Goal: Information Seeking & Learning: Learn about a topic

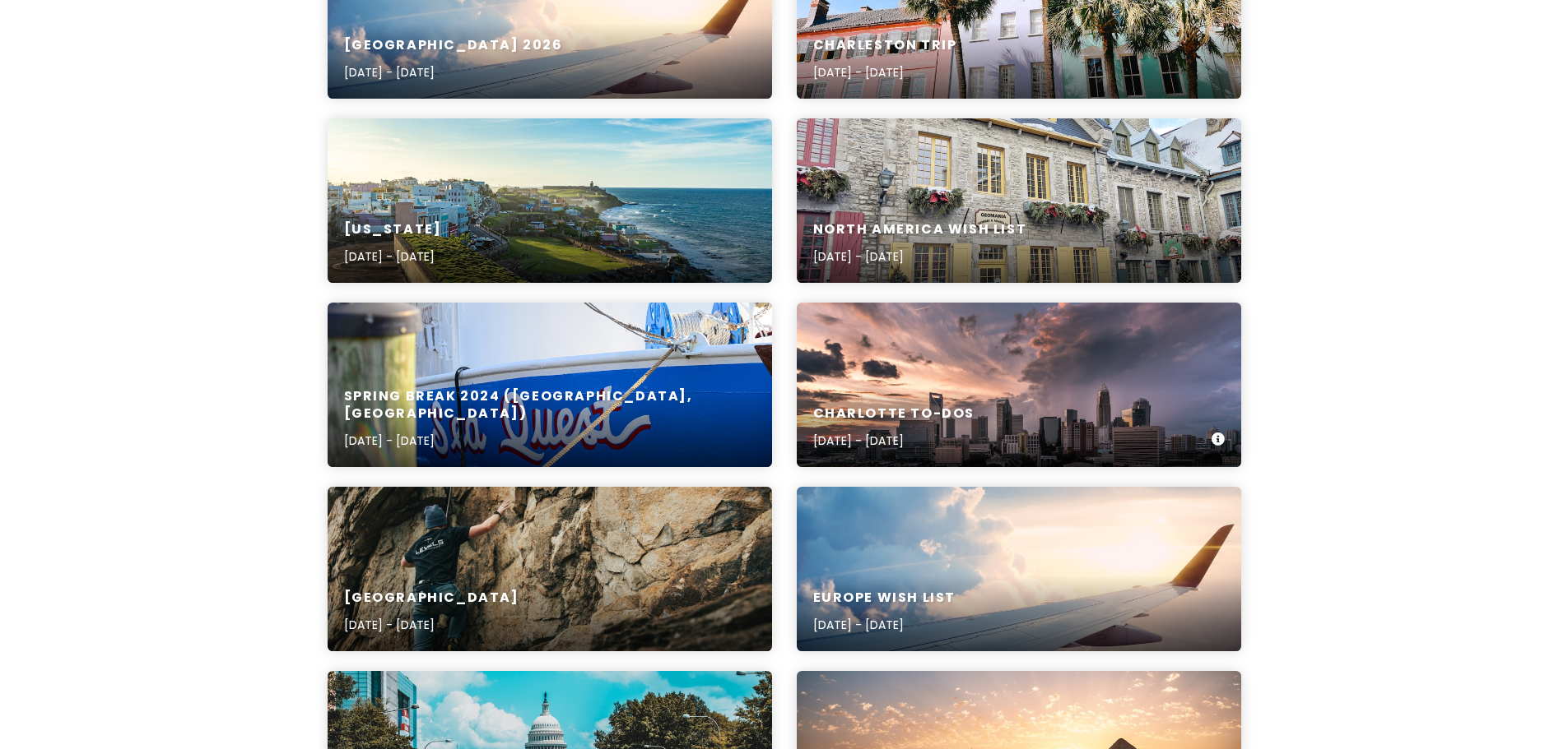
scroll to position [329, 0]
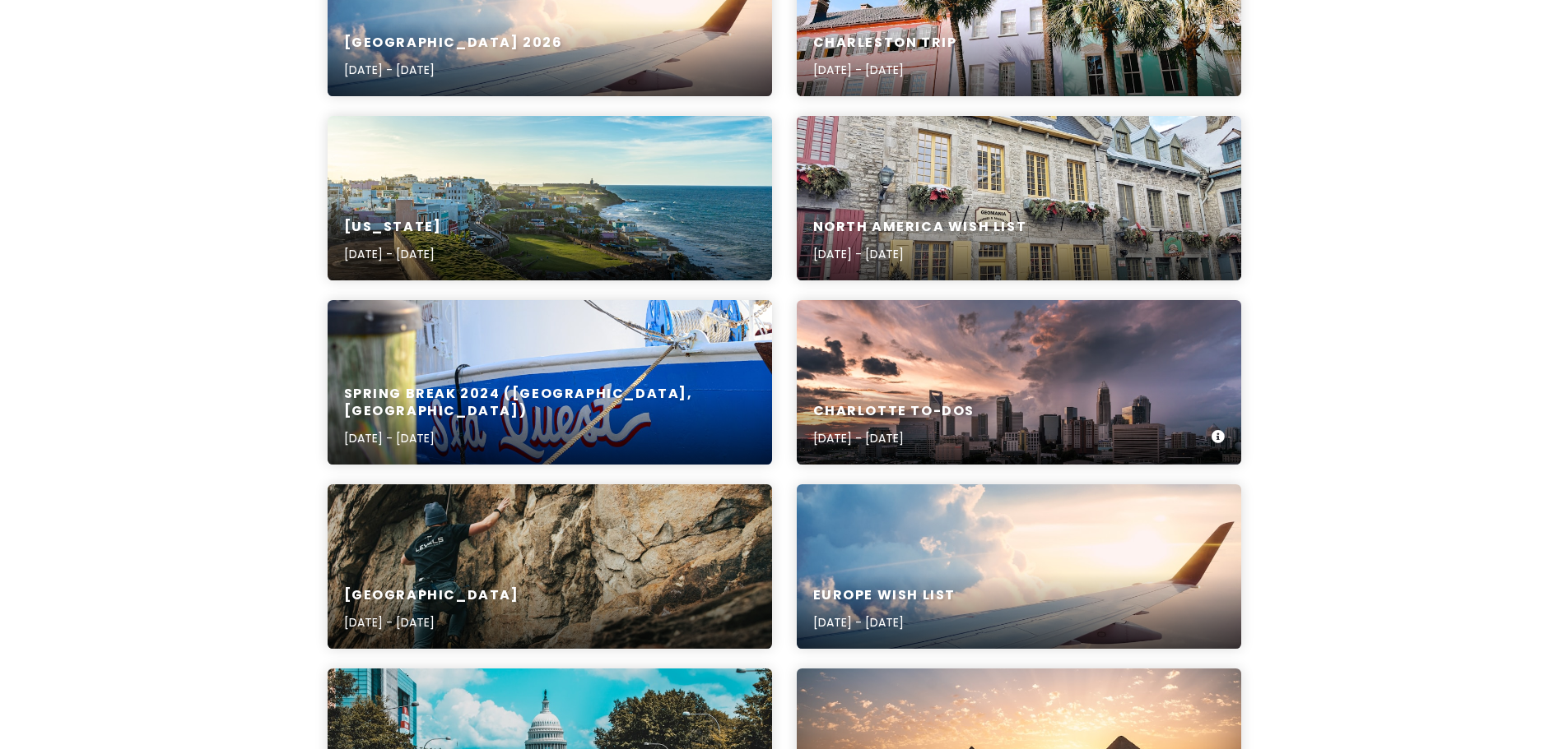
click at [964, 386] on div "Charlotte To-Dos [DATE] - [DATE]" at bounding box center [1018, 425] width 444 height 78
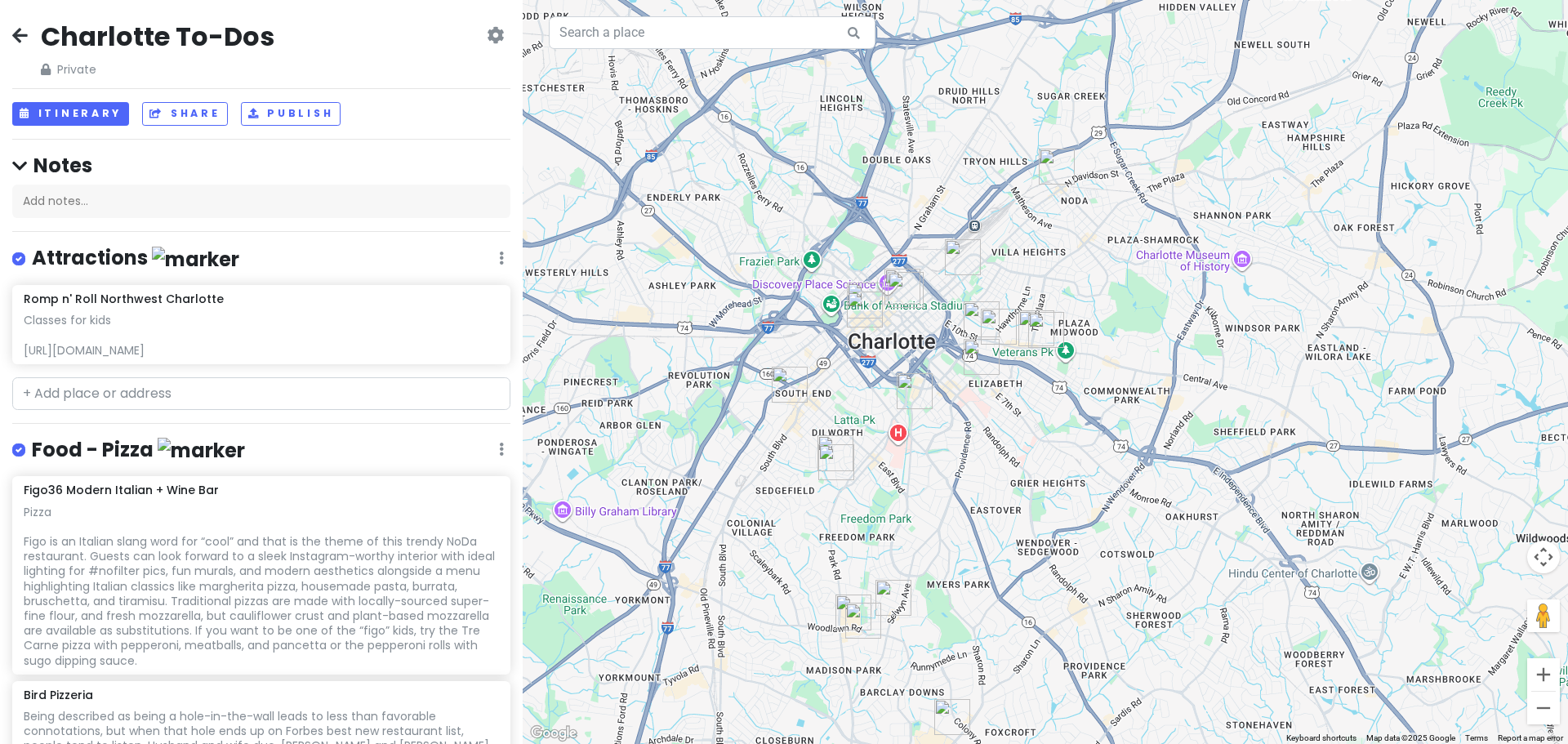
drag, startPoint x: 1061, startPoint y: 487, endPoint x: 1163, endPoint y: 481, distance: 102.2
click at [1163, 481] on div at bounding box center [1046, 372] width 1046 height 744
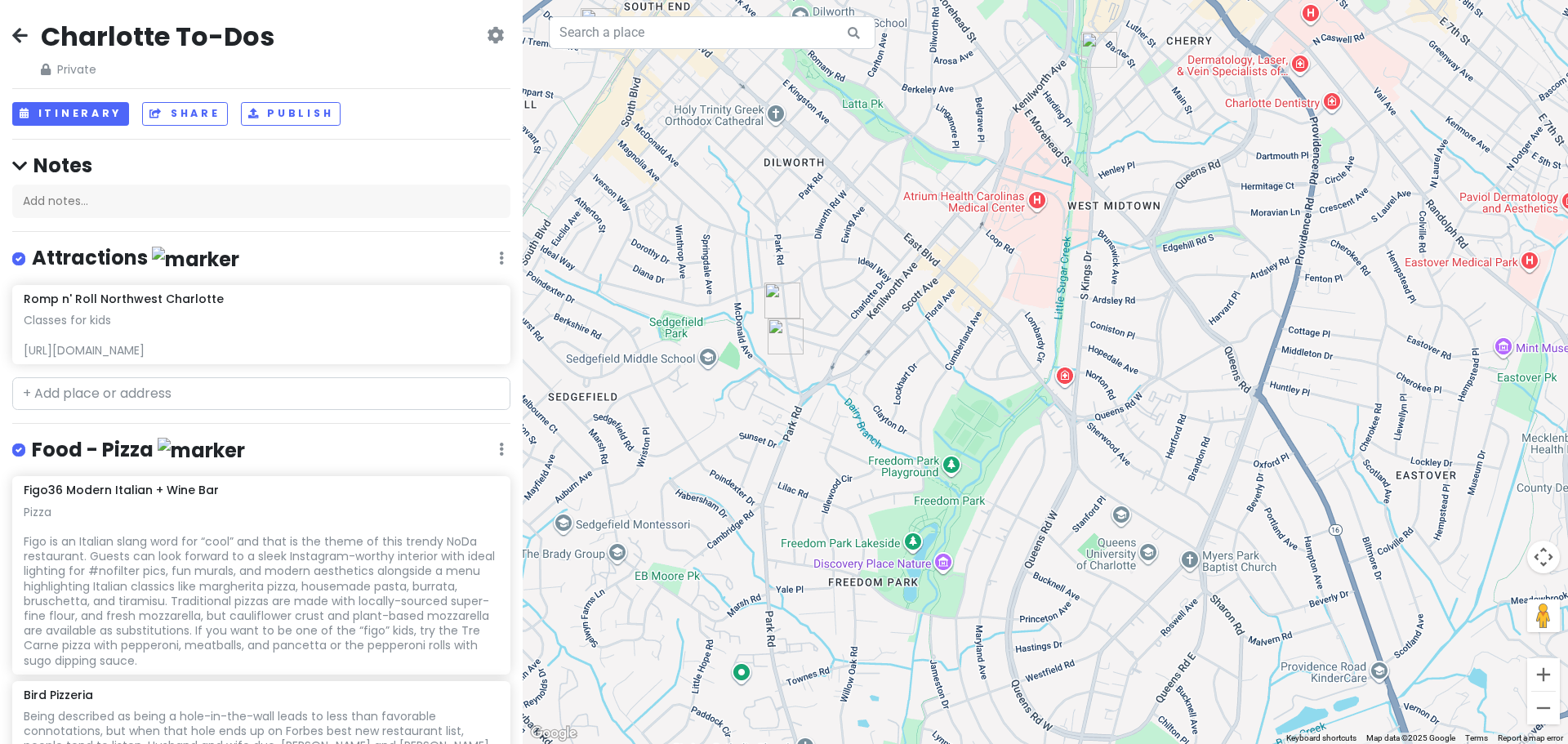
drag, startPoint x: 1021, startPoint y: 436, endPoint x: 1072, endPoint y: 425, distance: 52.2
click at [1072, 425] on div at bounding box center [1046, 372] width 1046 height 744
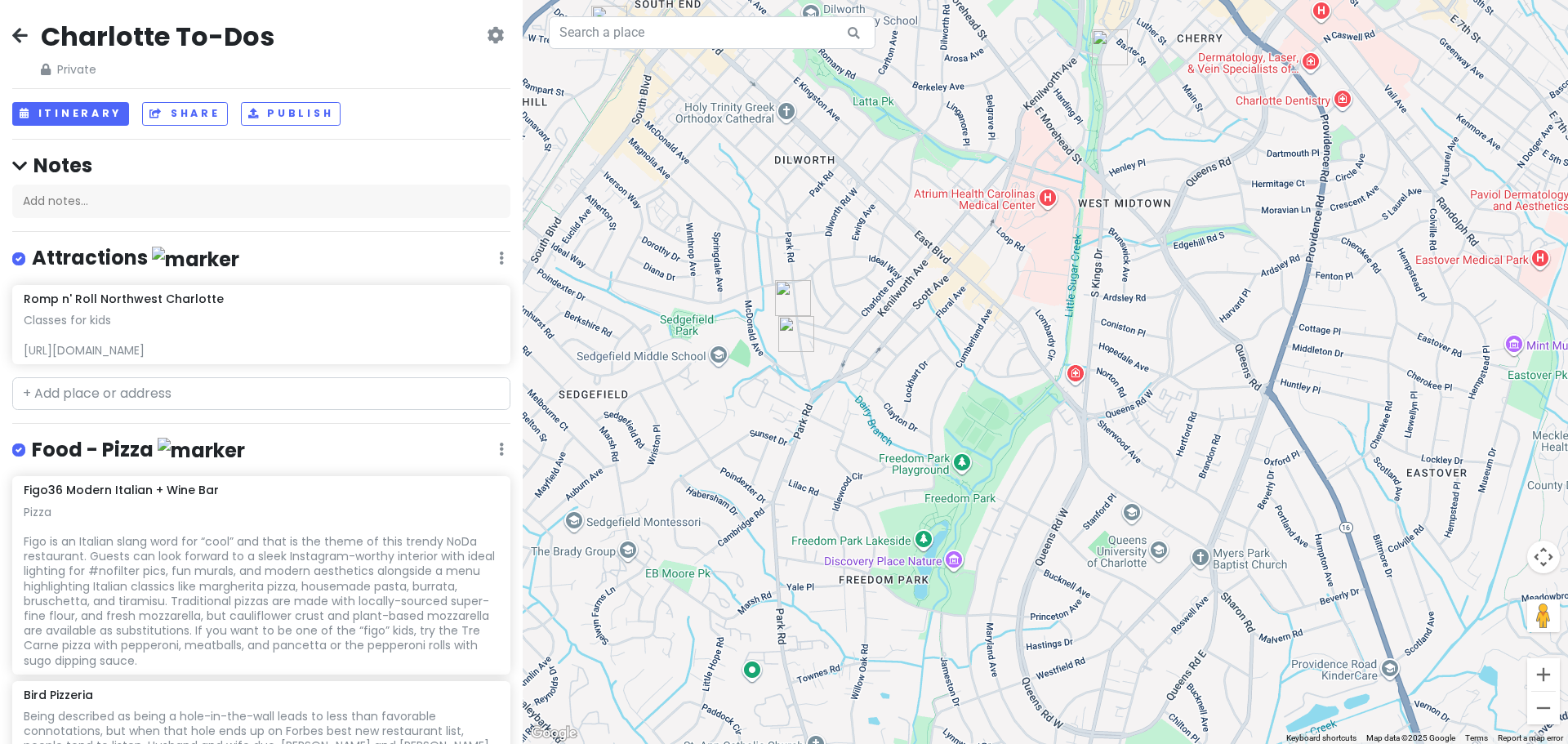
click at [790, 327] on img "Pho Good Time Asian Fusion" at bounding box center [796, 333] width 36 height 36
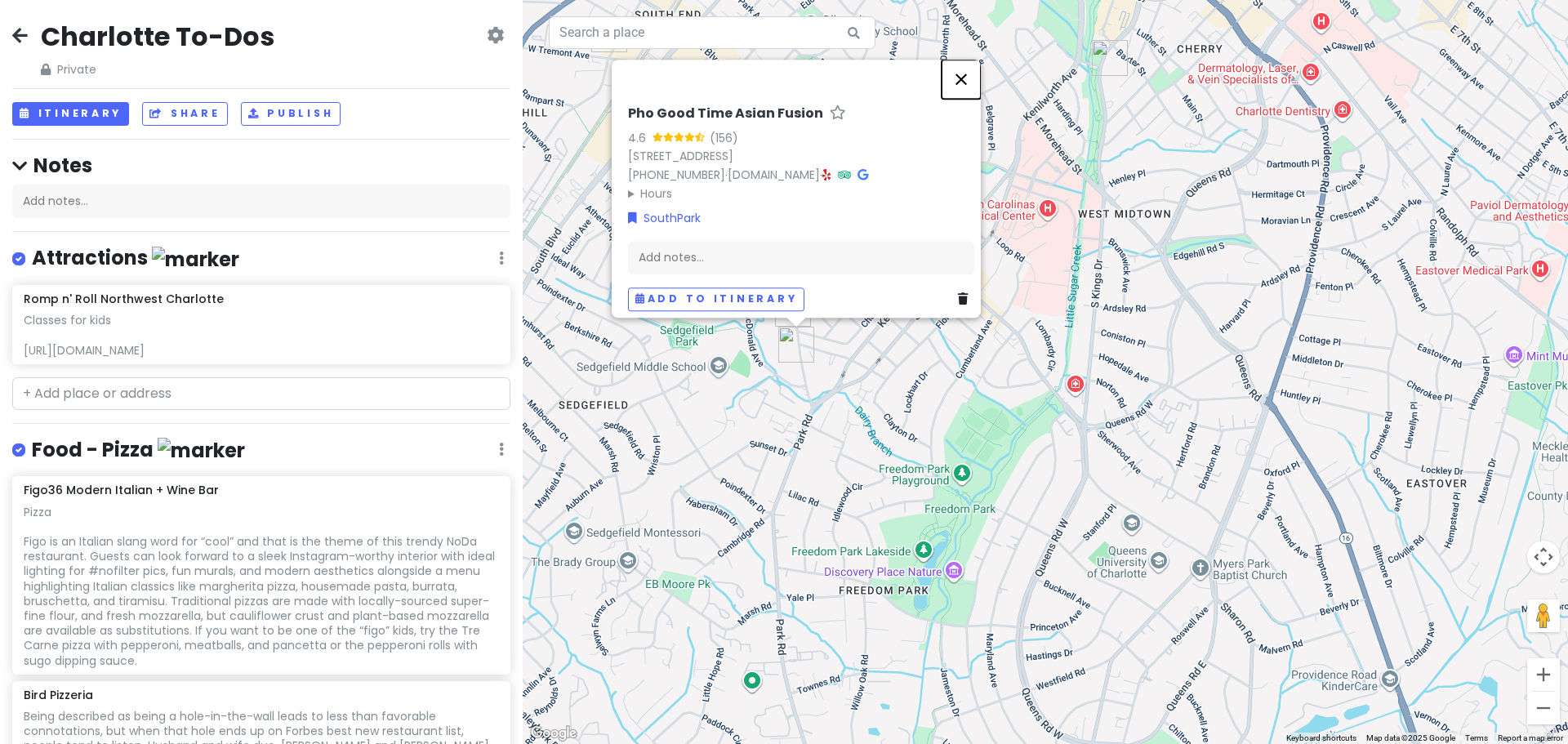
click at [968, 65] on button "Close" at bounding box center [961, 79] width 39 height 39
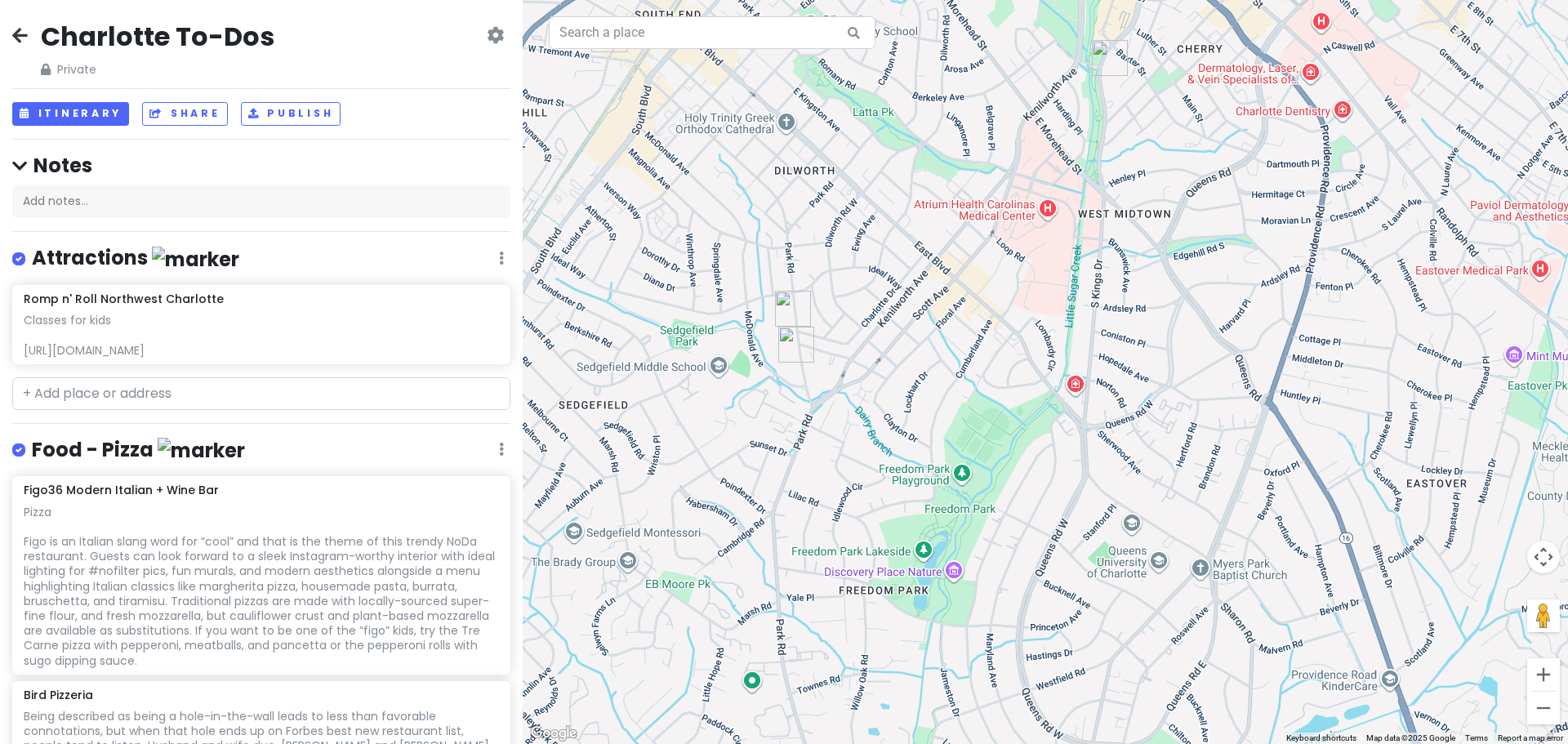
click at [784, 316] on img "Inizio Pizza Napoletana Dilworth" at bounding box center [792, 308] width 36 height 36
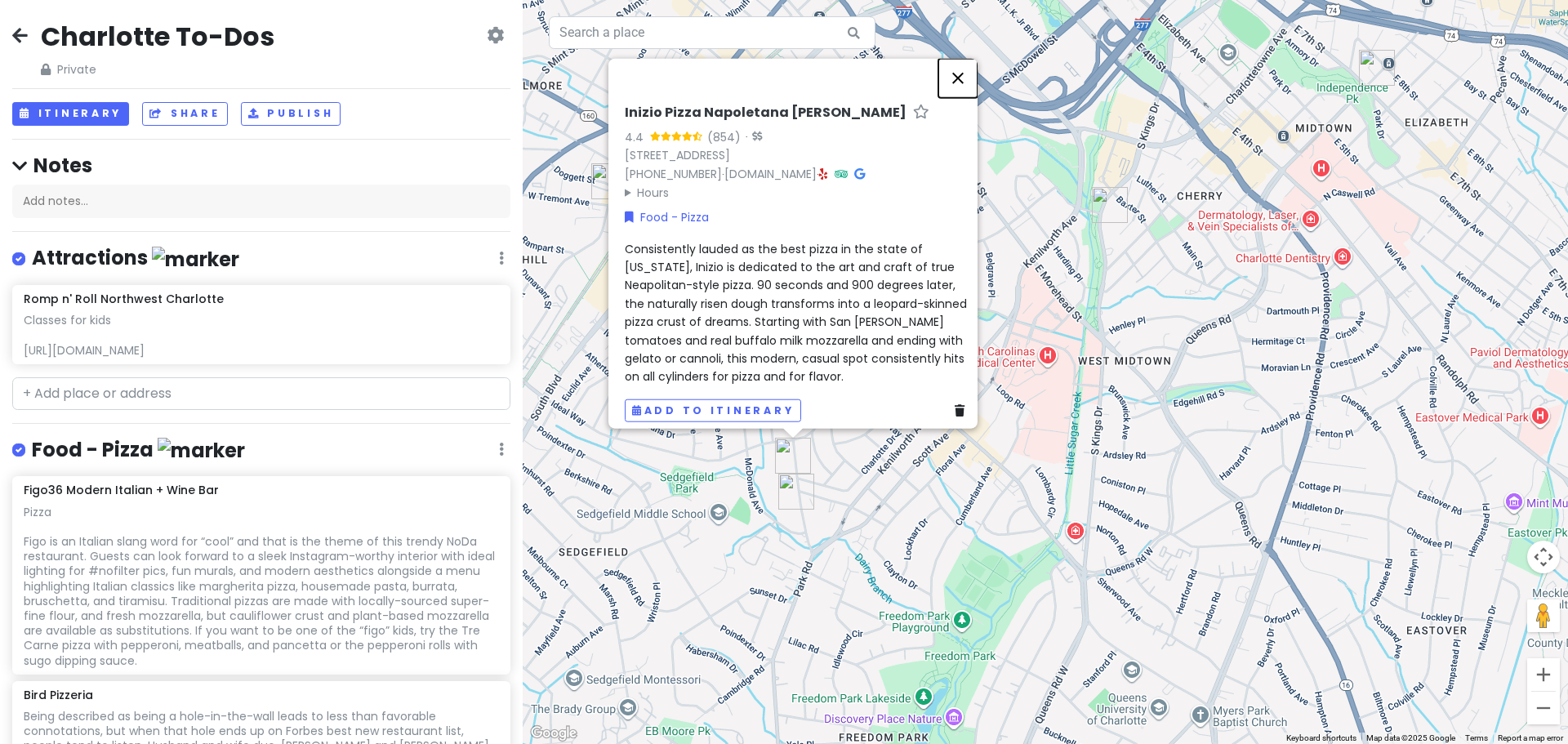
click at [972, 76] on button "Close" at bounding box center [958, 78] width 39 height 39
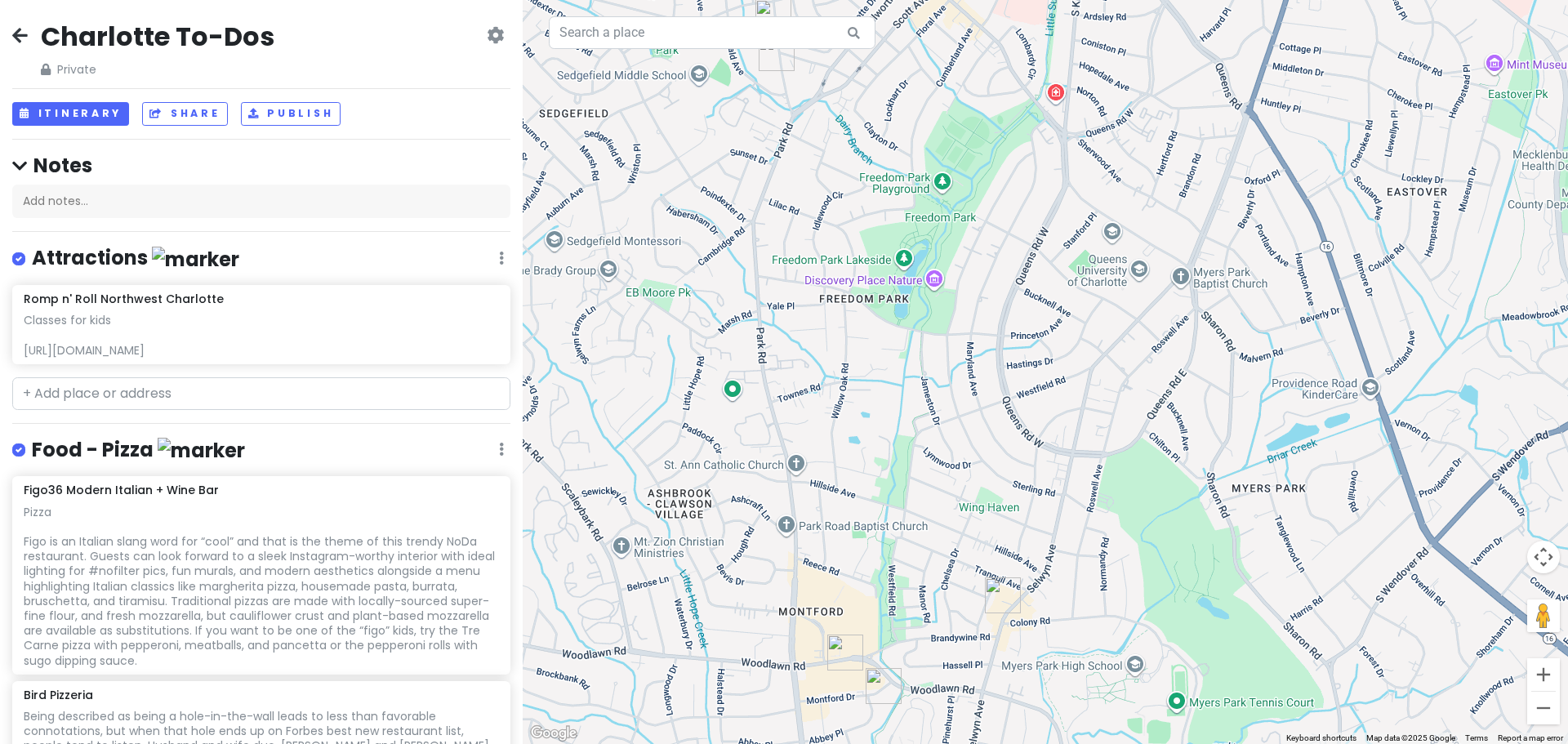
drag, startPoint x: 1016, startPoint y: 503, endPoint x: 997, endPoint y: 60, distance: 443.4
click at [997, 60] on div at bounding box center [1046, 372] width 1046 height 744
click at [843, 652] on img "The Crust Pizza - ParkTowne Village" at bounding box center [845, 652] width 36 height 36
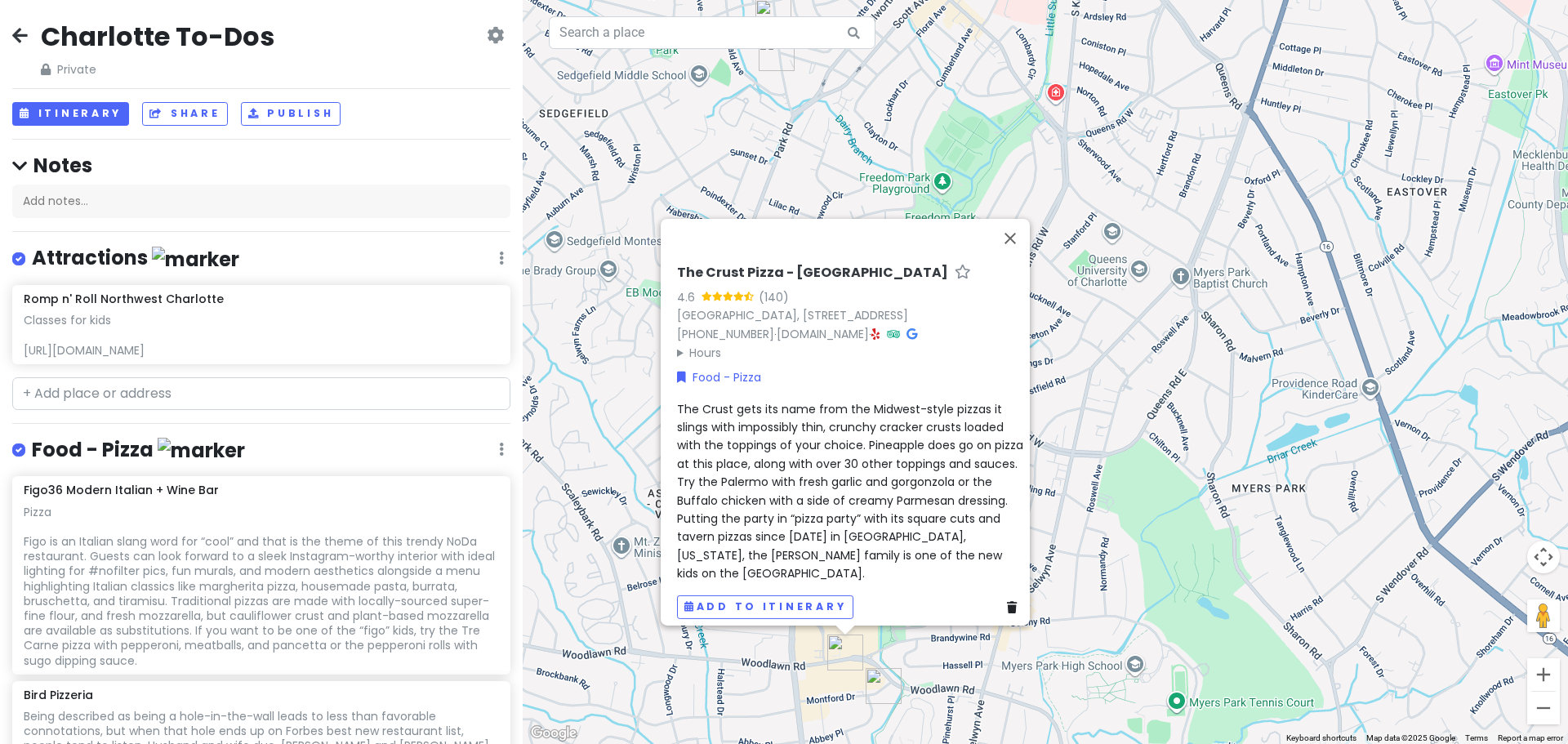
click at [869, 678] on img "Luisa's Brick Oven Pizzeria" at bounding box center [883, 686] width 36 height 36
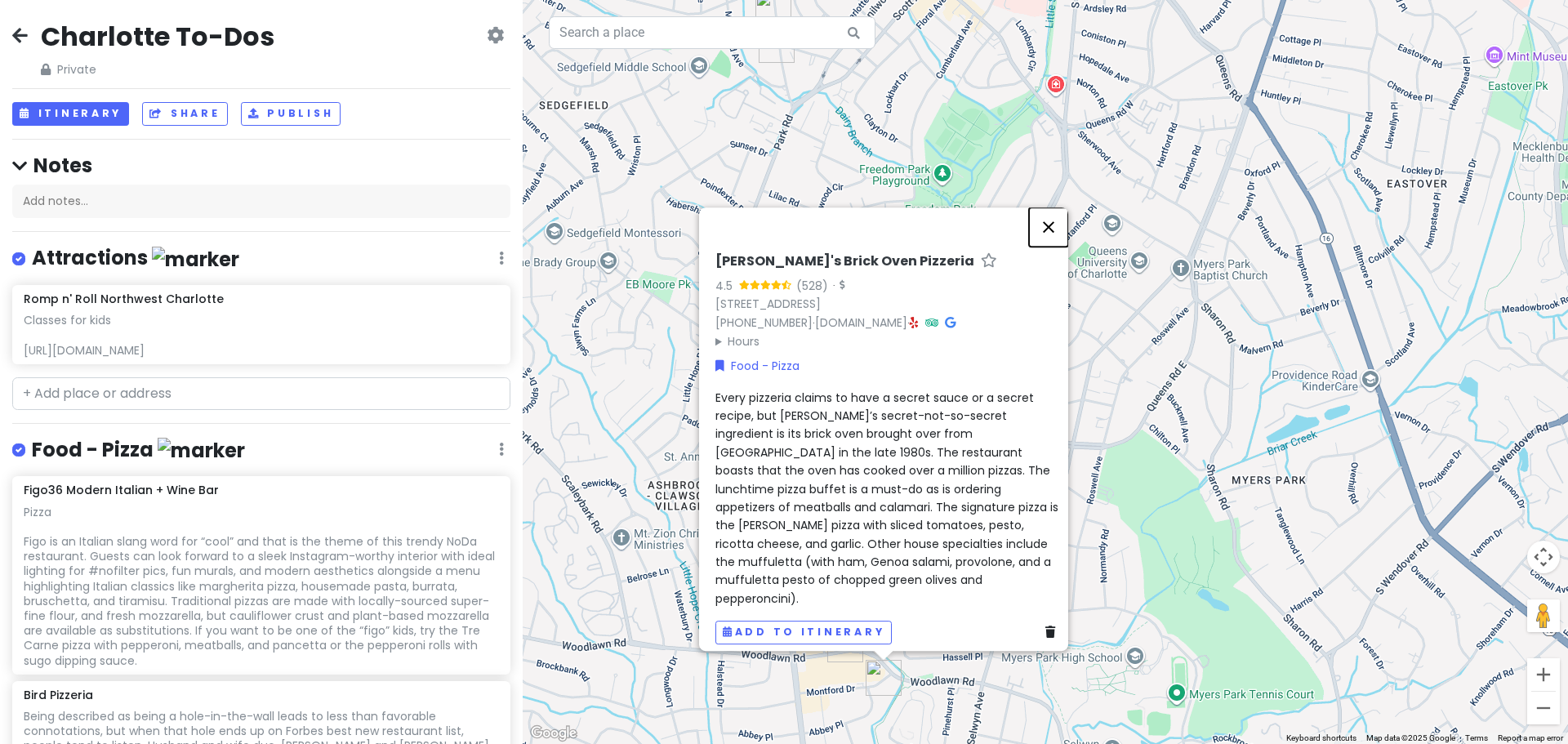
click at [1061, 220] on button "Close" at bounding box center [1049, 227] width 39 height 39
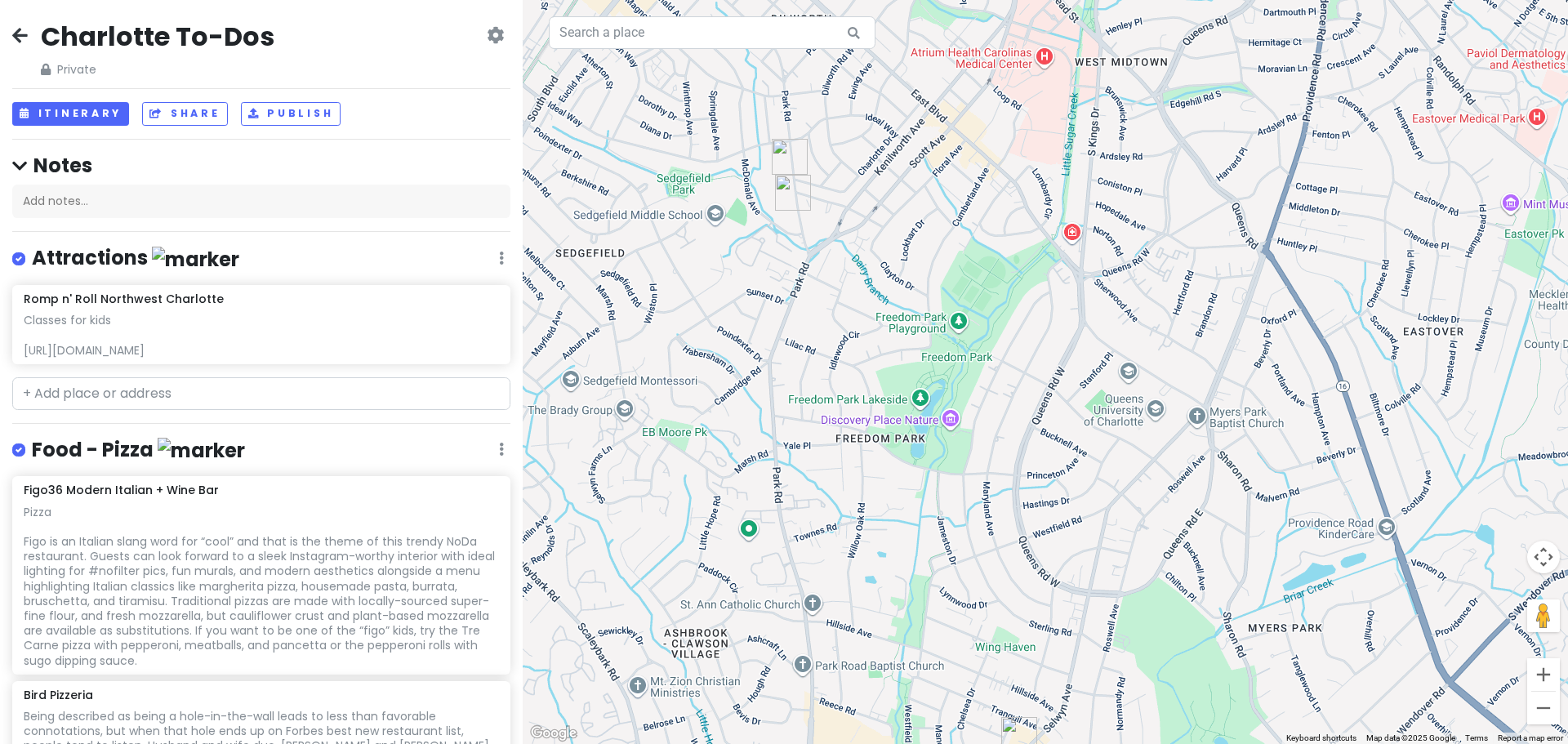
drag, startPoint x: 933, startPoint y: 165, endPoint x: 867, endPoint y: 282, distance: 134.3
click at [950, 318] on div at bounding box center [1046, 372] width 1046 height 744
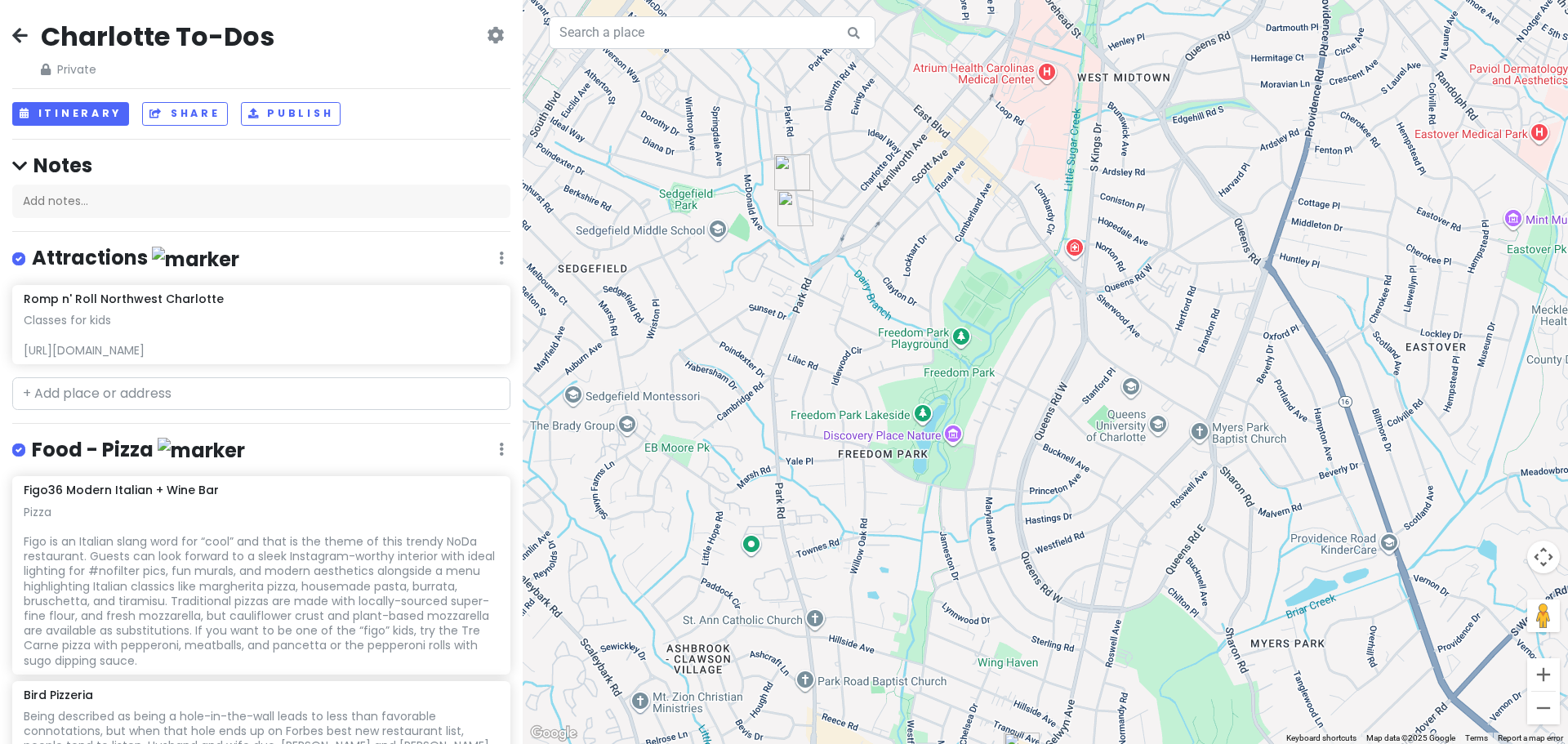
click at [795, 211] on img "Pho Good Time Asian Fusion" at bounding box center [795, 208] width 36 height 36
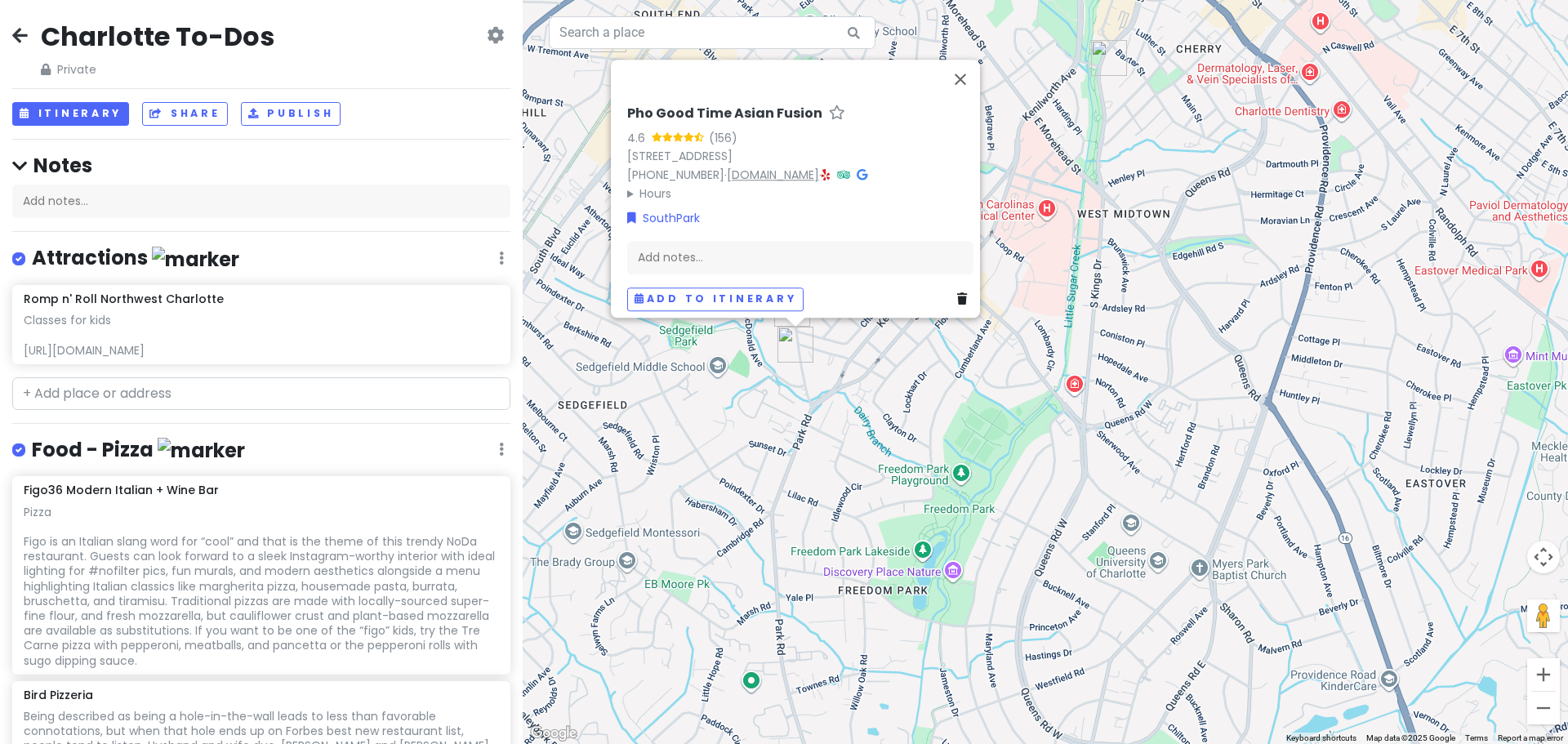
click at [780, 167] on link "phogoodtime.com" at bounding box center [773, 174] width 92 height 16
click at [972, 68] on button "Close" at bounding box center [961, 79] width 39 height 39
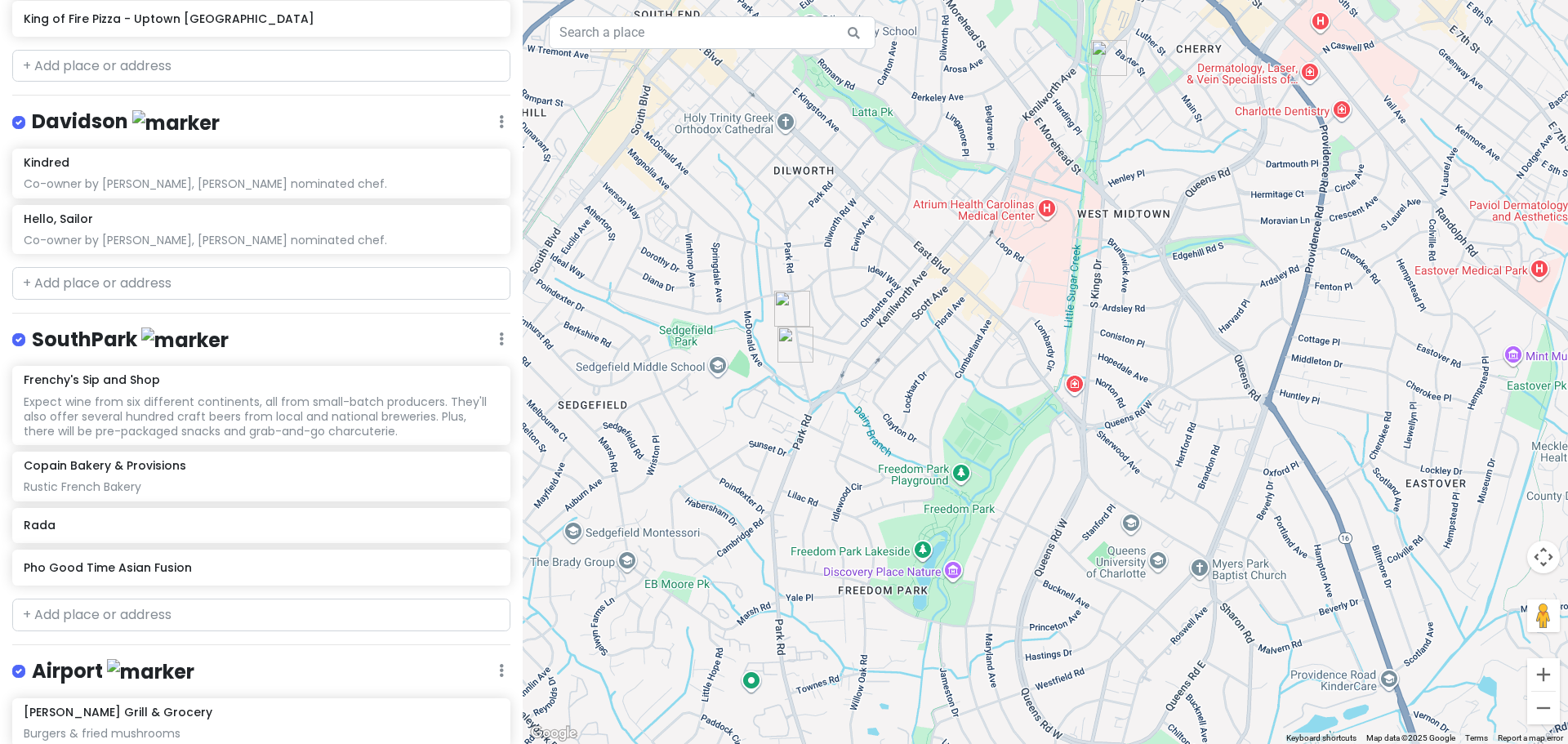
scroll to position [1879, 0]
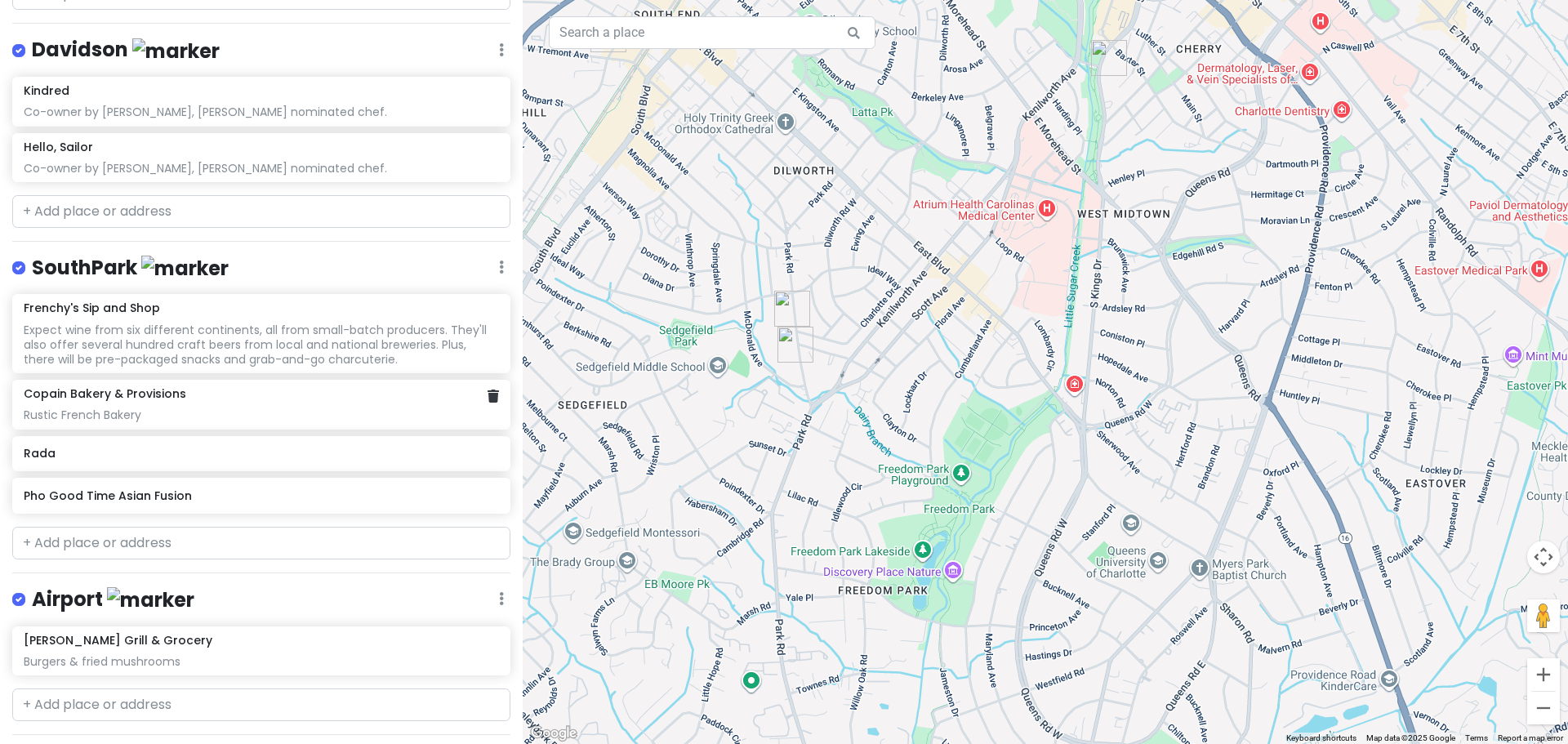
click at [283, 387] on div "Copain Bakery & Provisions" at bounding box center [261, 393] width 475 height 15
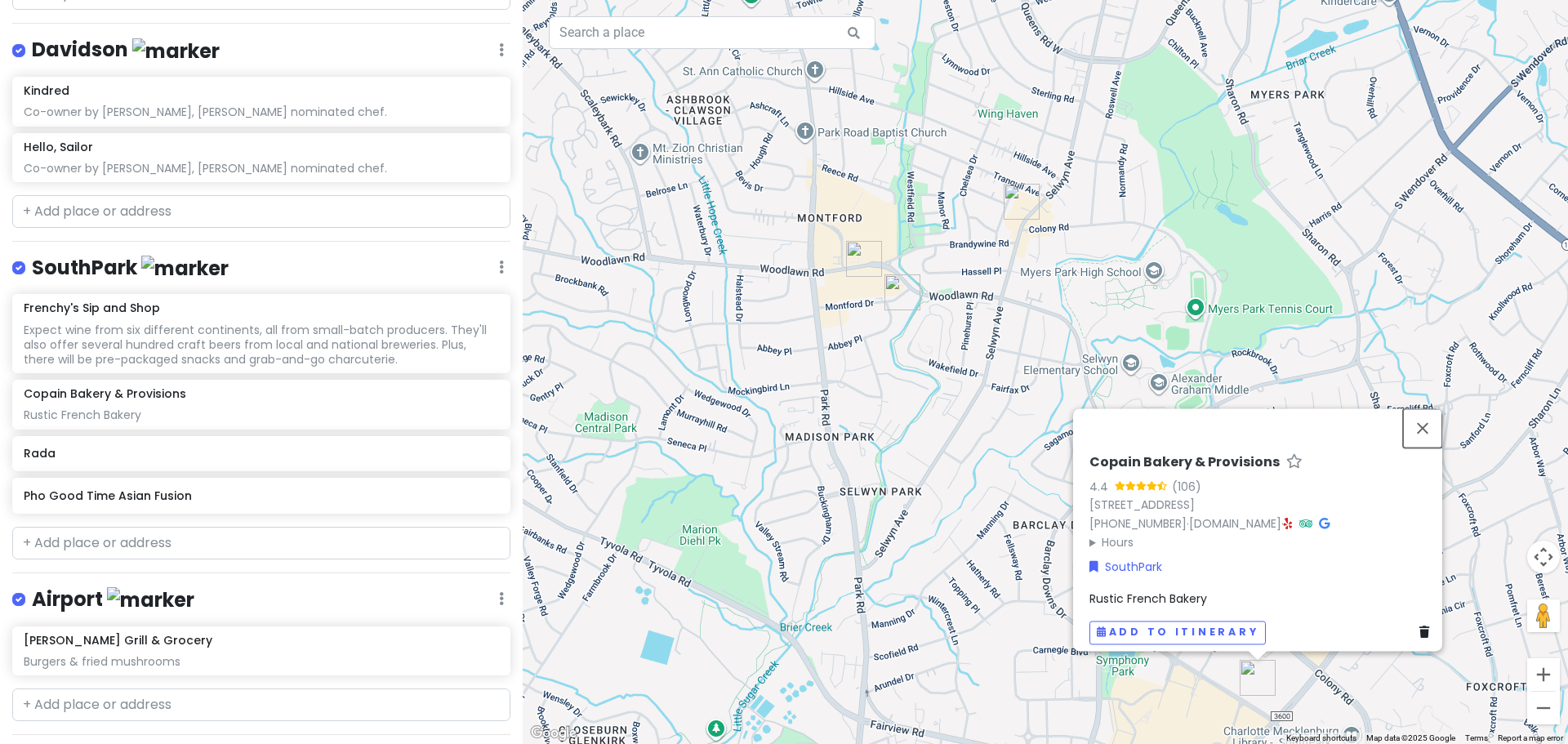
click at [1430, 420] on button "Close" at bounding box center [1423, 428] width 39 height 39
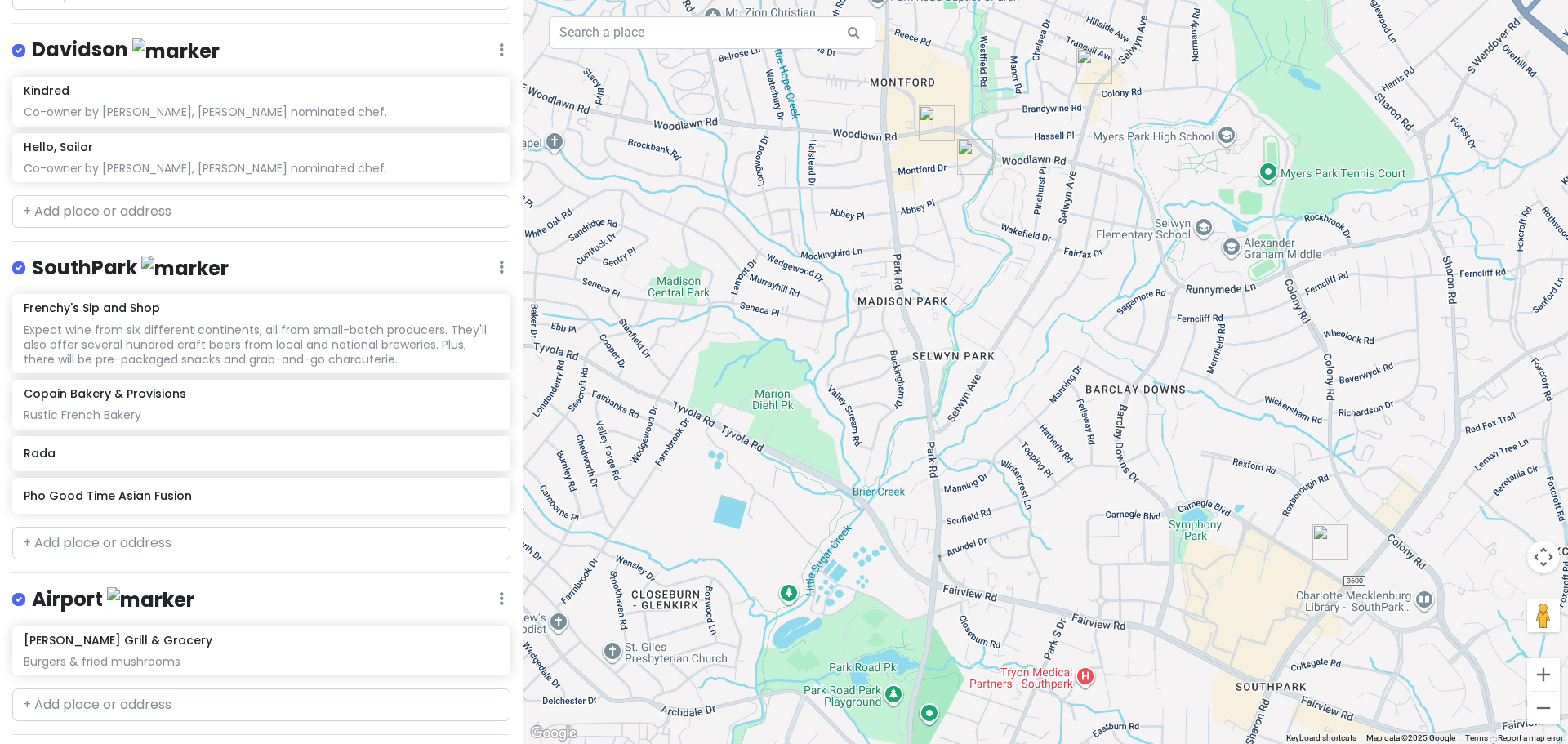
click at [1322, 532] on img "Copain Bakery & Provisions" at bounding box center [1330, 542] width 36 height 36
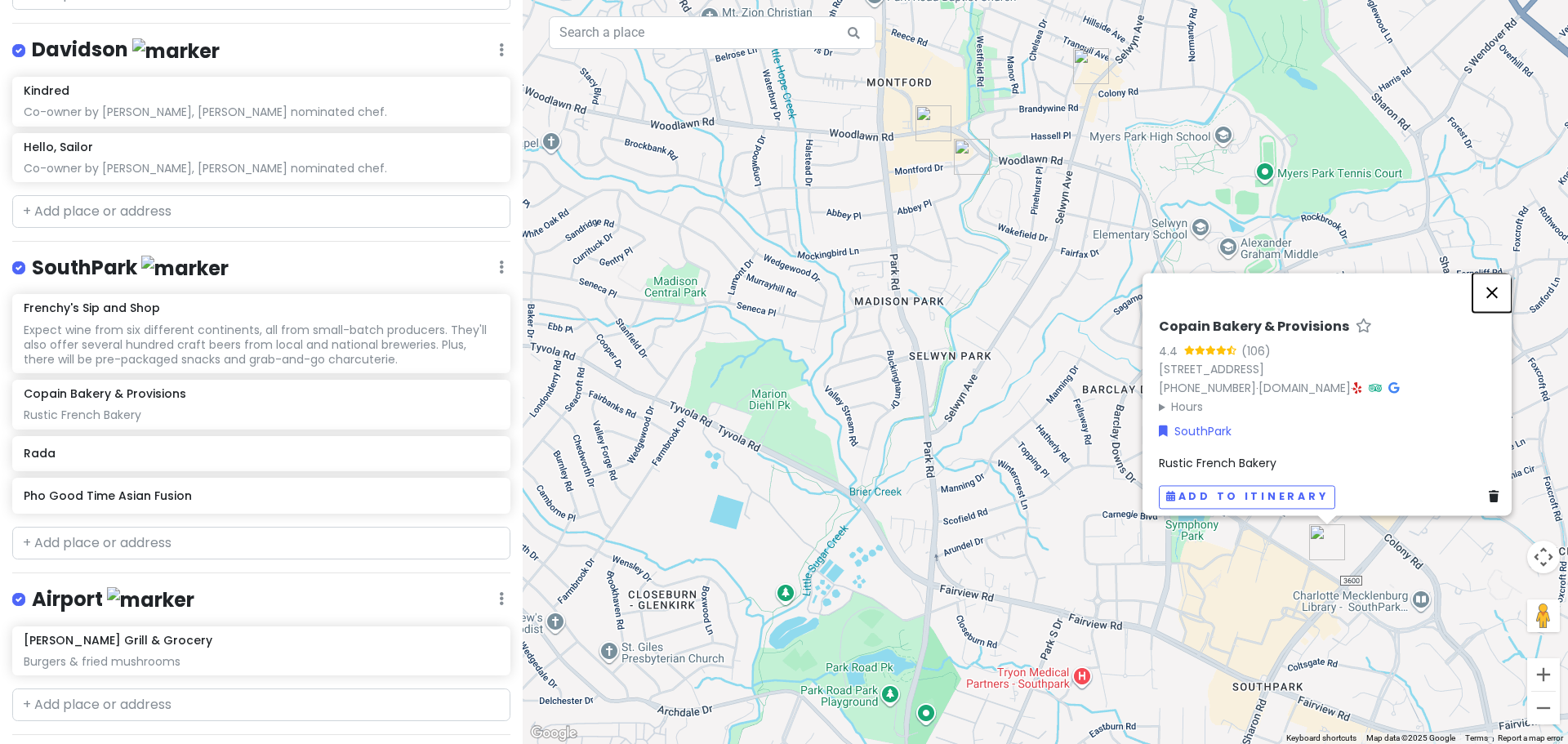
click at [1502, 279] on button "Close" at bounding box center [1492, 293] width 39 height 39
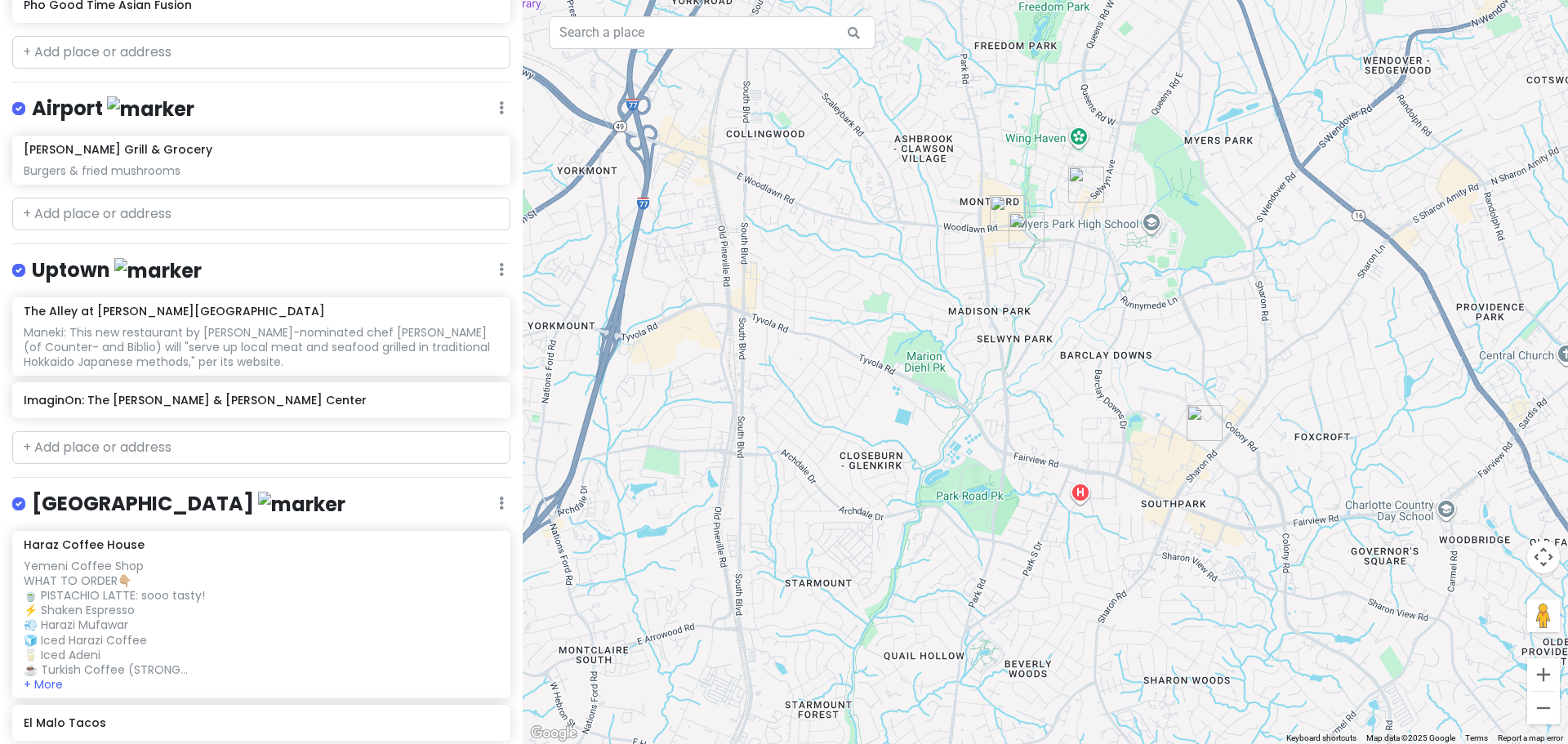
scroll to position [2373, 0]
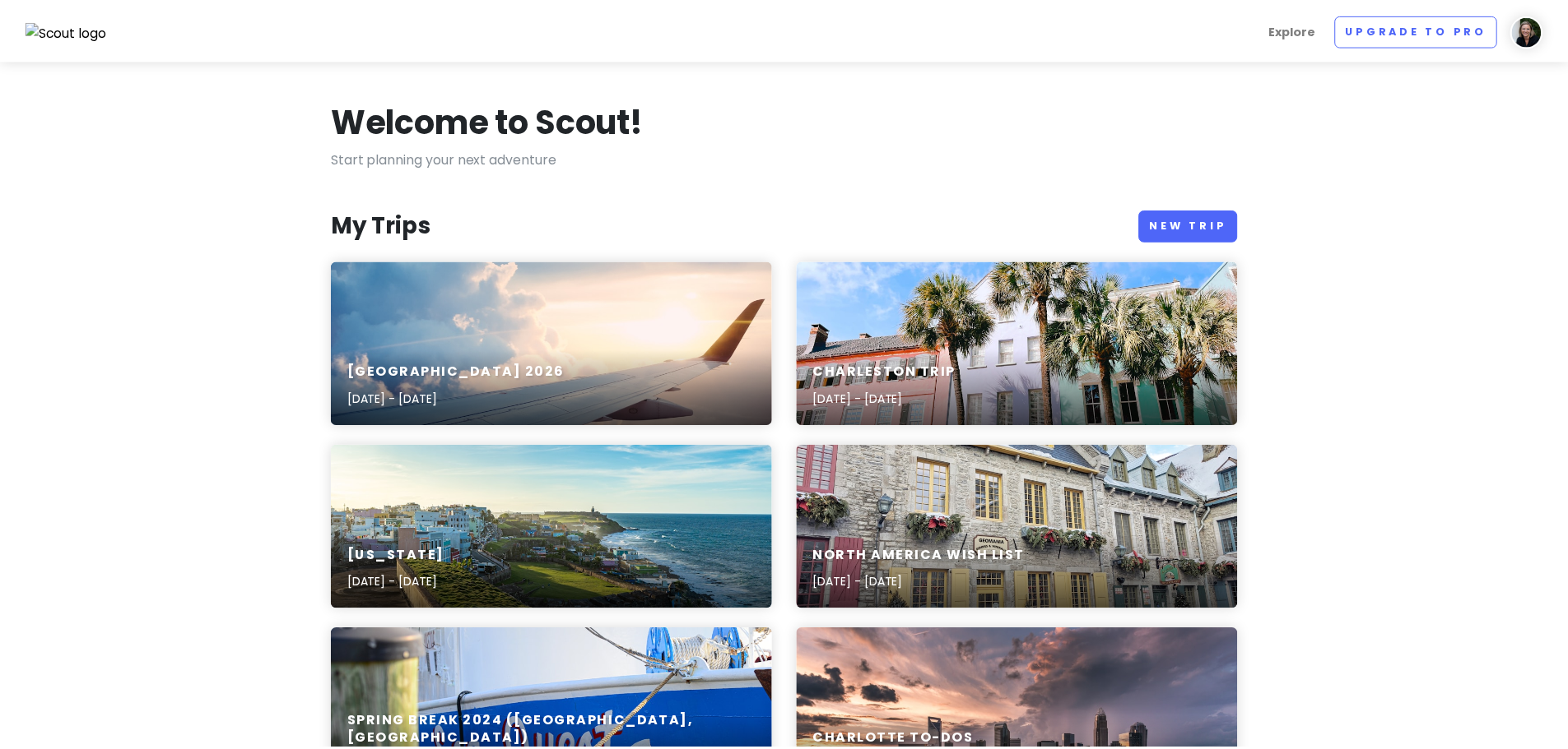
scroll to position [329, 0]
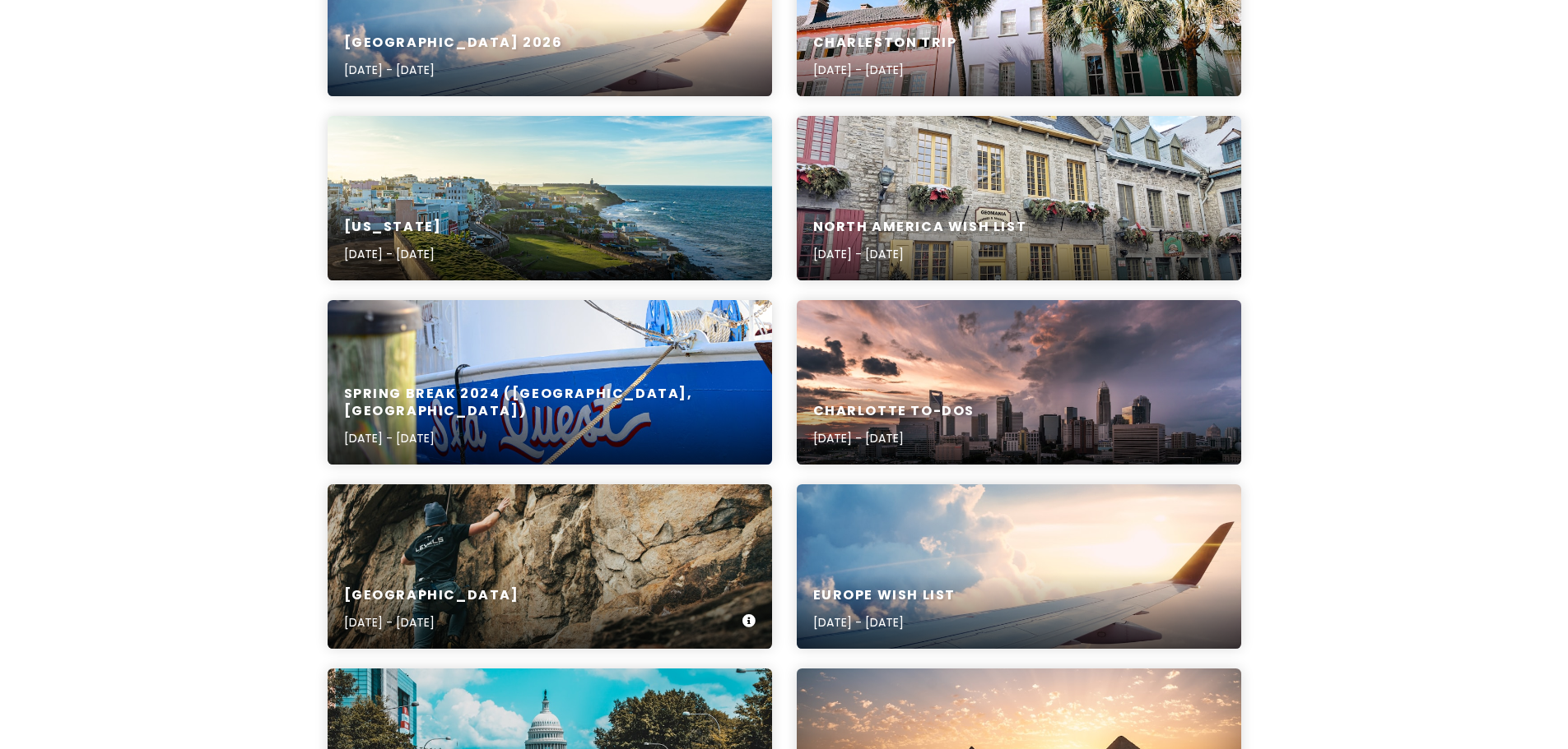
click at [589, 542] on div "Gaston County [DATE] - [DATE]" at bounding box center [549, 567] width 444 height 165
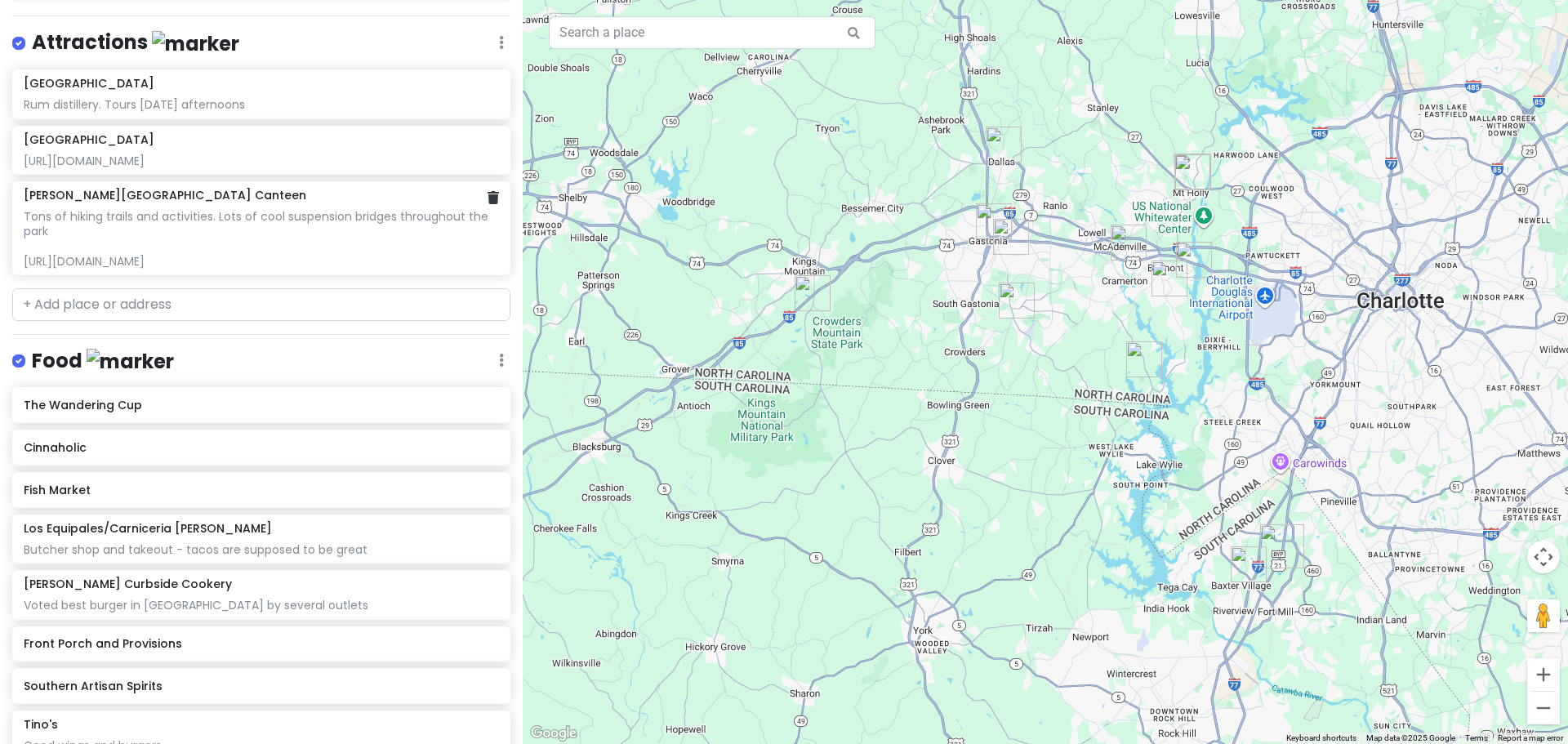
scroll to position [245, 0]
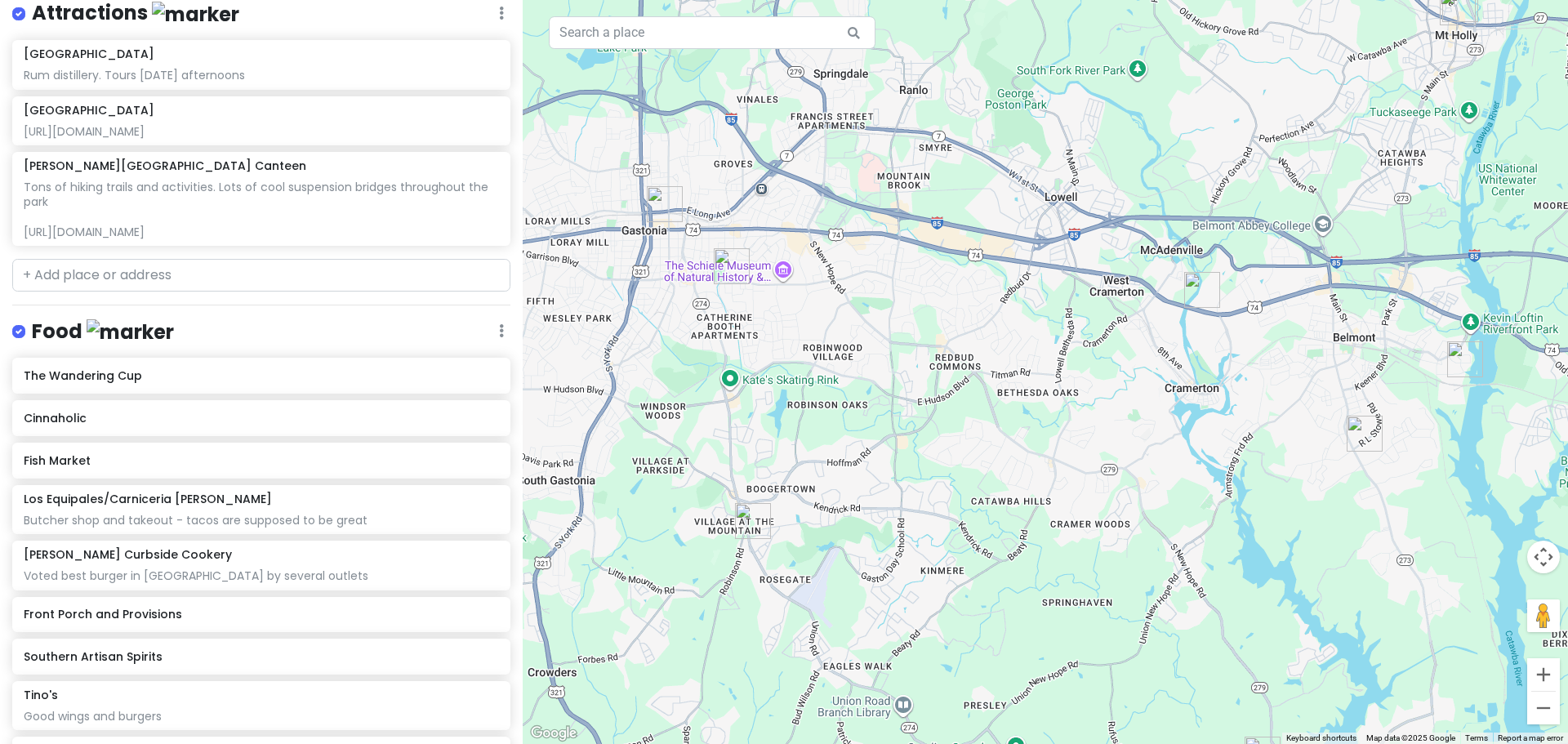
drag, startPoint x: 1103, startPoint y: 310, endPoint x: 912, endPoint y: 474, distance: 251.7
click at [912, 474] on div at bounding box center [1046, 372] width 1046 height 744
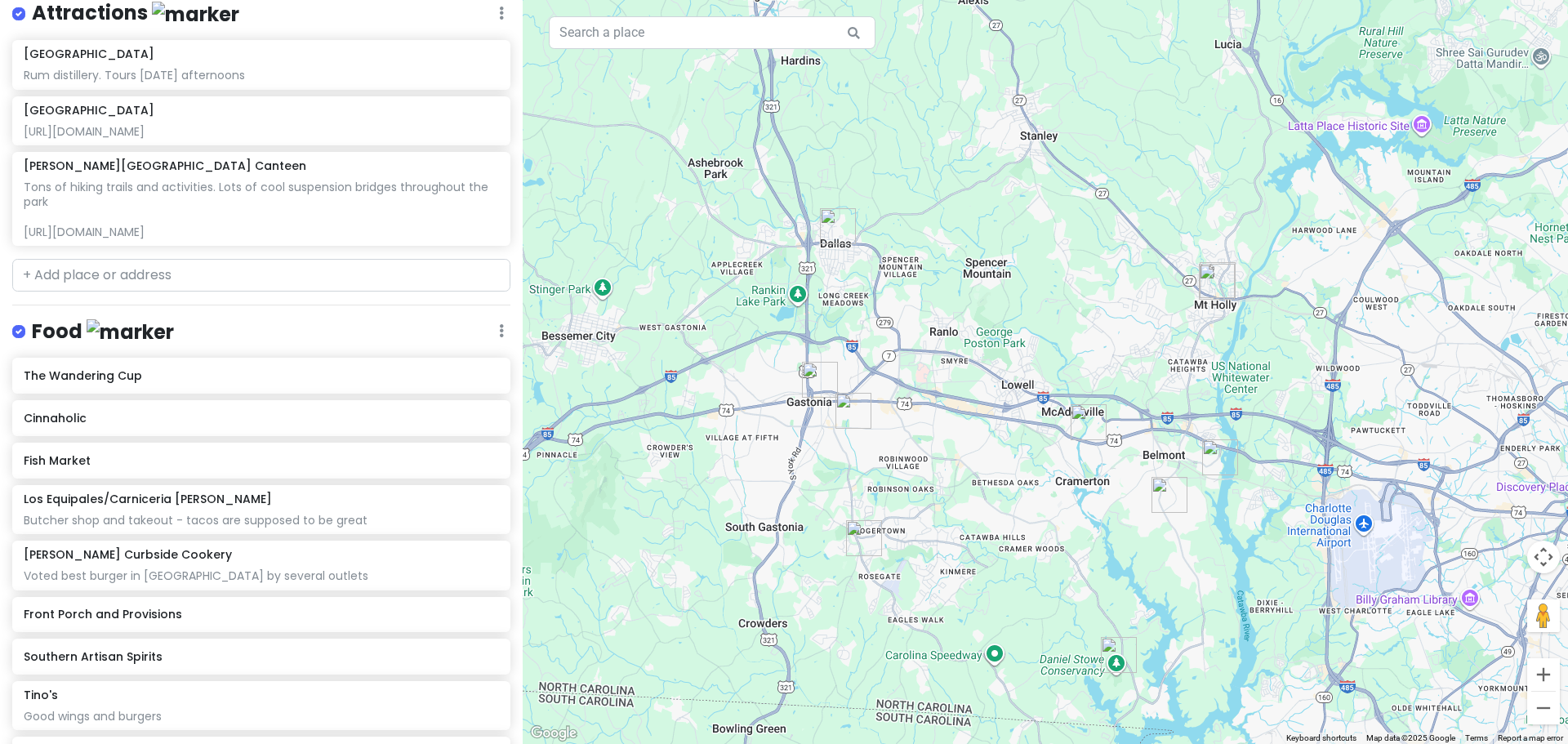
drag, startPoint x: 950, startPoint y: 410, endPoint x: 965, endPoint y: 478, distance: 69.6
click at [965, 478] on div at bounding box center [1046, 372] width 1046 height 744
click at [1217, 282] on img "Bolton's Curbside Cookery" at bounding box center [1218, 281] width 36 height 36
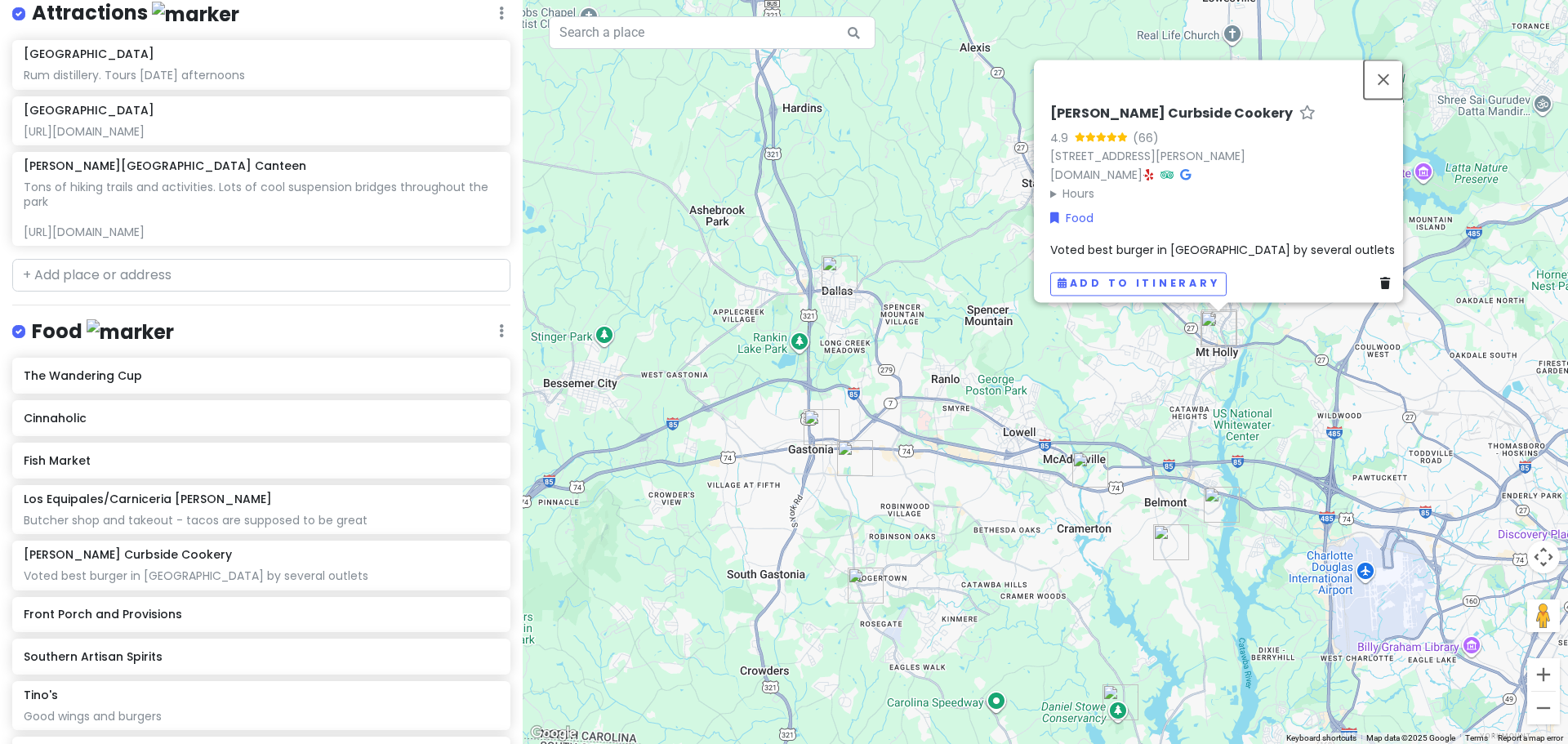
drag, startPoint x: 1395, startPoint y: 63, endPoint x: 1368, endPoint y: 104, distance: 49.1
click at [1395, 63] on button "Close" at bounding box center [1383, 79] width 39 height 39
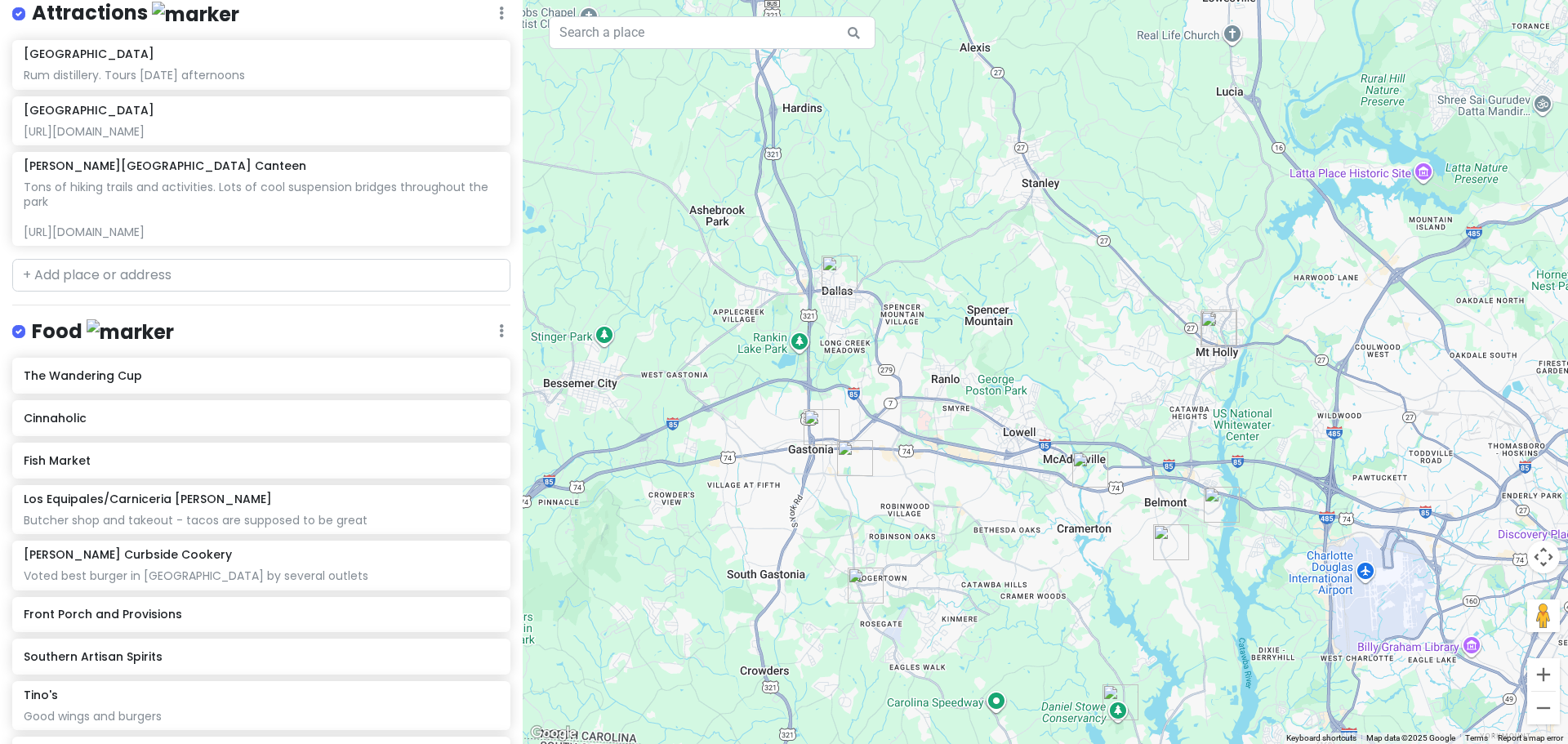
click at [1086, 470] on img "The Wandering Cup" at bounding box center [1090, 469] width 36 height 36
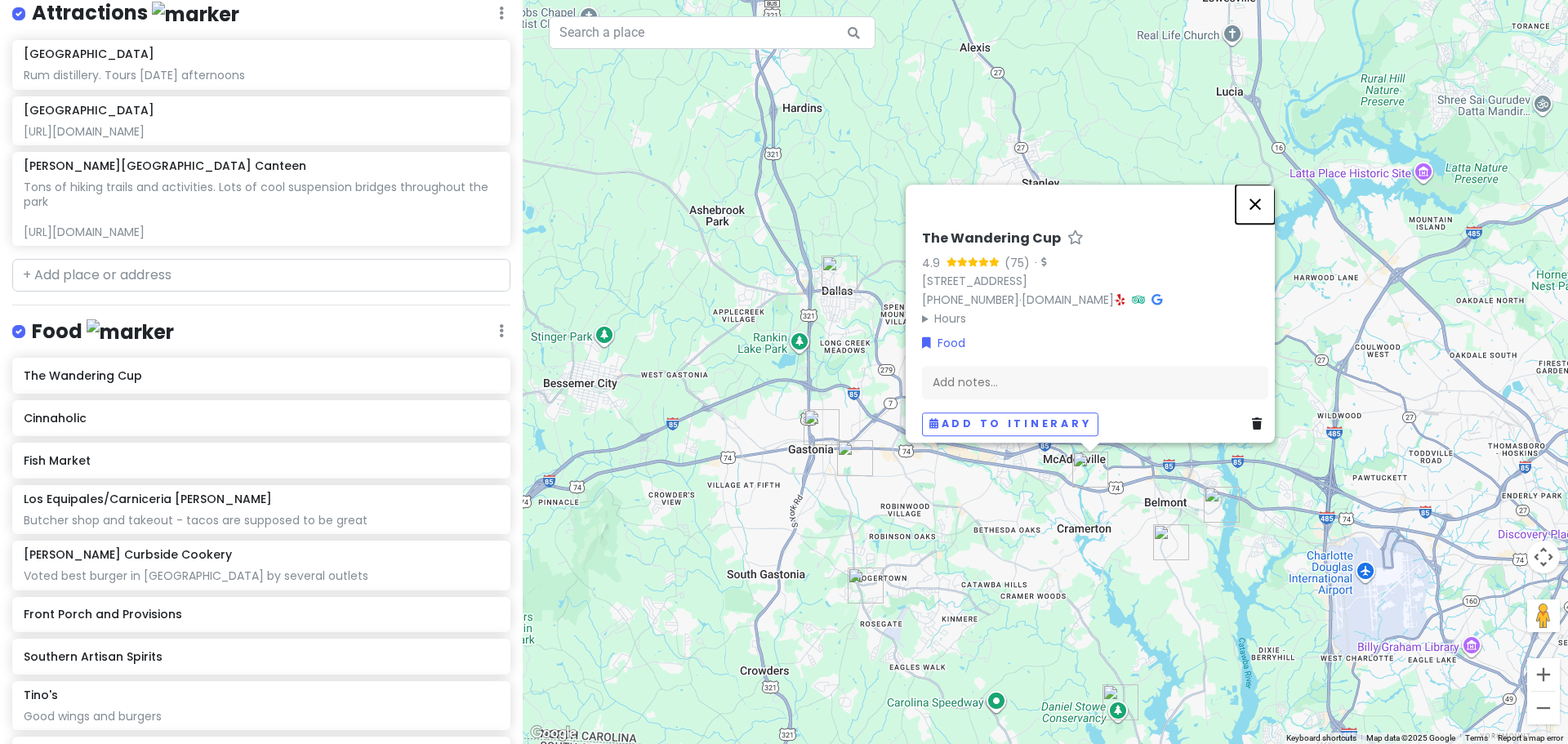
click at [1259, 195] on button "Close" at bounding box center [1255, 204] width 39 height 39
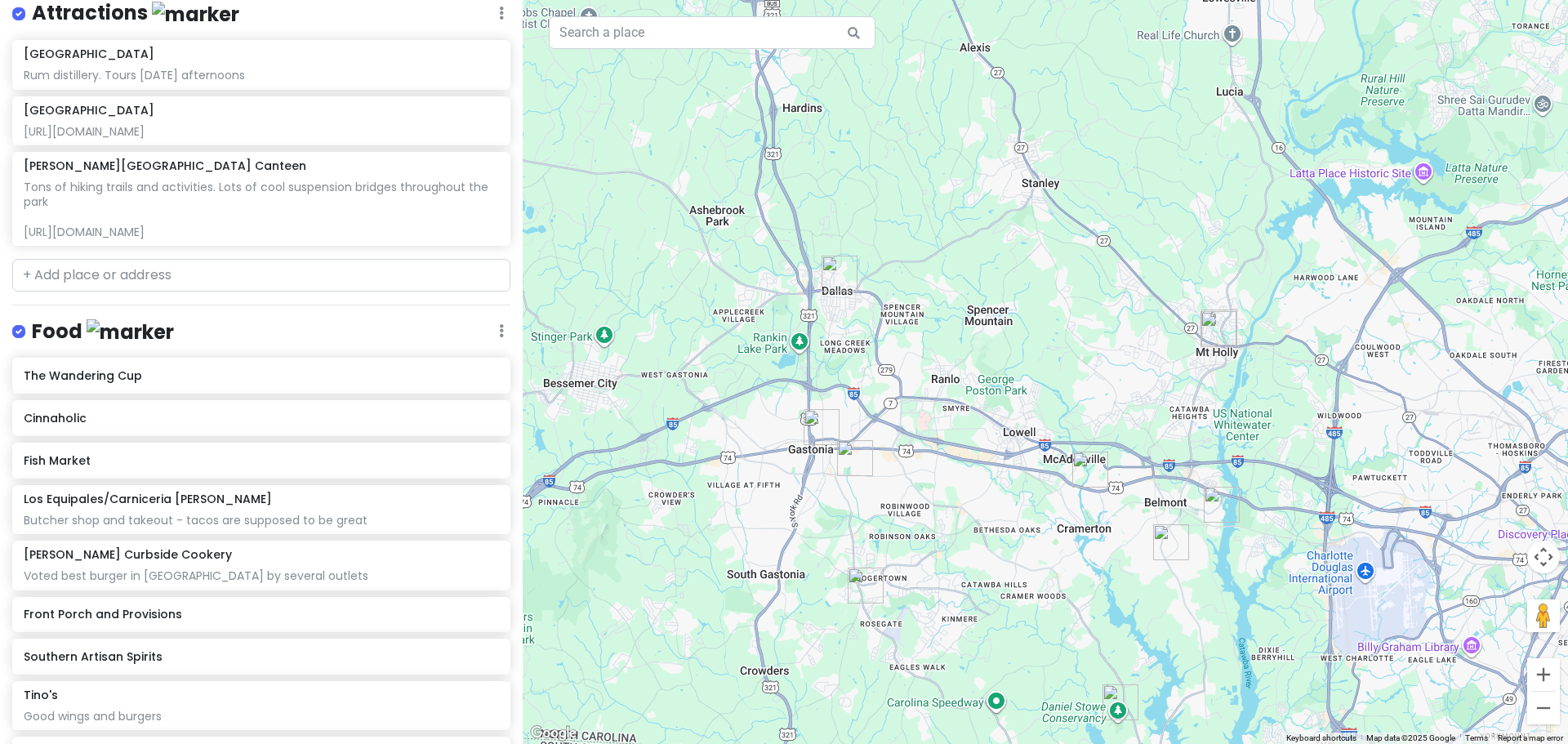
click at [821, 425] on img "Downstairs Ice Cream" at bounding box center [821, 427] width 36 height 36
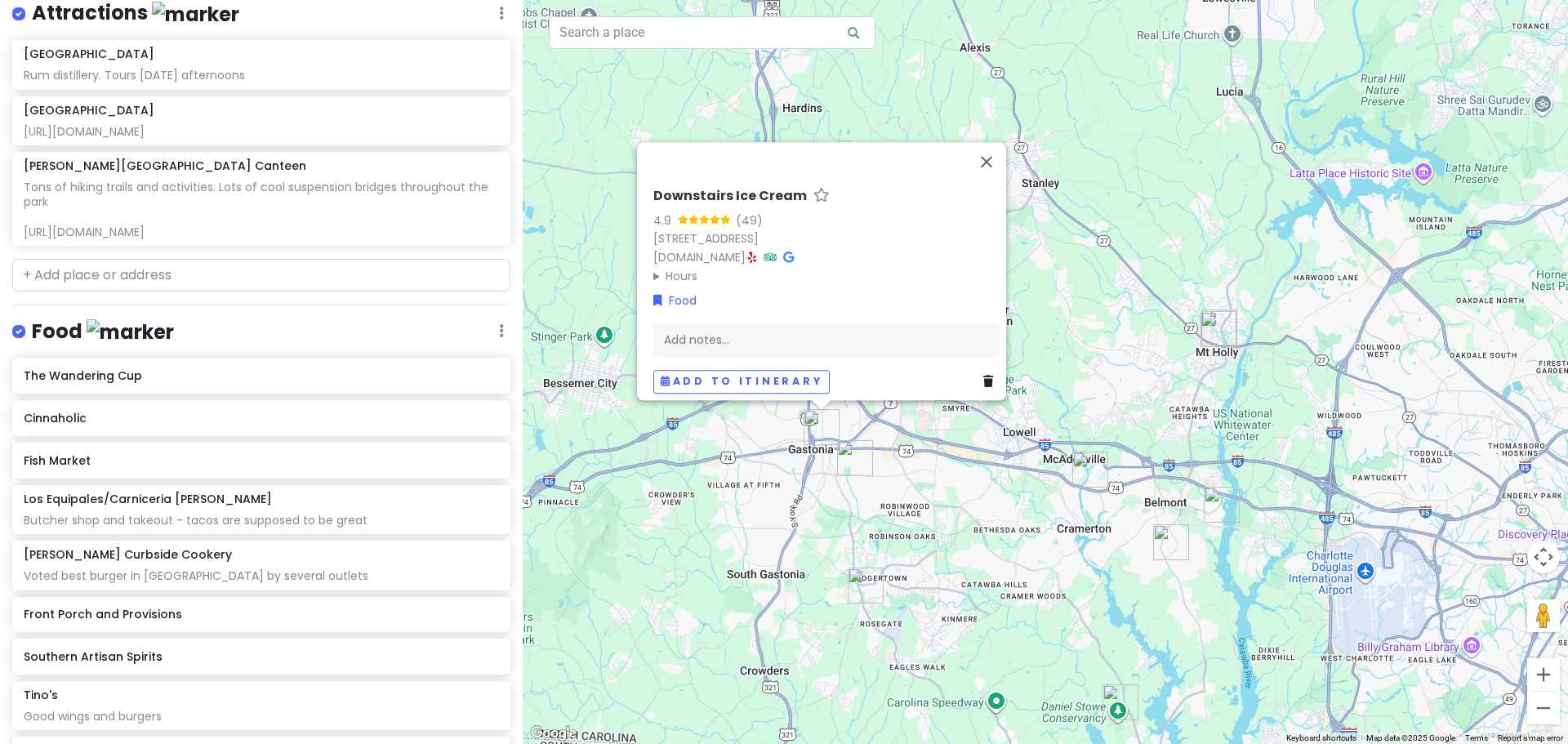
click at [855, 452] on img "Los Equipales/Carniceria Don Leo" at bounding box center [854, 458] width 36 height 36
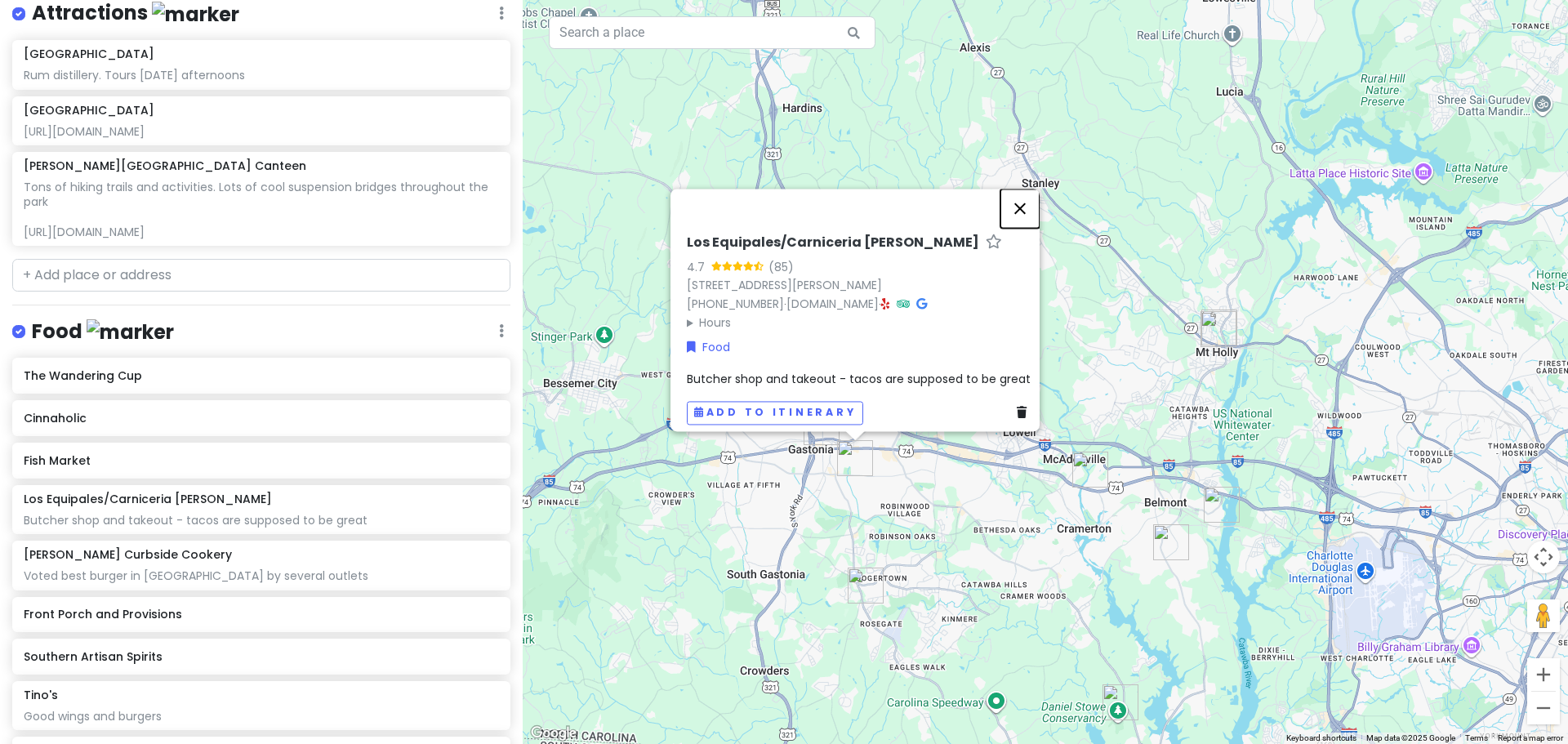
click at [1031, 197] on button "Close" at bounding box center [1020, 208] width 39 height 39
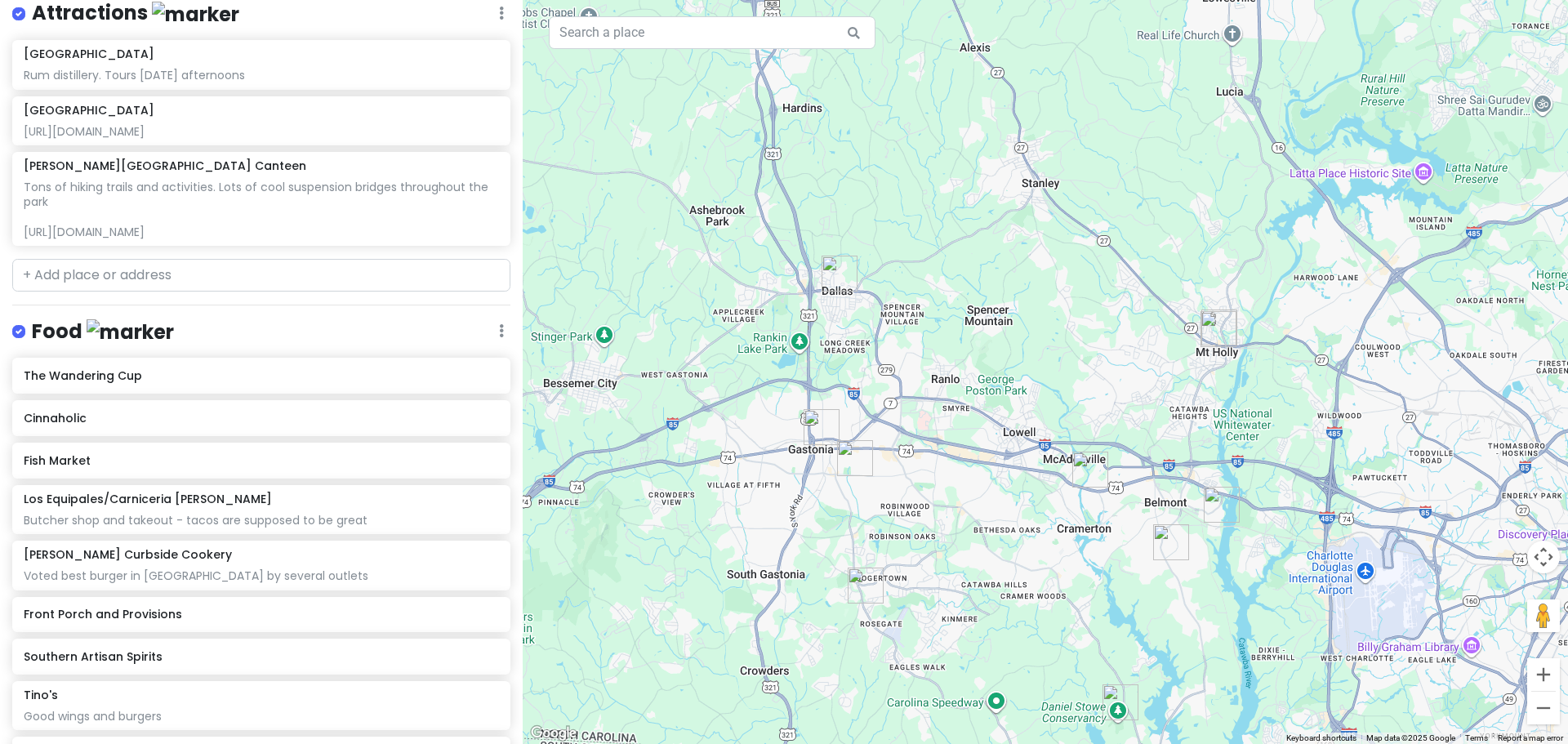
click at [868, 581] on img "Tino's" at bounding box center [865, 585] width 36 height 36
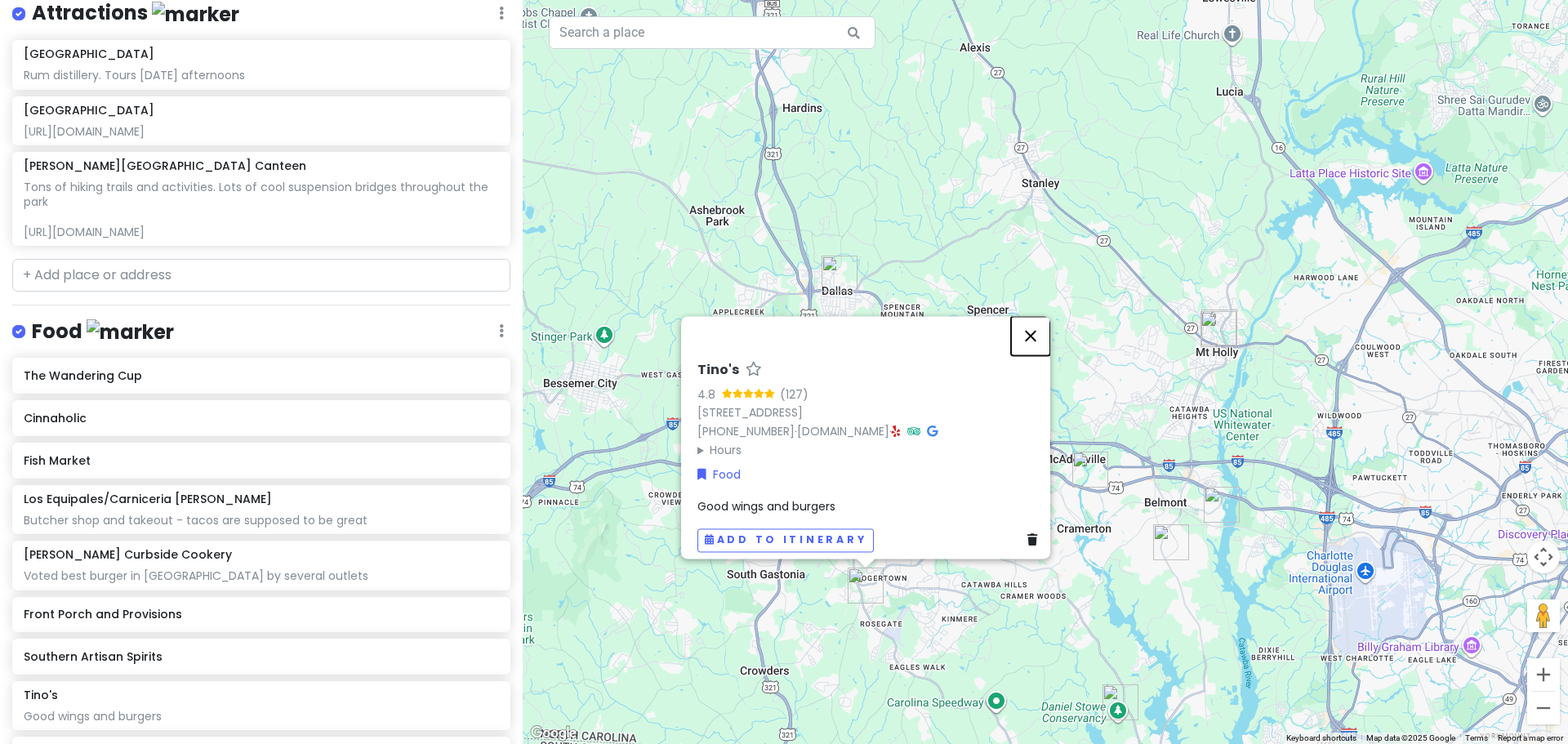
click at [1037, 325] on button "Close" at bounding box center [1030, 335] width 39 height 39
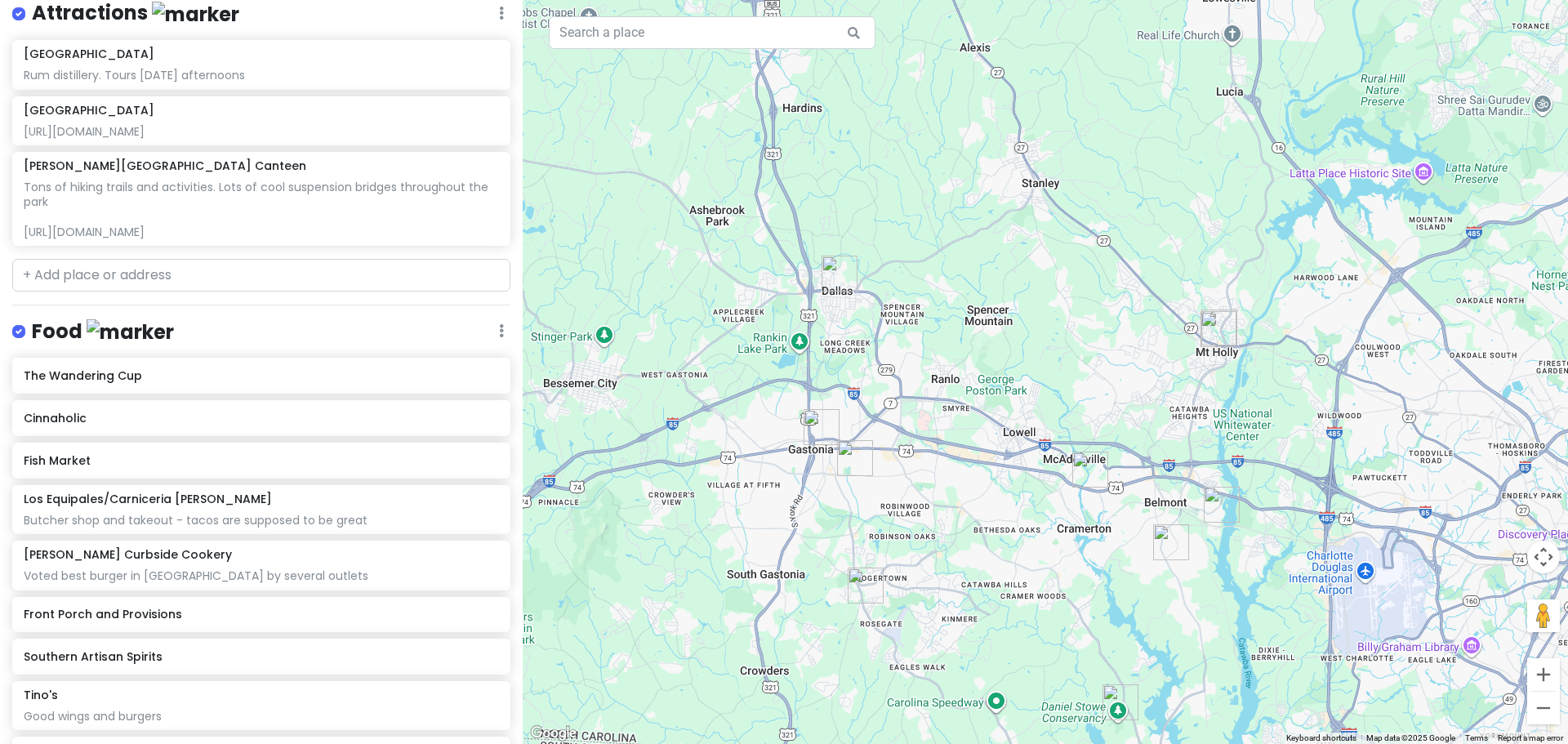
click at [1160, 540] on img "Cinnaholic" at bounding box center [1171, 542] width 36 height 36
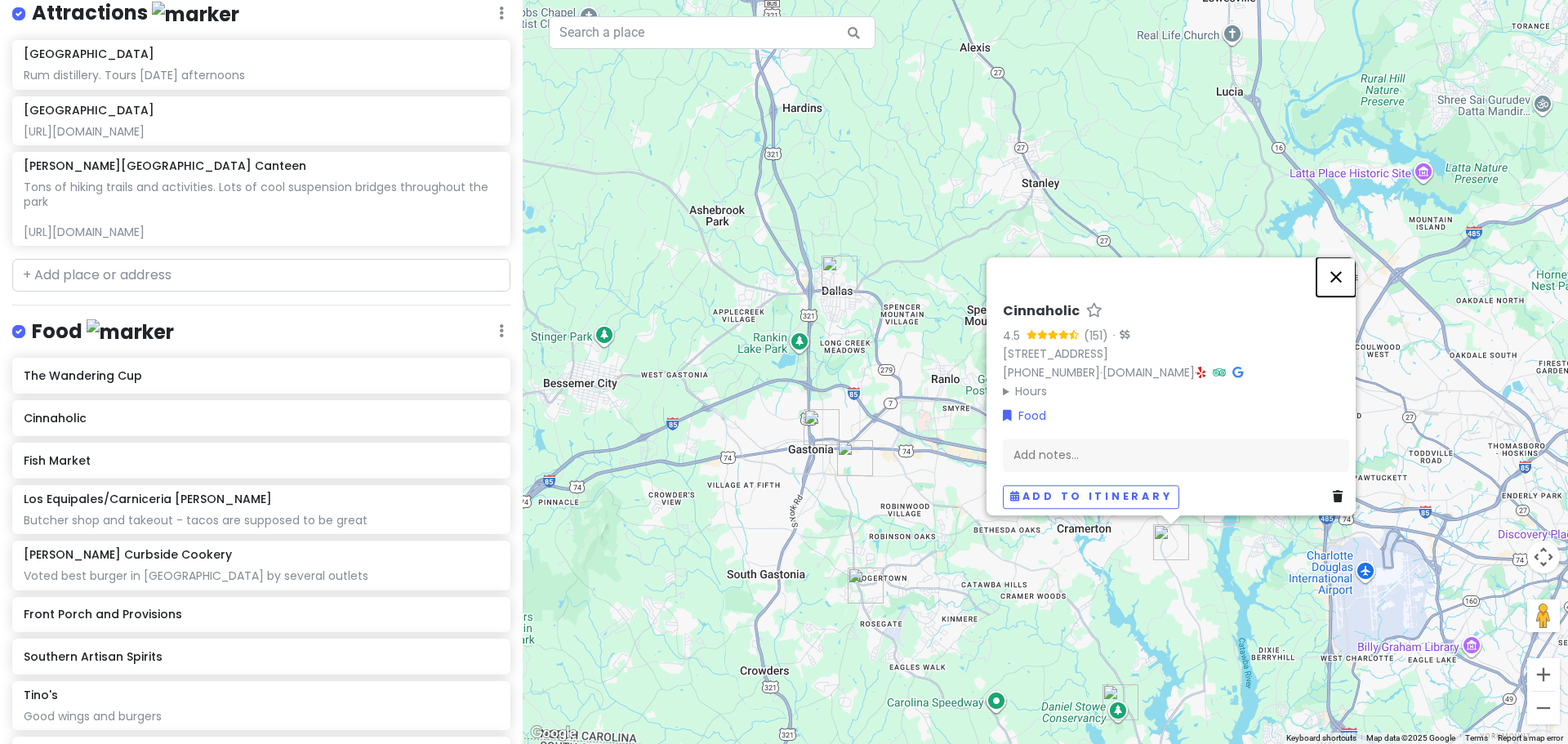
click at [1342, 272] on button "Close" at bounding box center [1337, 277] width 39 height 39
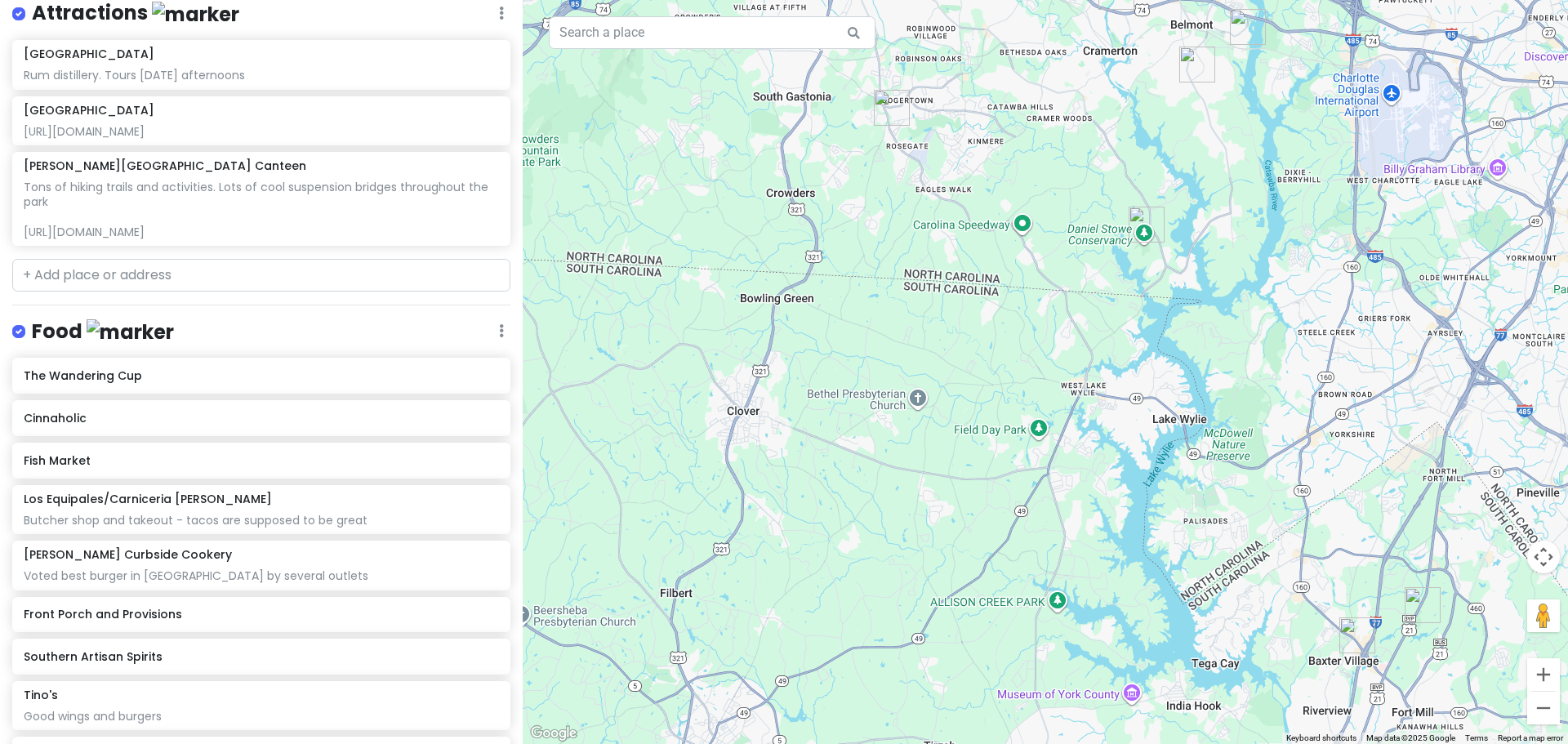
drag, startPoint x: 986, startPoint y: 657, endPoint x: 1011, endPoint y: 170, distance: 487.6
click at [1010, 170] on div at bounding box center [1046, 372] width 1046 height 744
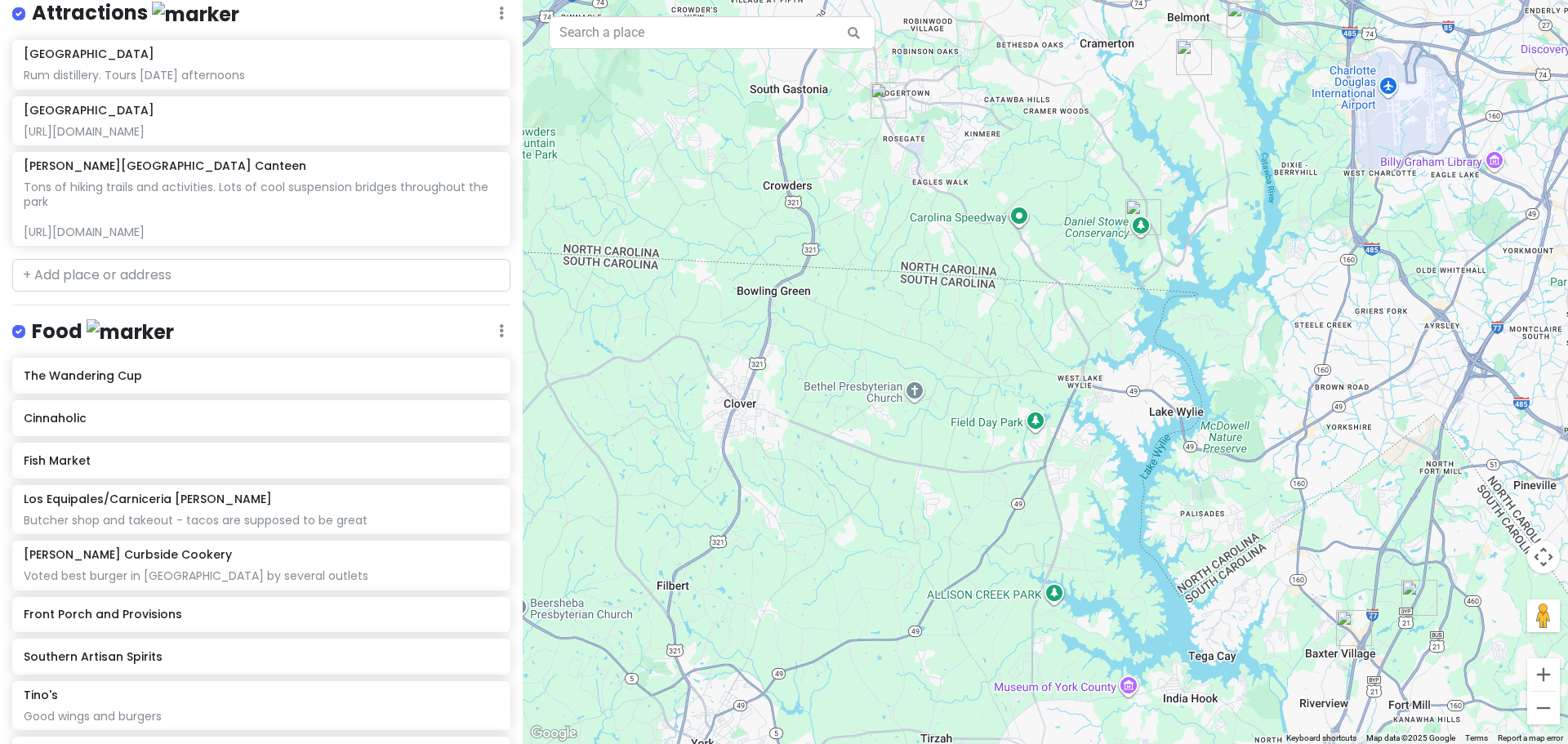
click at [1348, 626] on img "Fish Market" at bounding box center [1354, 628] width 36 height 36
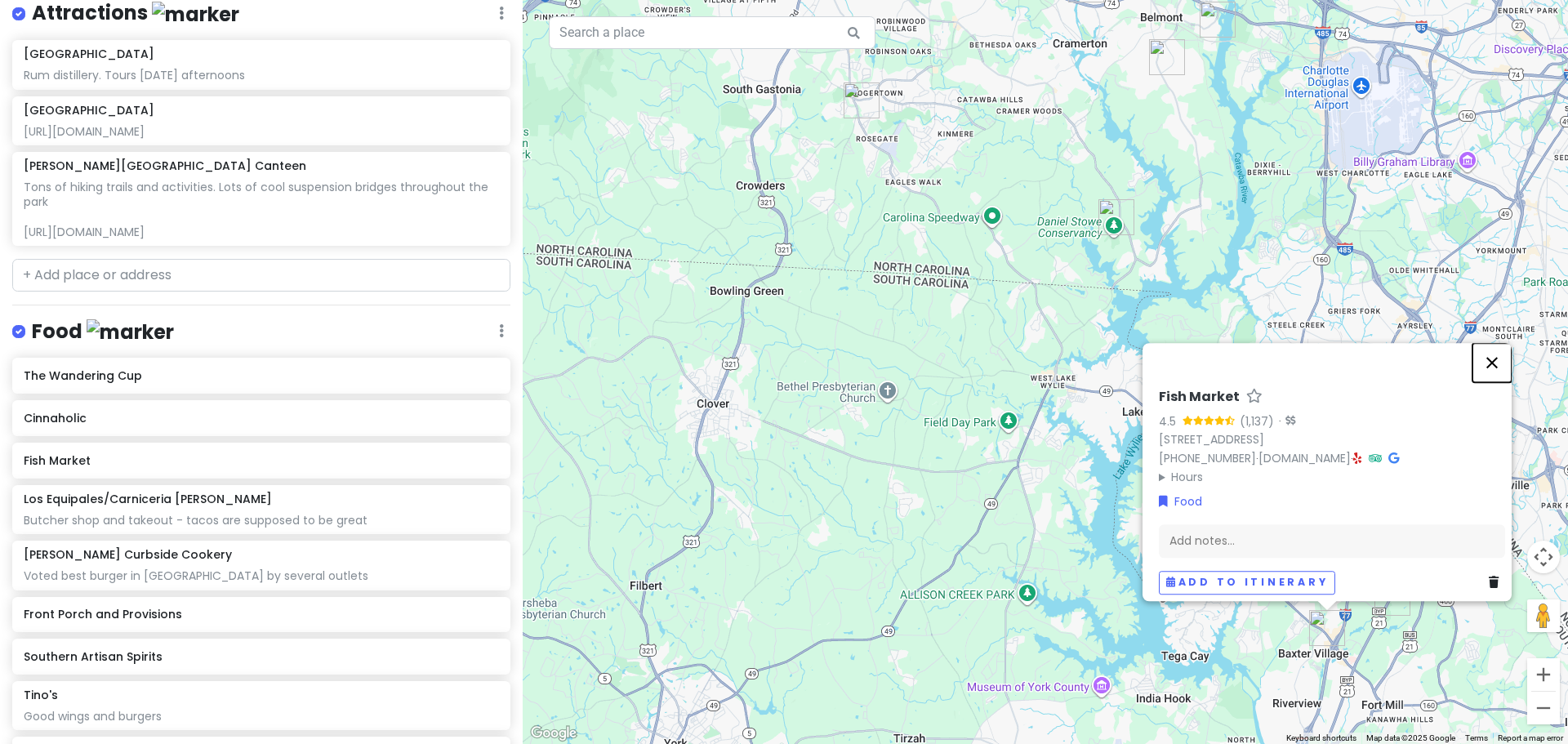
click at [1506, 349] on button "Close" at bounding box center [1492, 362] width 39 height 39
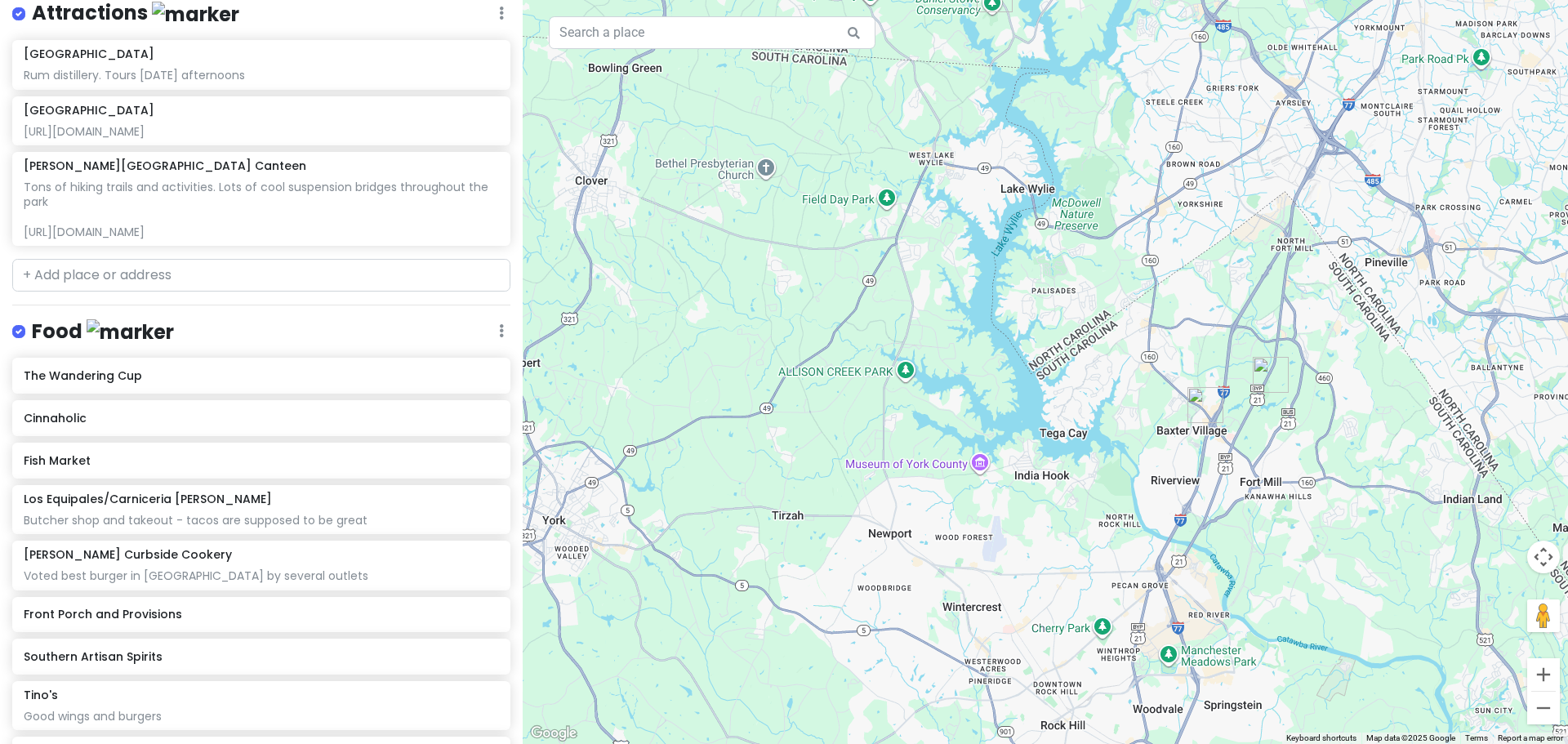
drag, startPoint x: 1130, startPoint y: 506, endPoint x: 1009, endPoint y: 283, distance: 253.7
click at [1009, 283] on div at bounding box center [1046, 372] width 1046 height 744
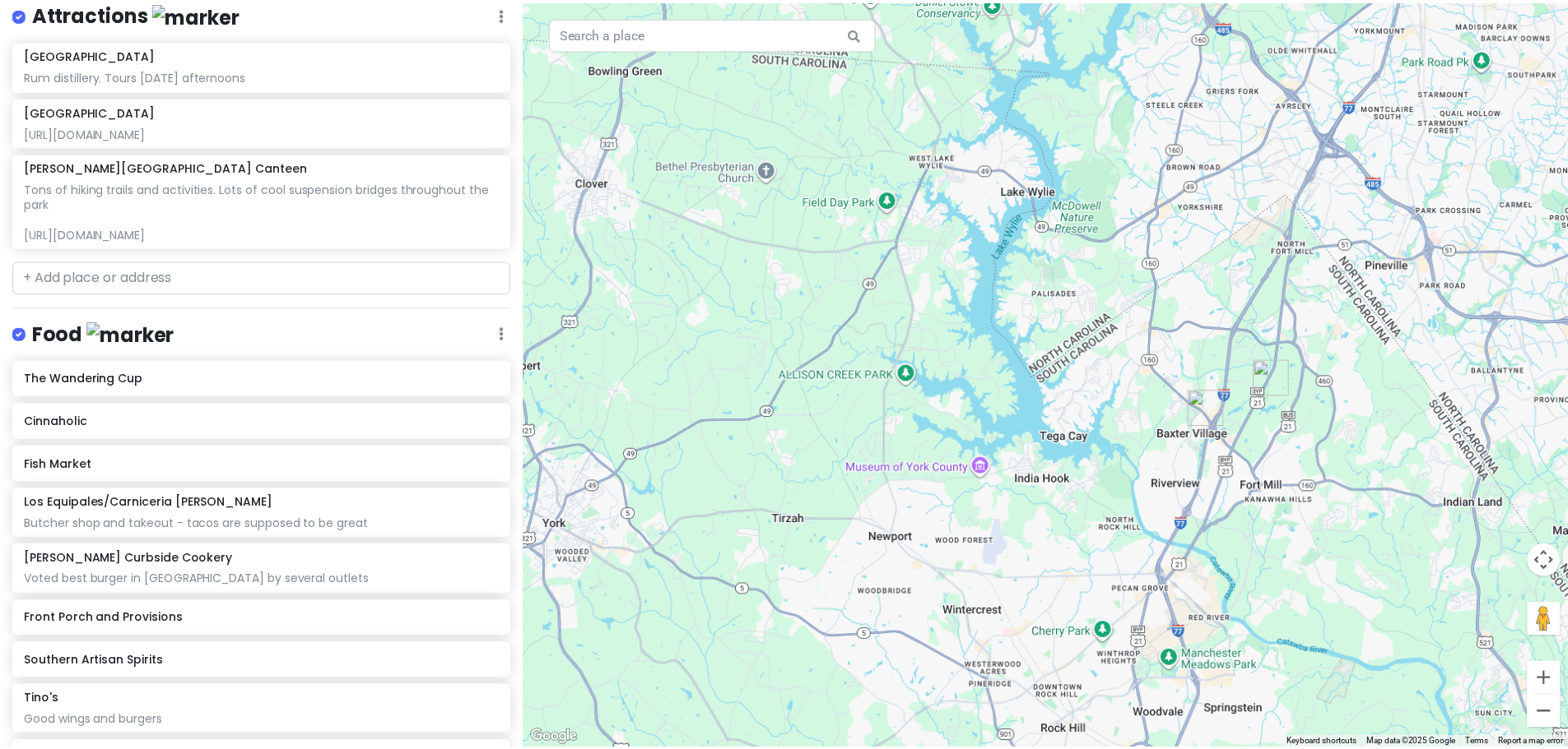
scroll to position [0, 0]
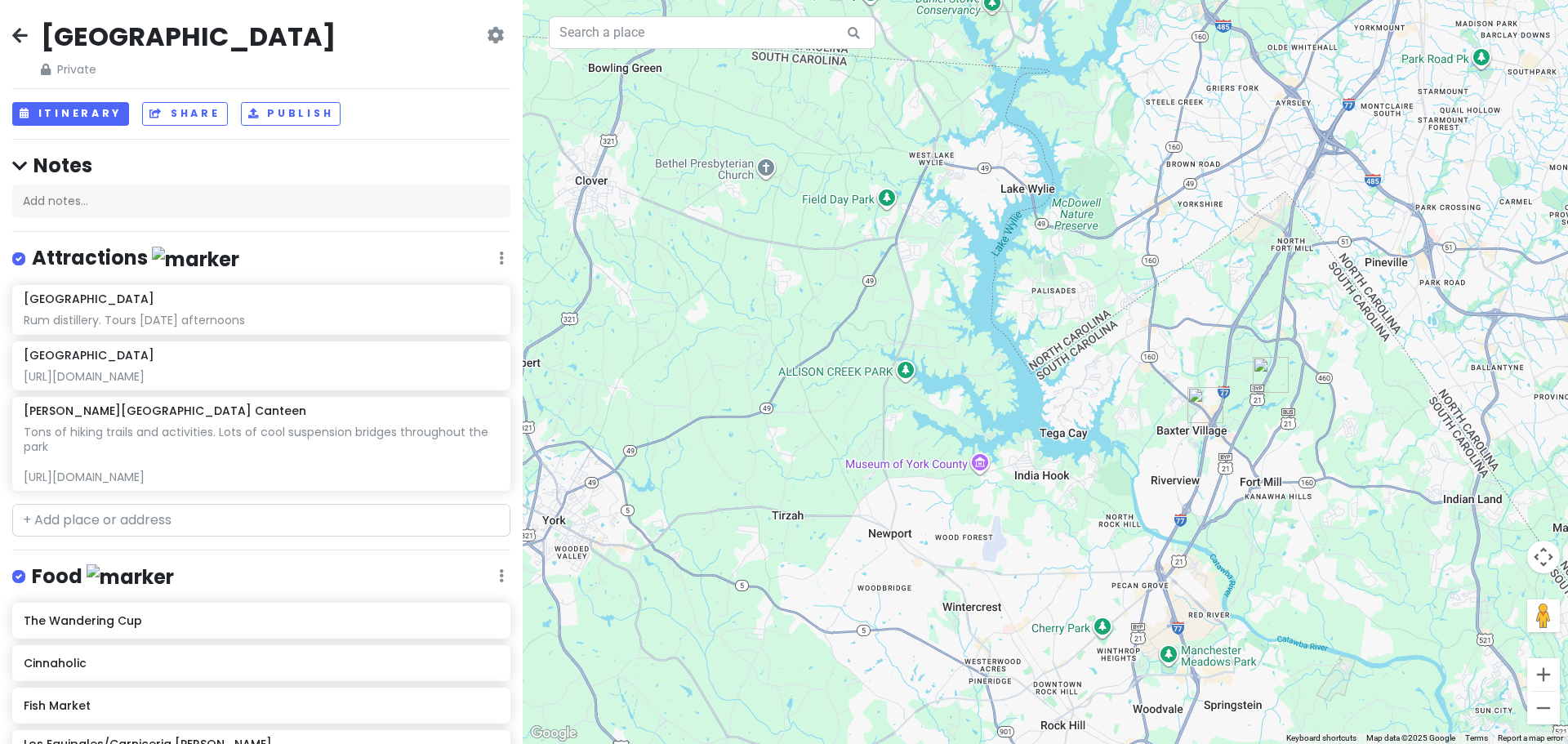
click at [14, 45] on link at bounding box center [20, 37] width 15 height 21
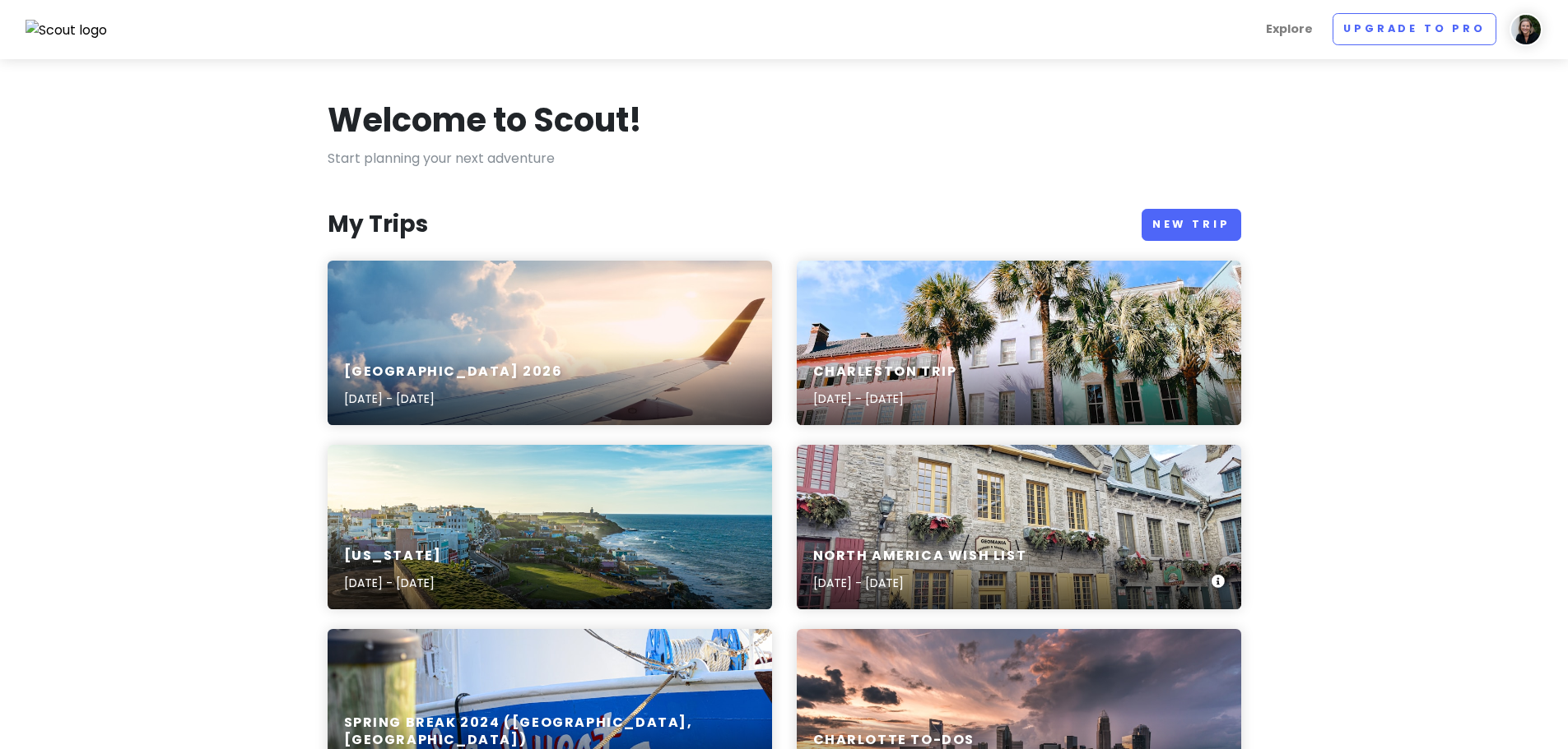
scroll to position [575, 0]
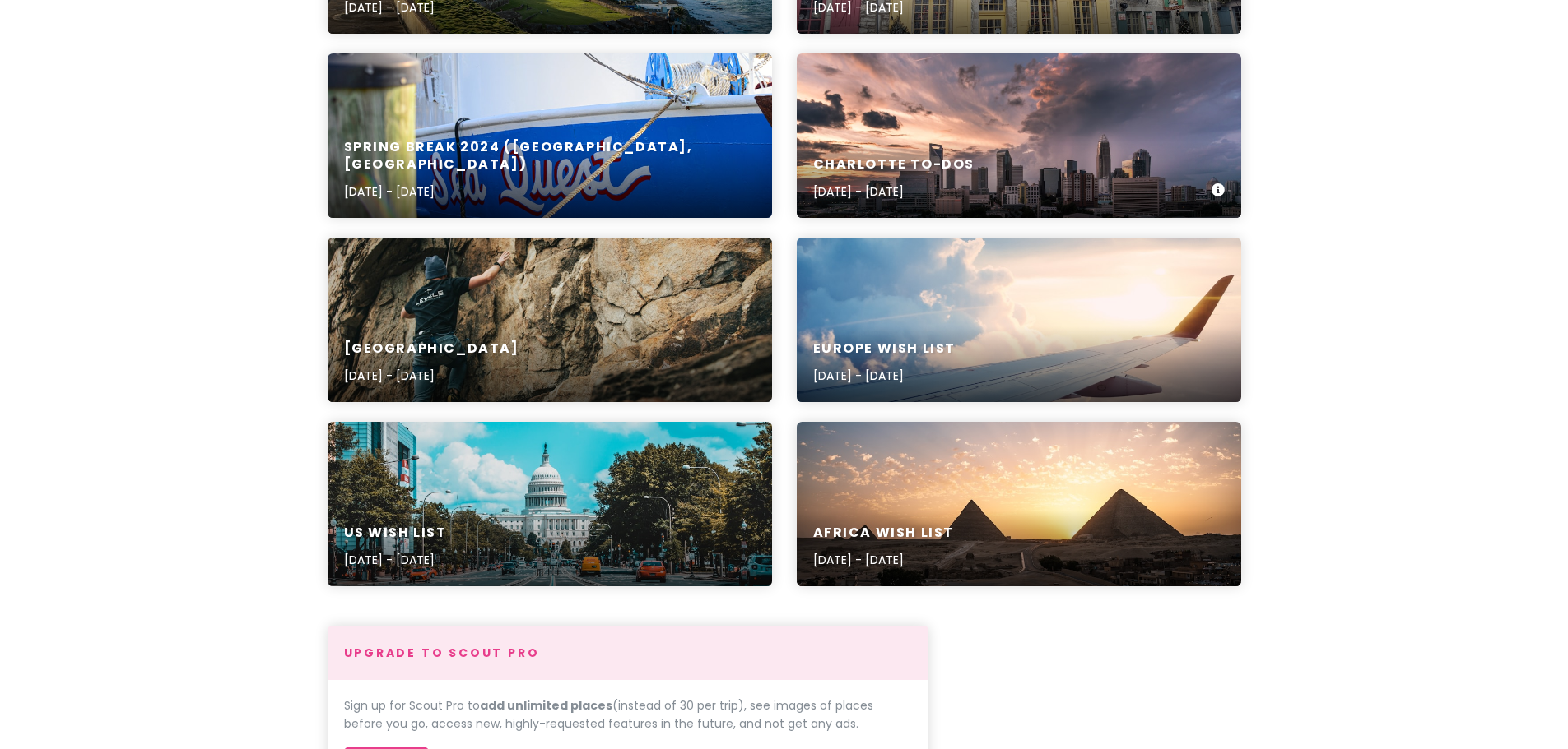
click at [913, 137] on div "Charlotte To-Dos [DATE] - [DATE]" at bounding box center [1018, 136] width 444 height 165
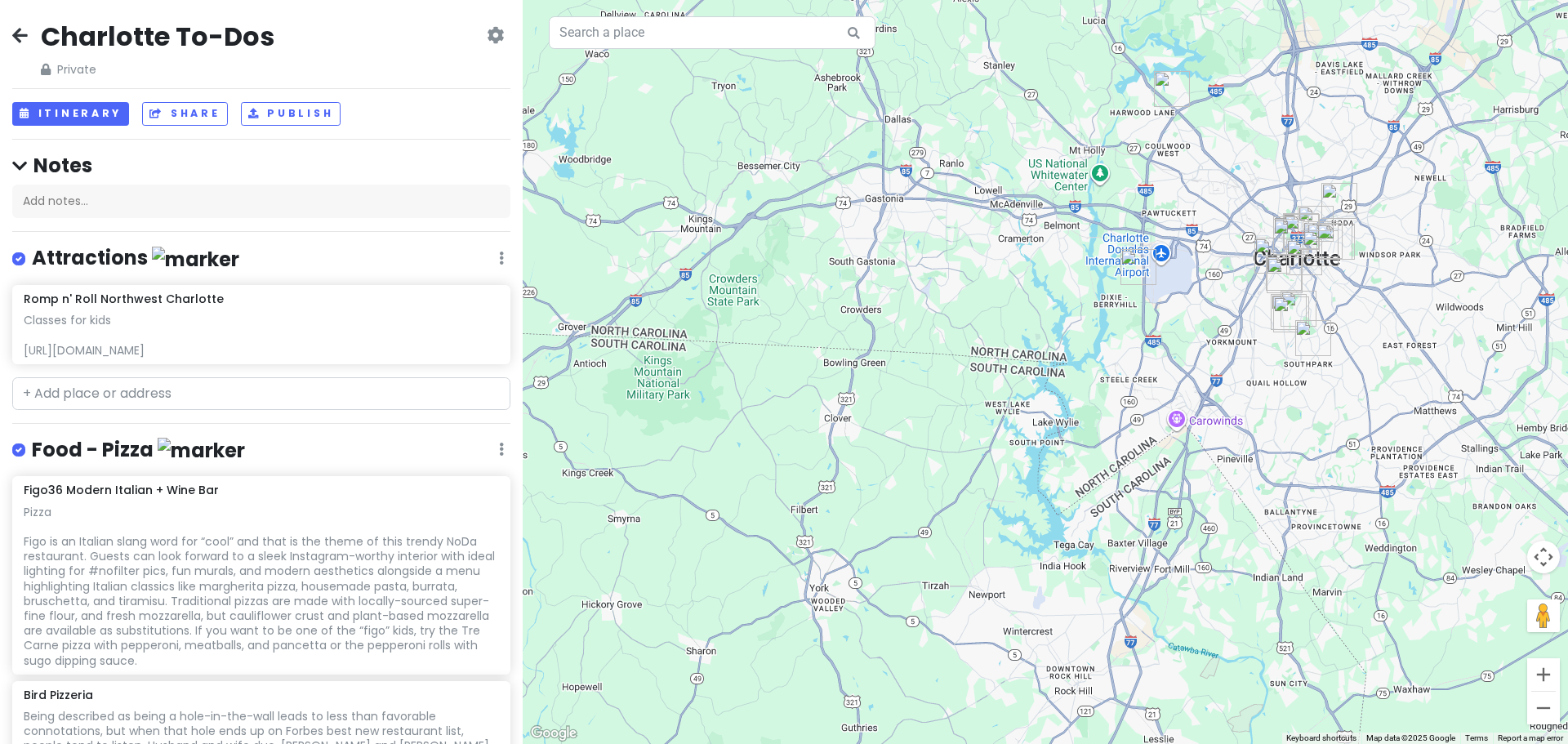
drag, startPoint x: 810, startPoint y: 588, endPoint x: 1010, endPoint y: 294, distance: 355.6
click at [1010, 294] on div at bounding box center [1046, 372] width 1046 height 744
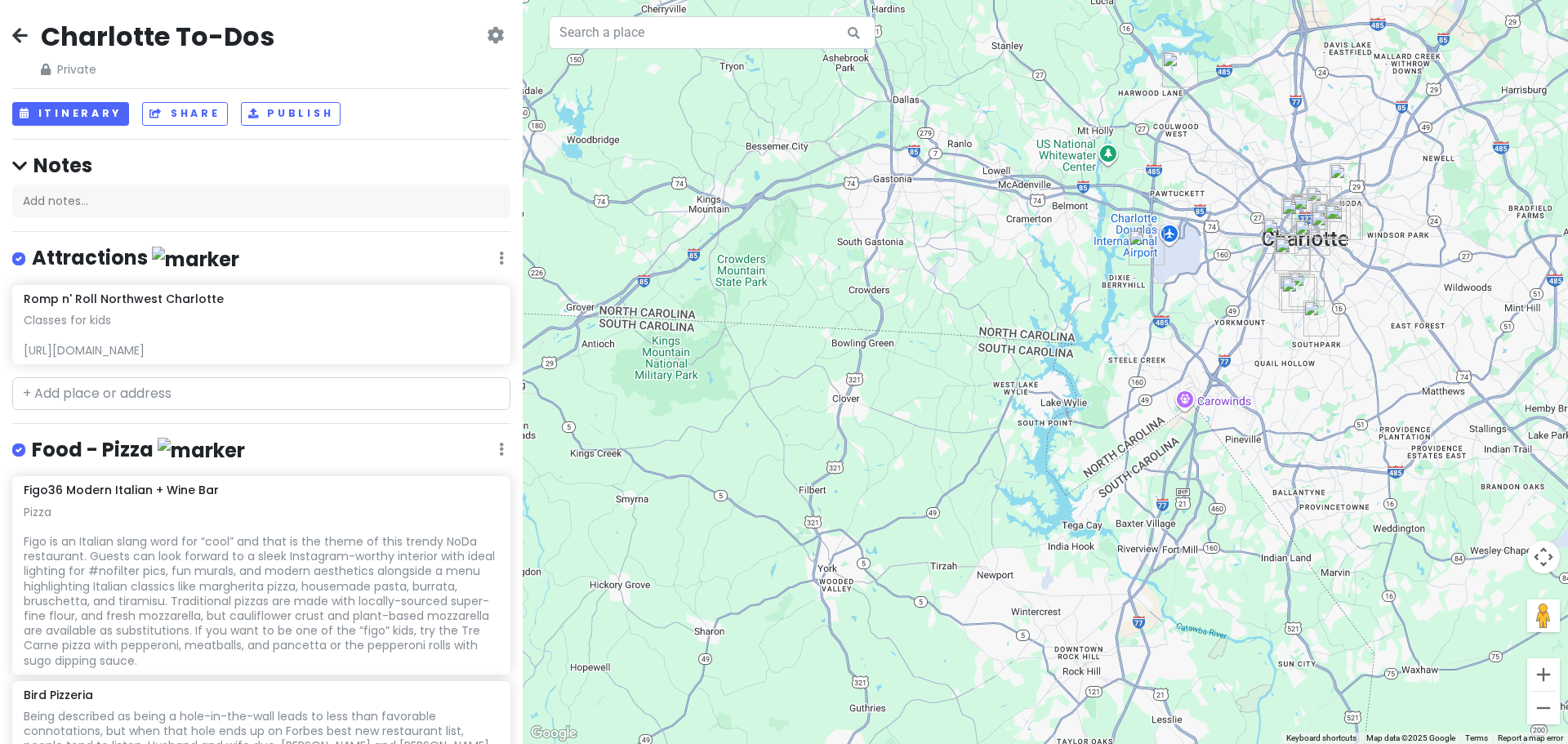
click at [1150, 242] on img "Dixie Grill & Grocery" at bounding box center [1147, 247] width 36 height 36
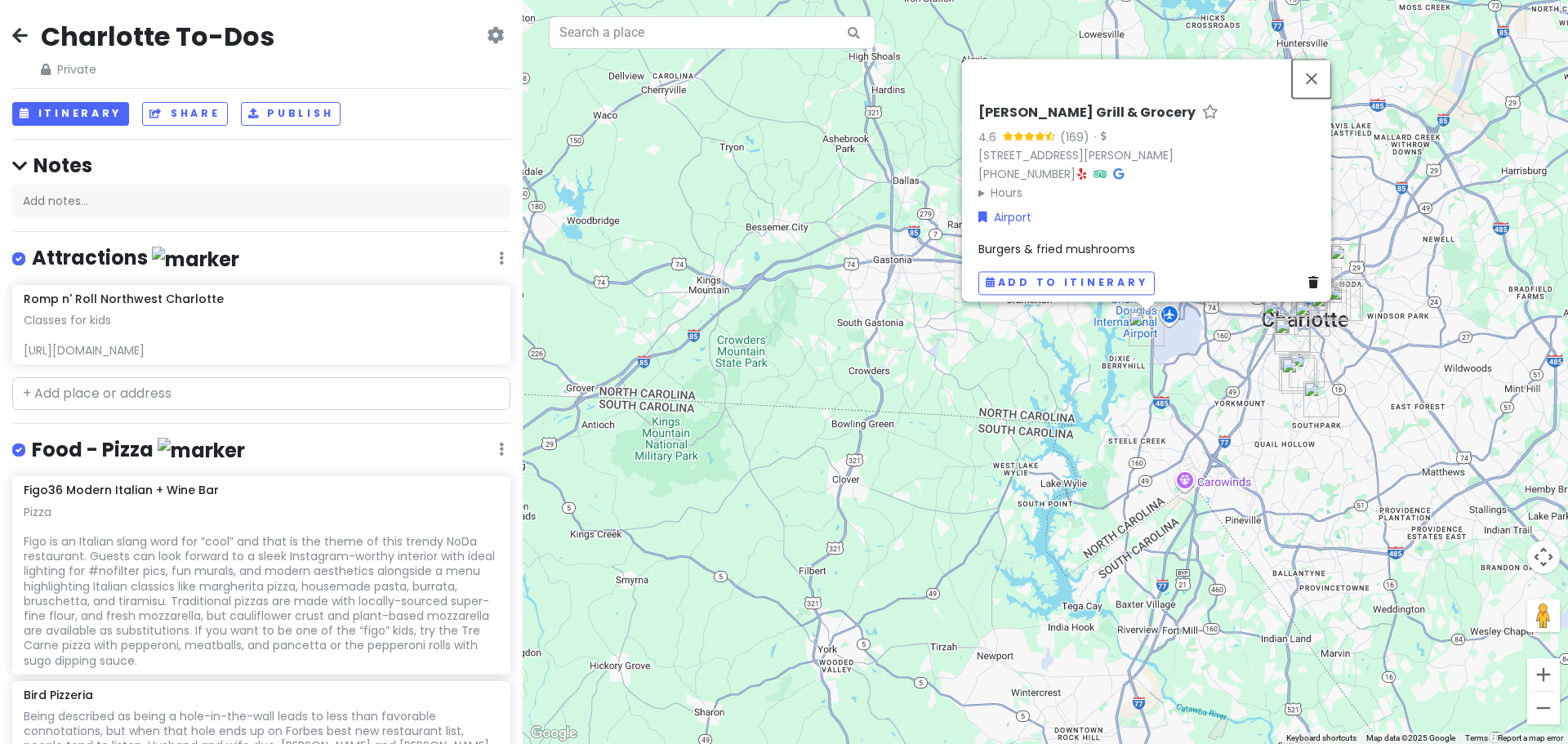
click at [1320, 69] on button "Close" at bounding box center [1311, 78] width 39 height 39
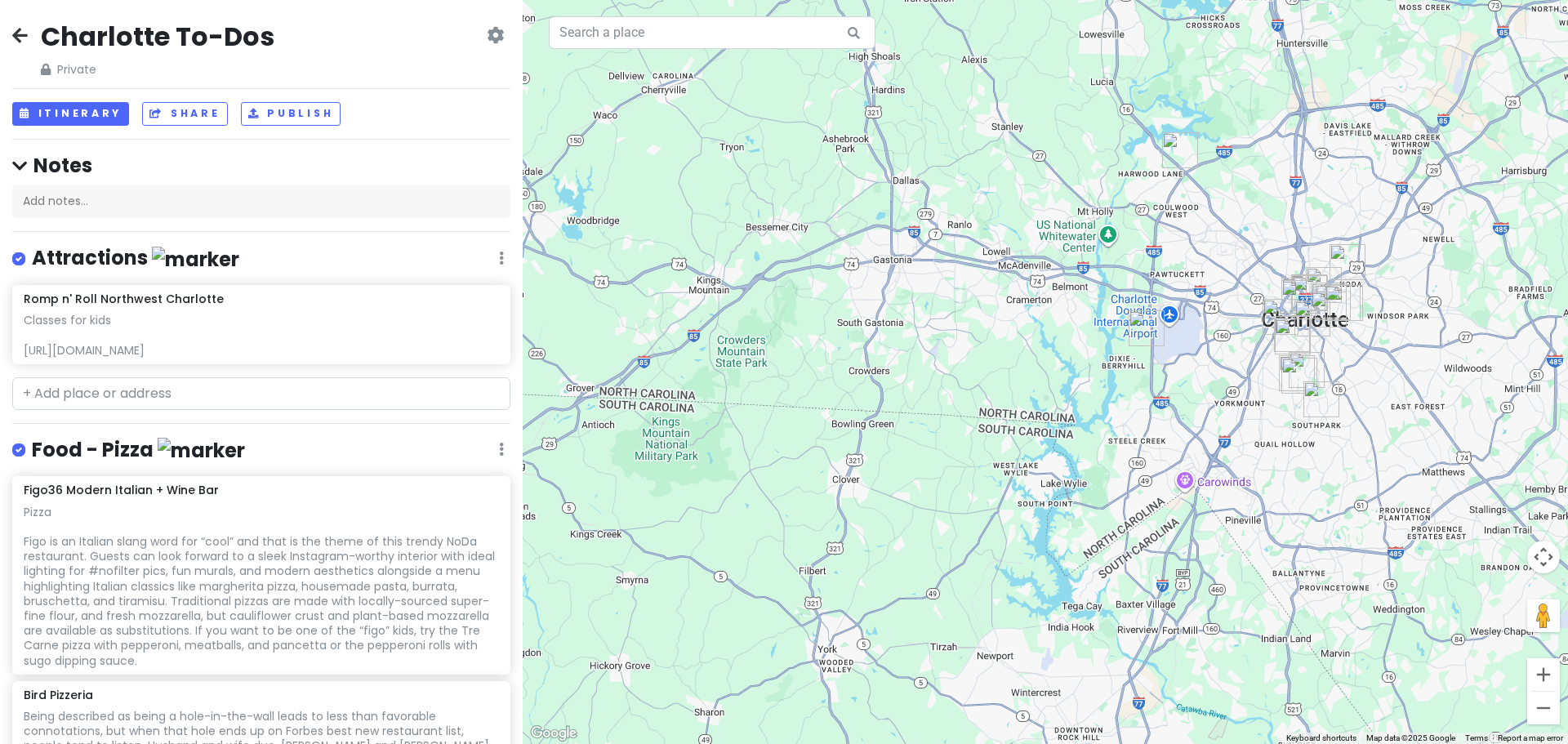
click at [24, 32] on icon at bounding box center [20, 35] width 15 height 13
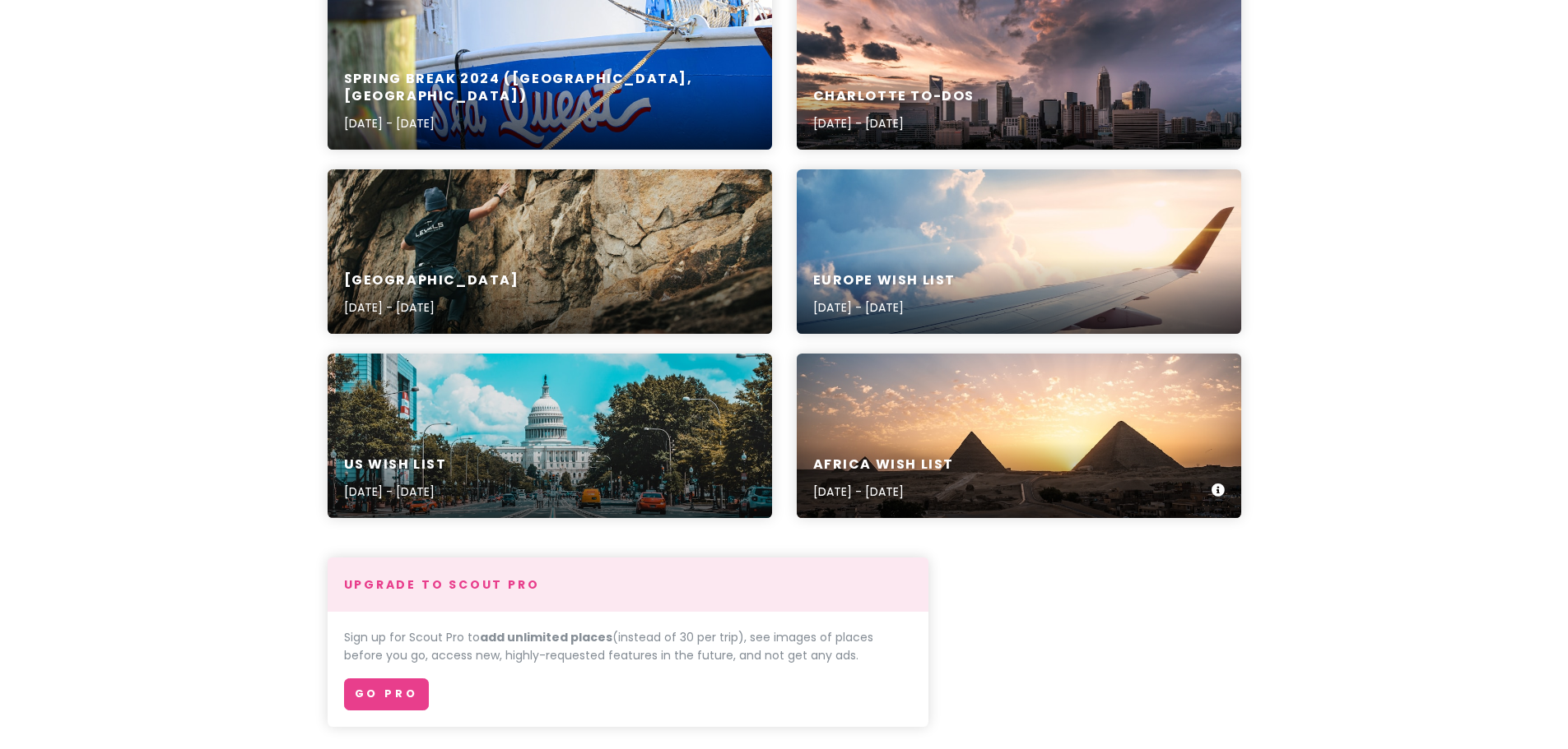
scroll to position [658, 0]
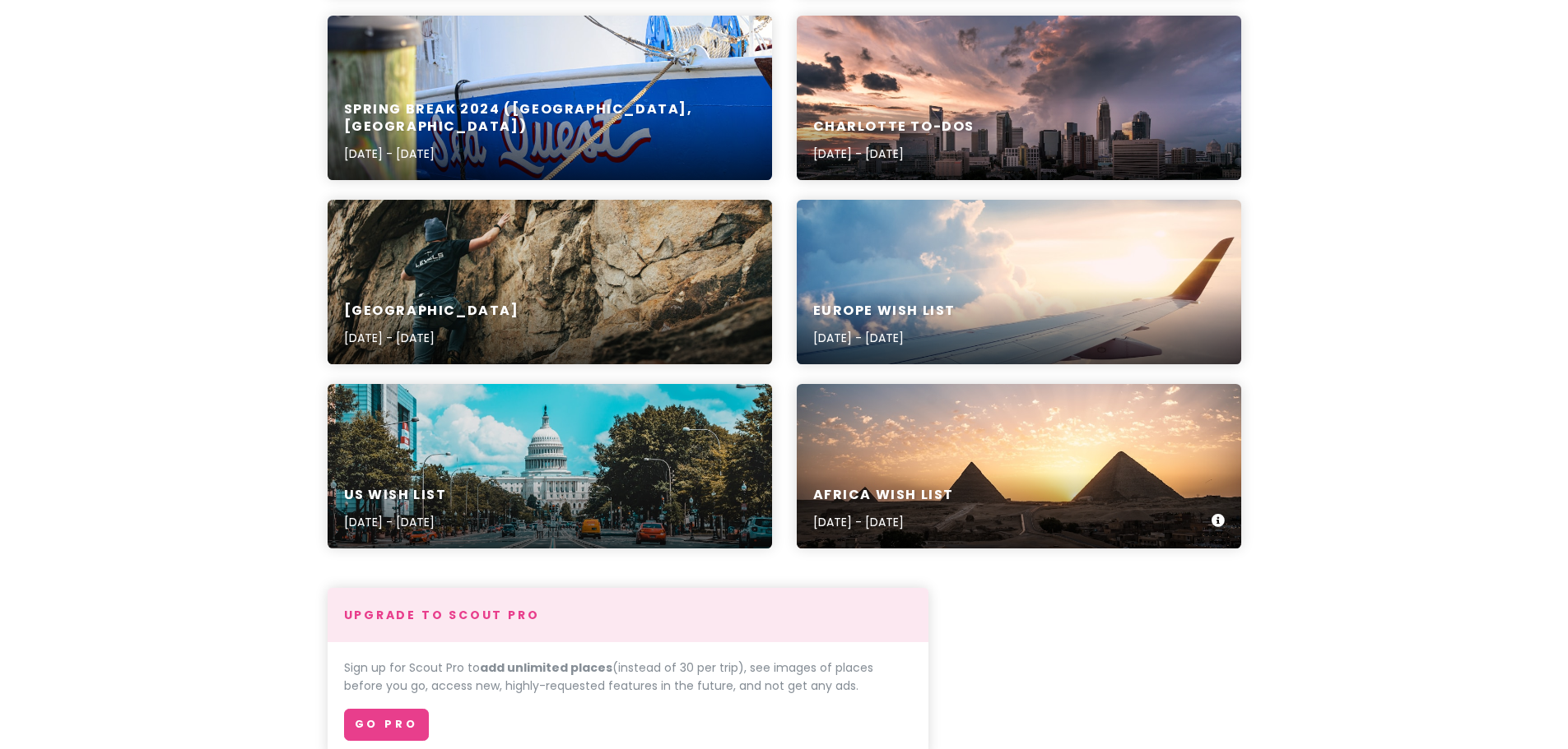
scroll to position [575, 0]
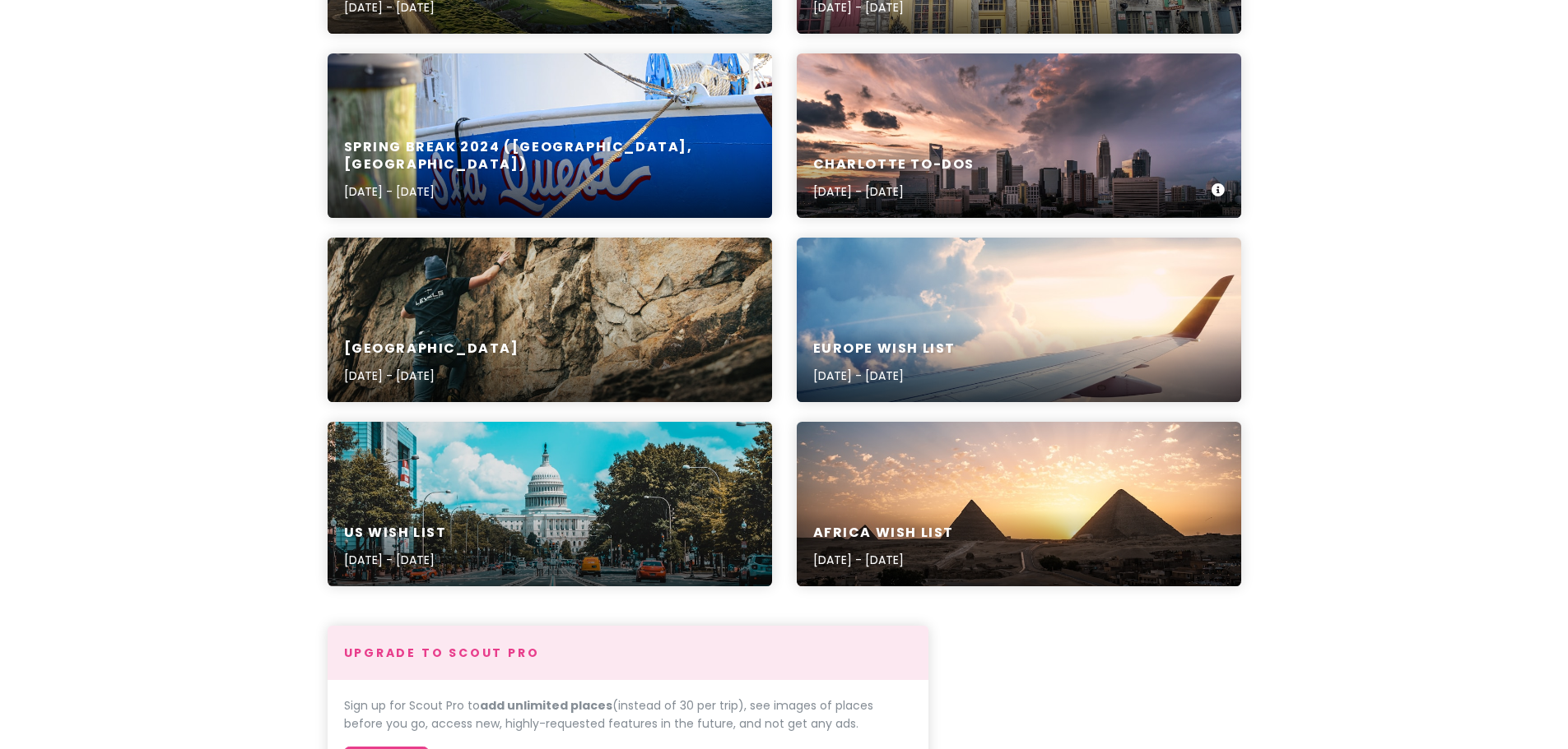
click at [888, 144] on div "Charlotte To-Dos [DATE] - [DATE]" at bounding box center [1018, 178] width 444 height 78
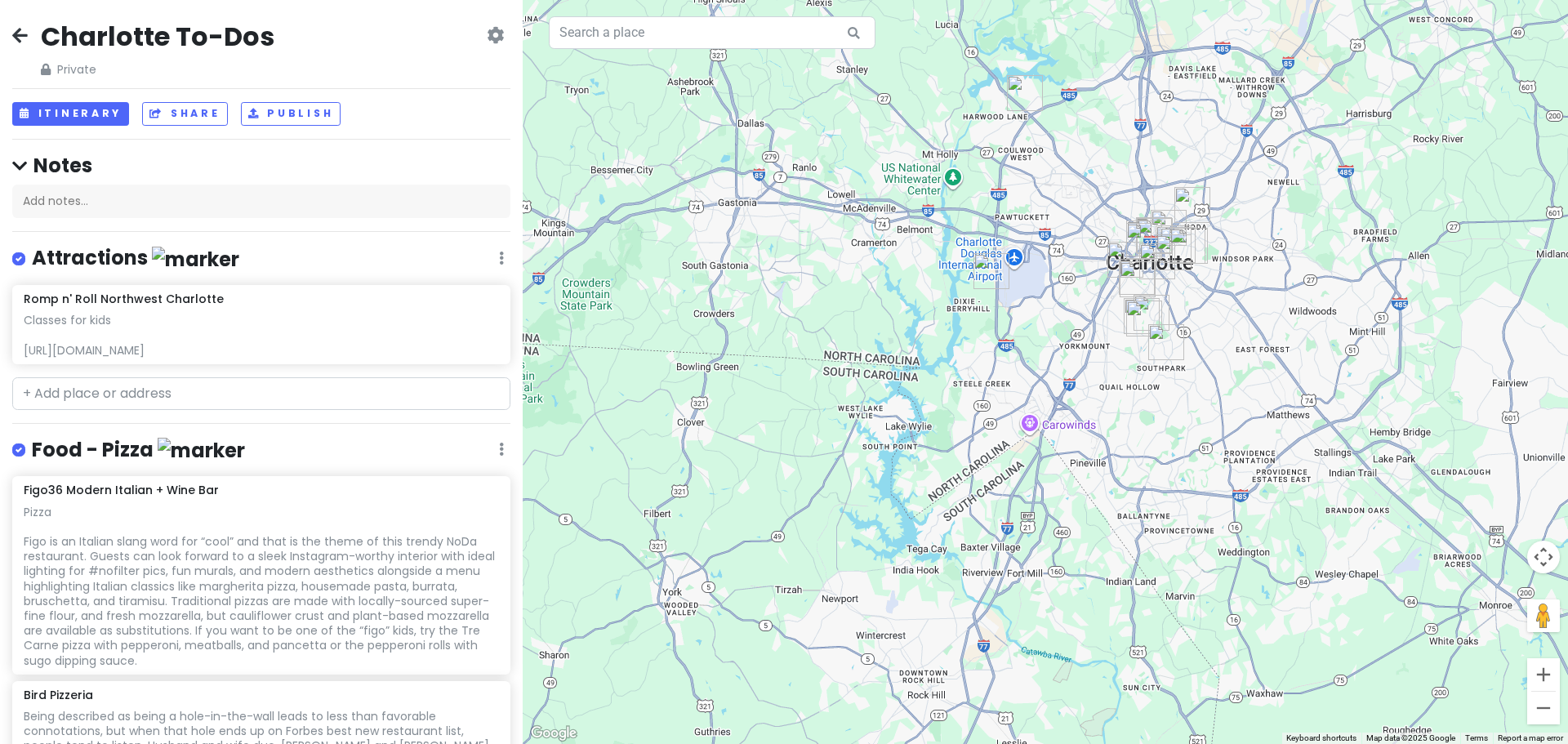
drag, startPoint x: 836, startPoint y: 462, endPoint x: 867, endPoint y: 252, distance: 212.3
click at [867, 252] on div at bounding box center [1046, 372] width 1046 height 744
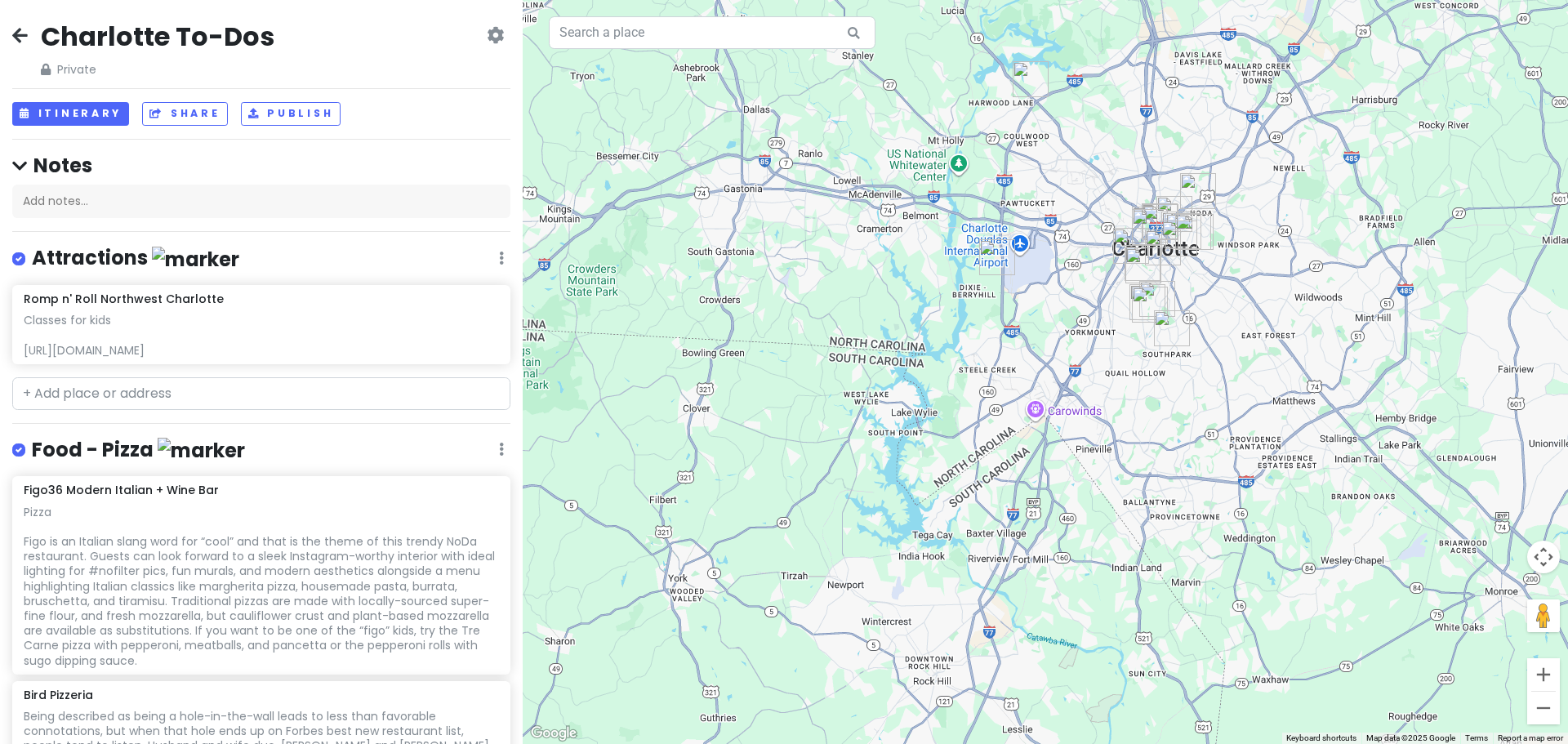
click at [20, 38] on icon at bounding box center [20, 35] width 15 height 13
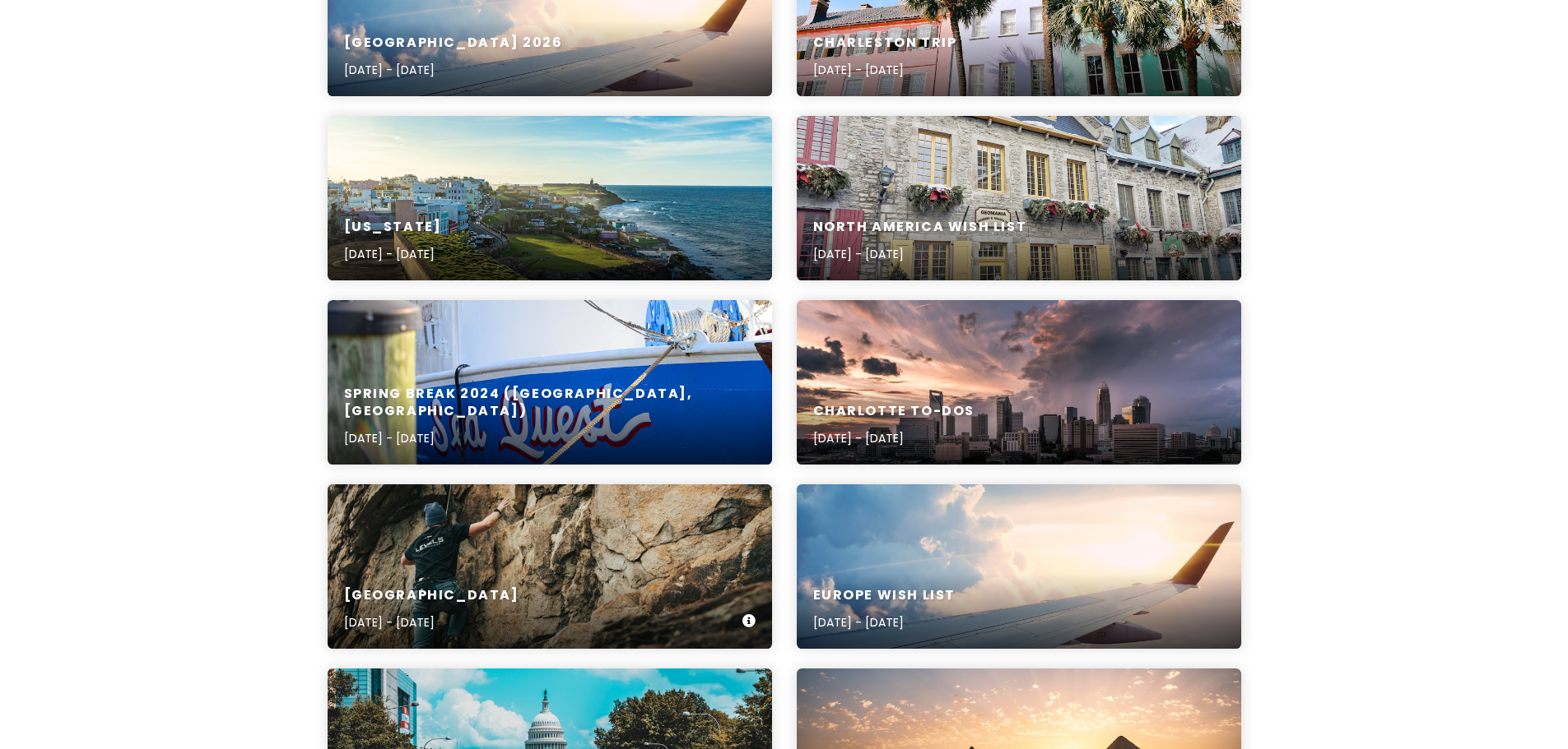
scroll to position [575, 0]
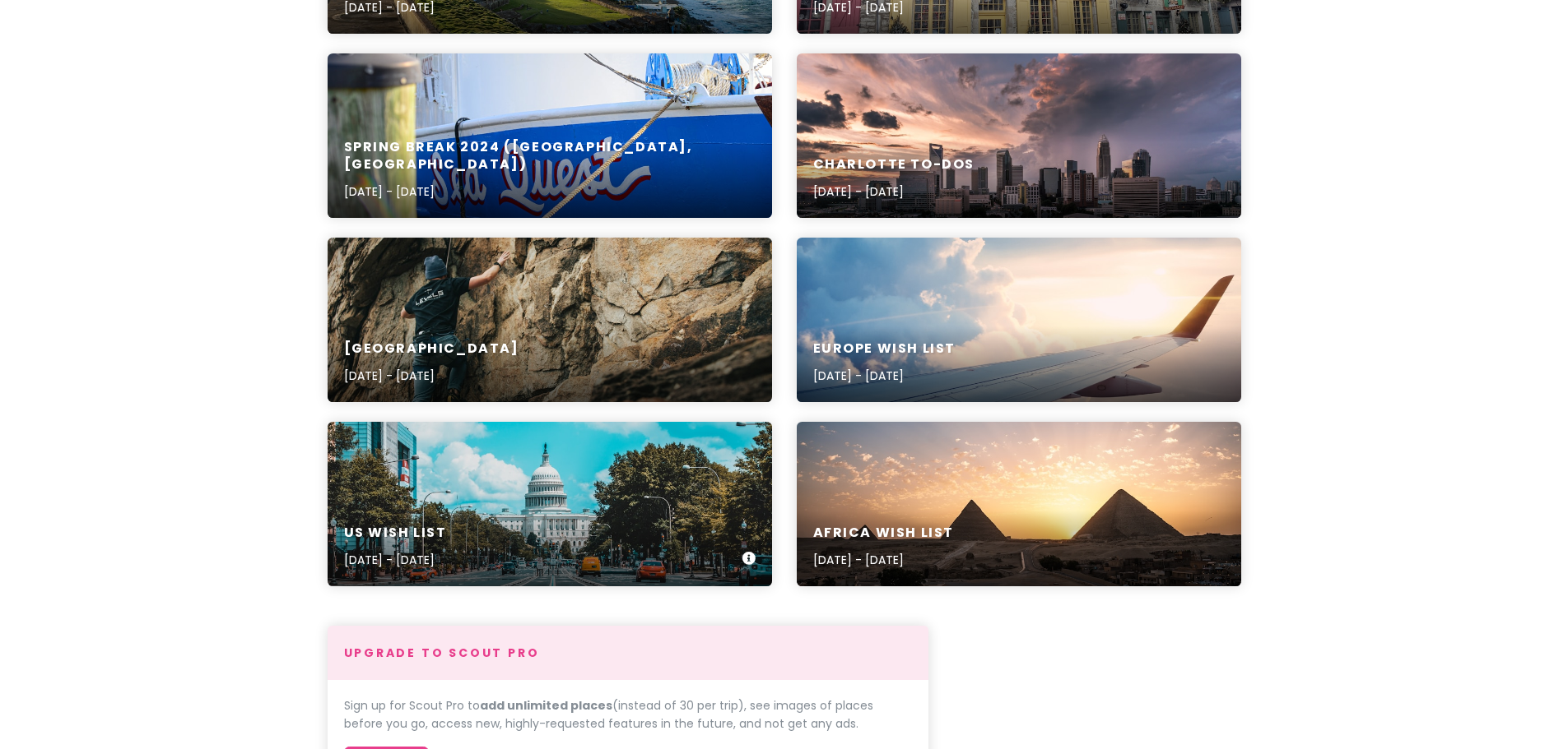
click at [562, 483] on div "US Wish List [DATE] - [DATE]" at bounding box center [549, 504] width 444 height 165
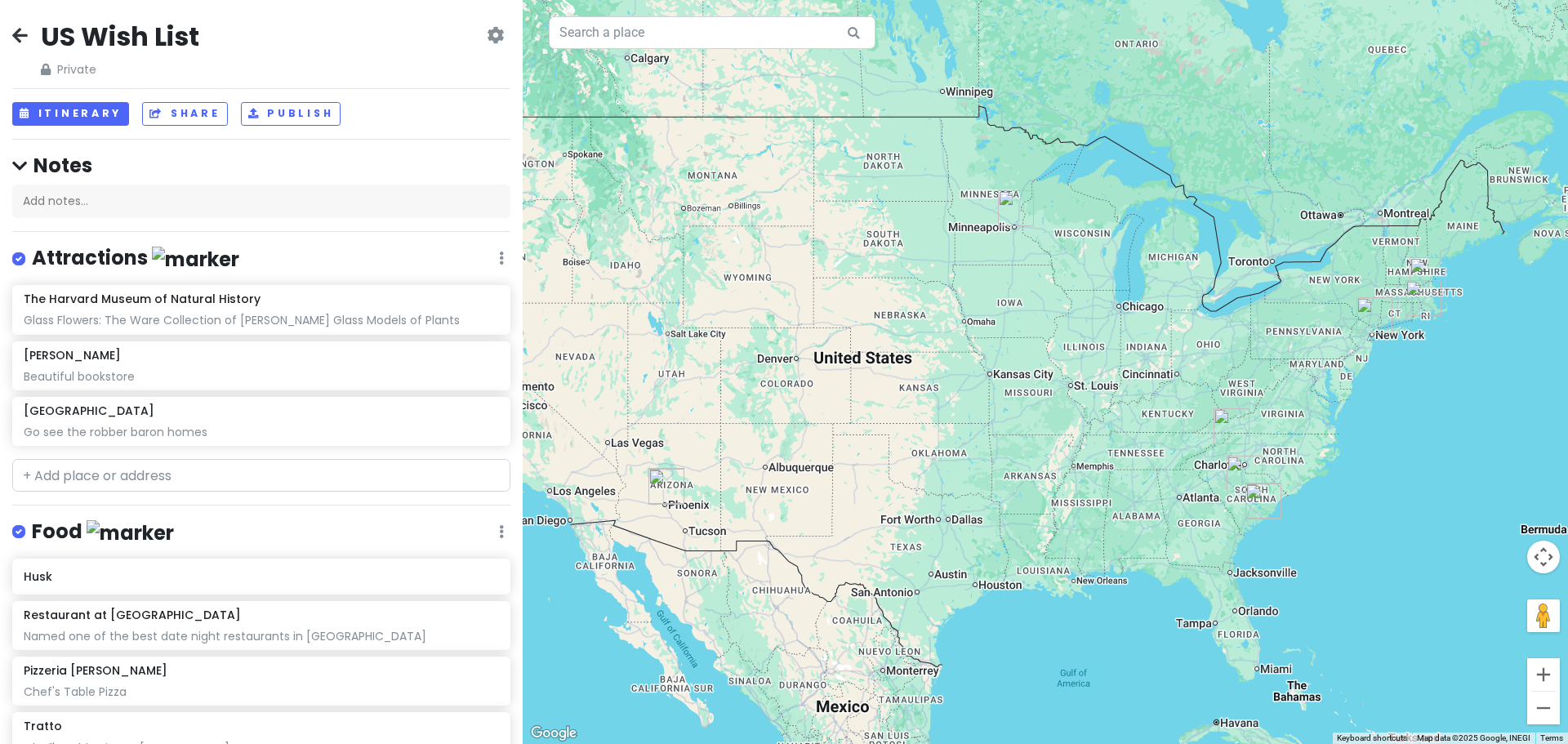
click at [1229, 424] on img "Restaurant at Gideon Ridge" at bounding box center [1231, 426] width 36 height 36
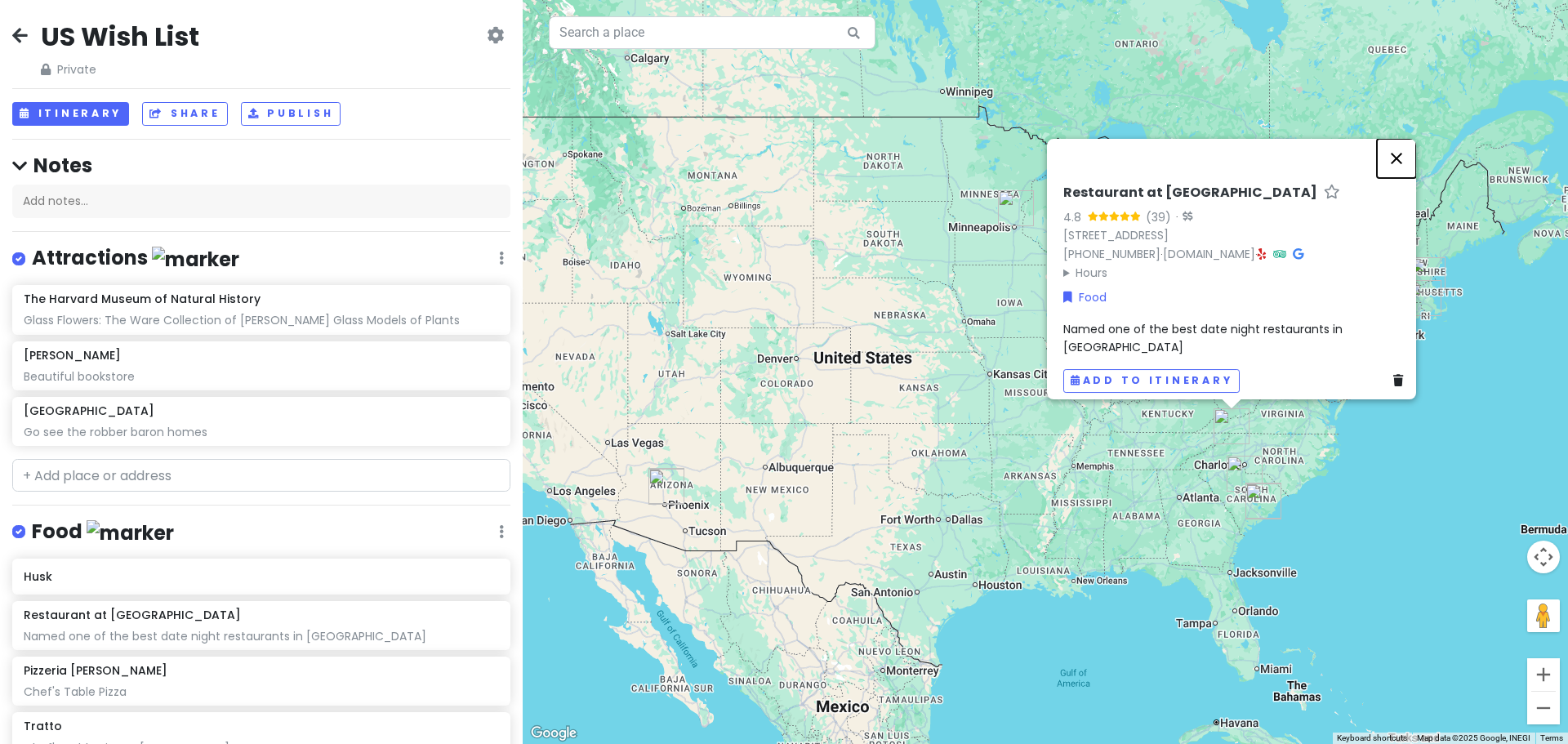
click at [1403, 162] on button "Close" at bounding box center [1397, 158] width 39 height 39
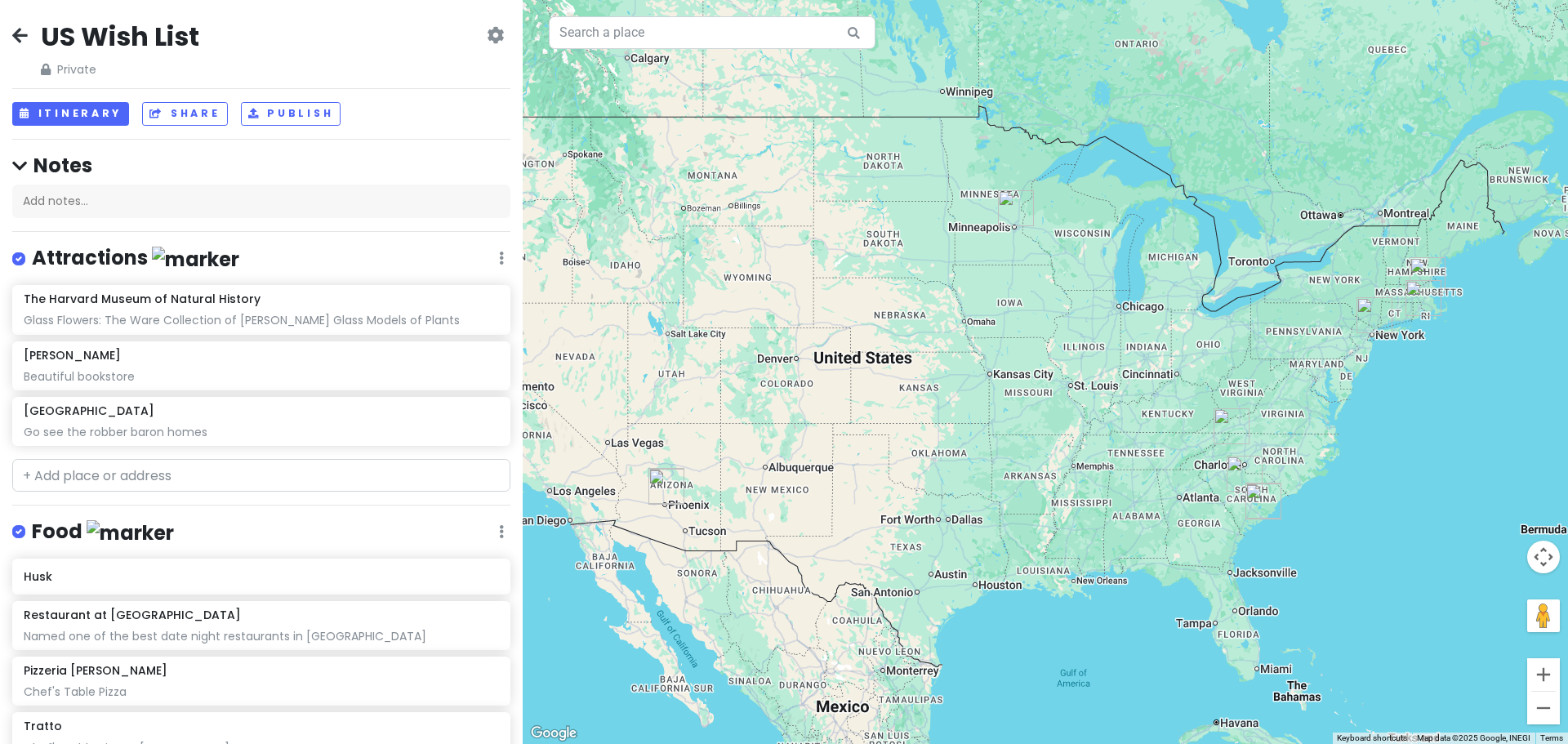
click at [1229, 467] on img "Shokudo Ramen and The Juicy Crab" at bounding box center [1245, 474] width 36 height 36
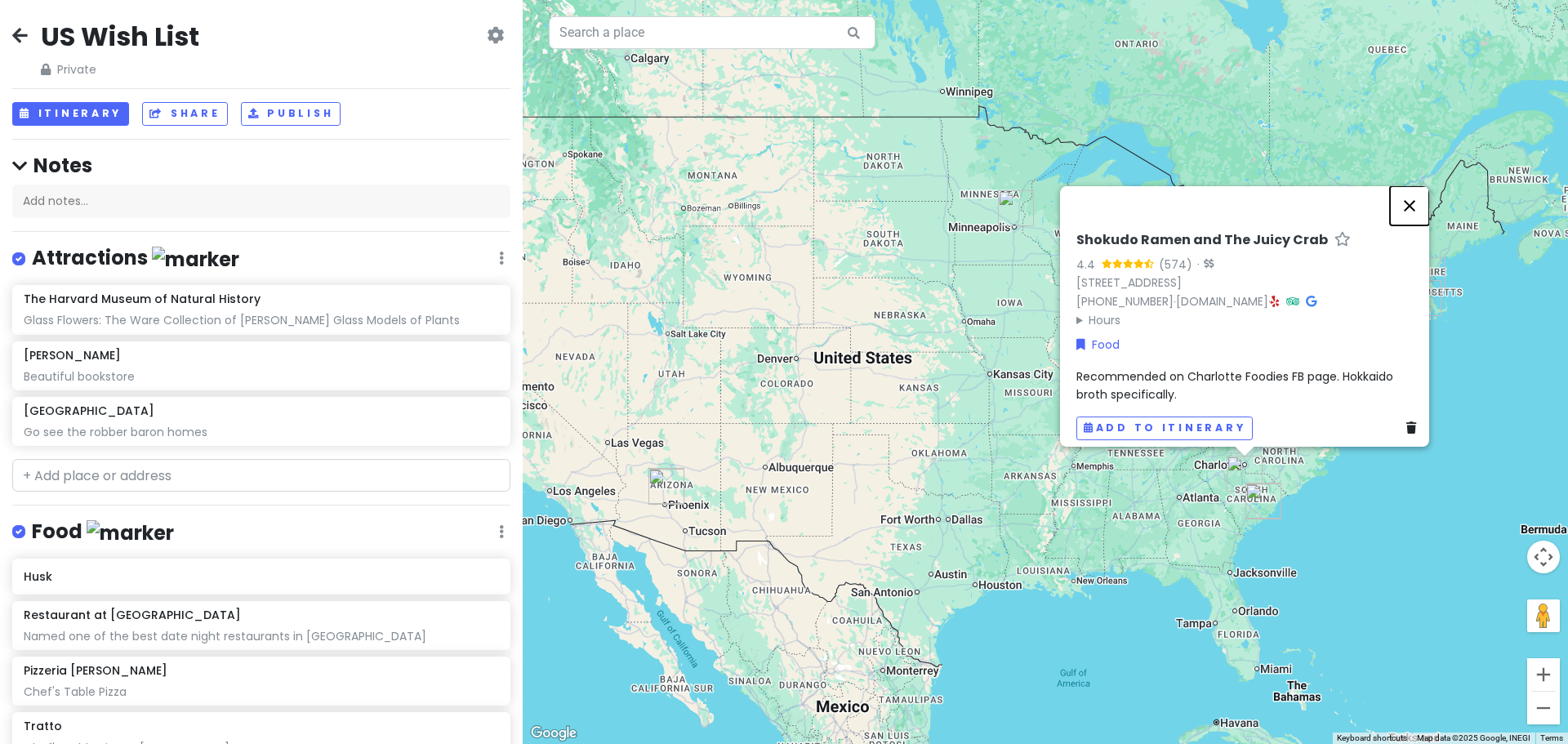
click at [1422, 200] on button "Close" at bounding box center [1409, 205] width 39 height 39
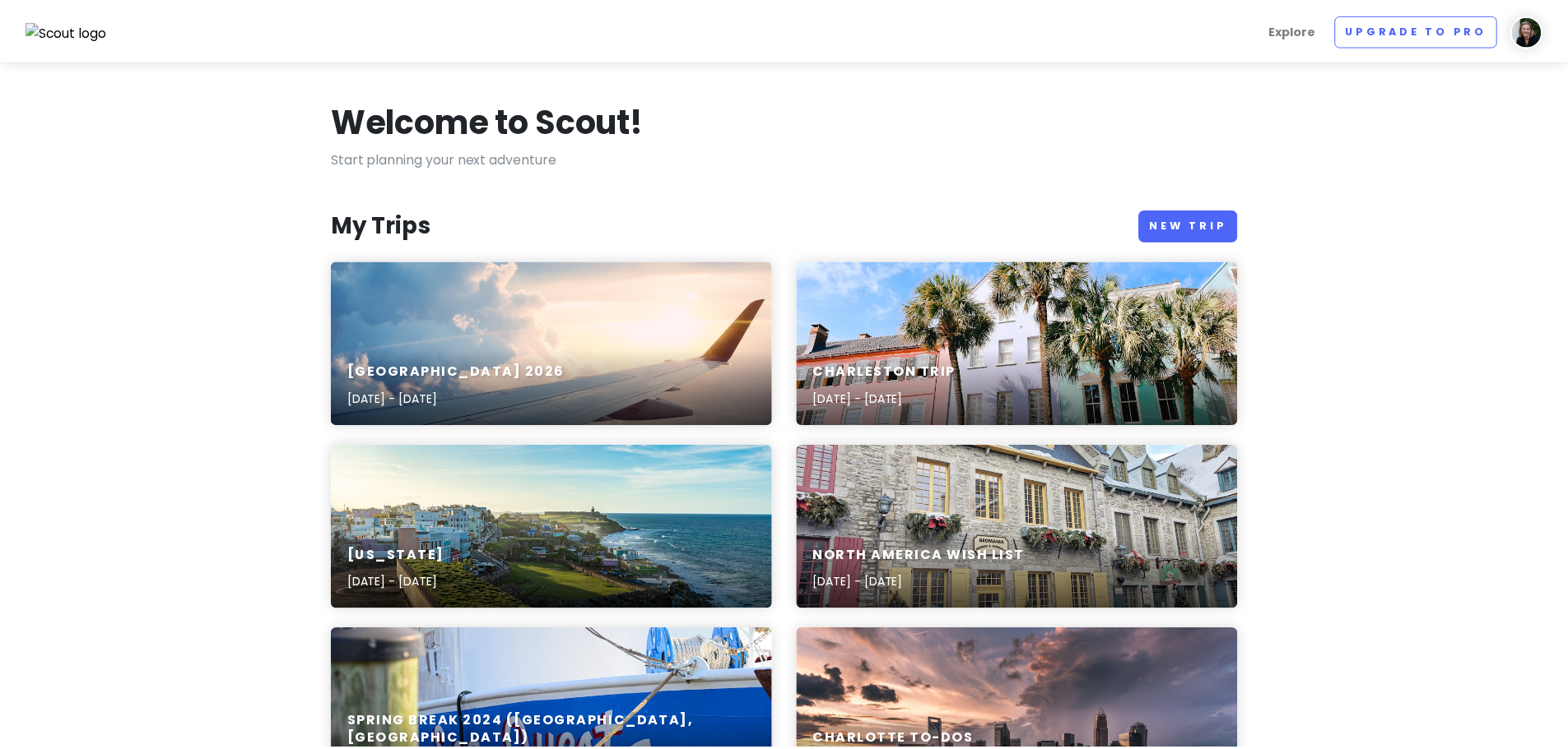
scroll to position [575, 0]
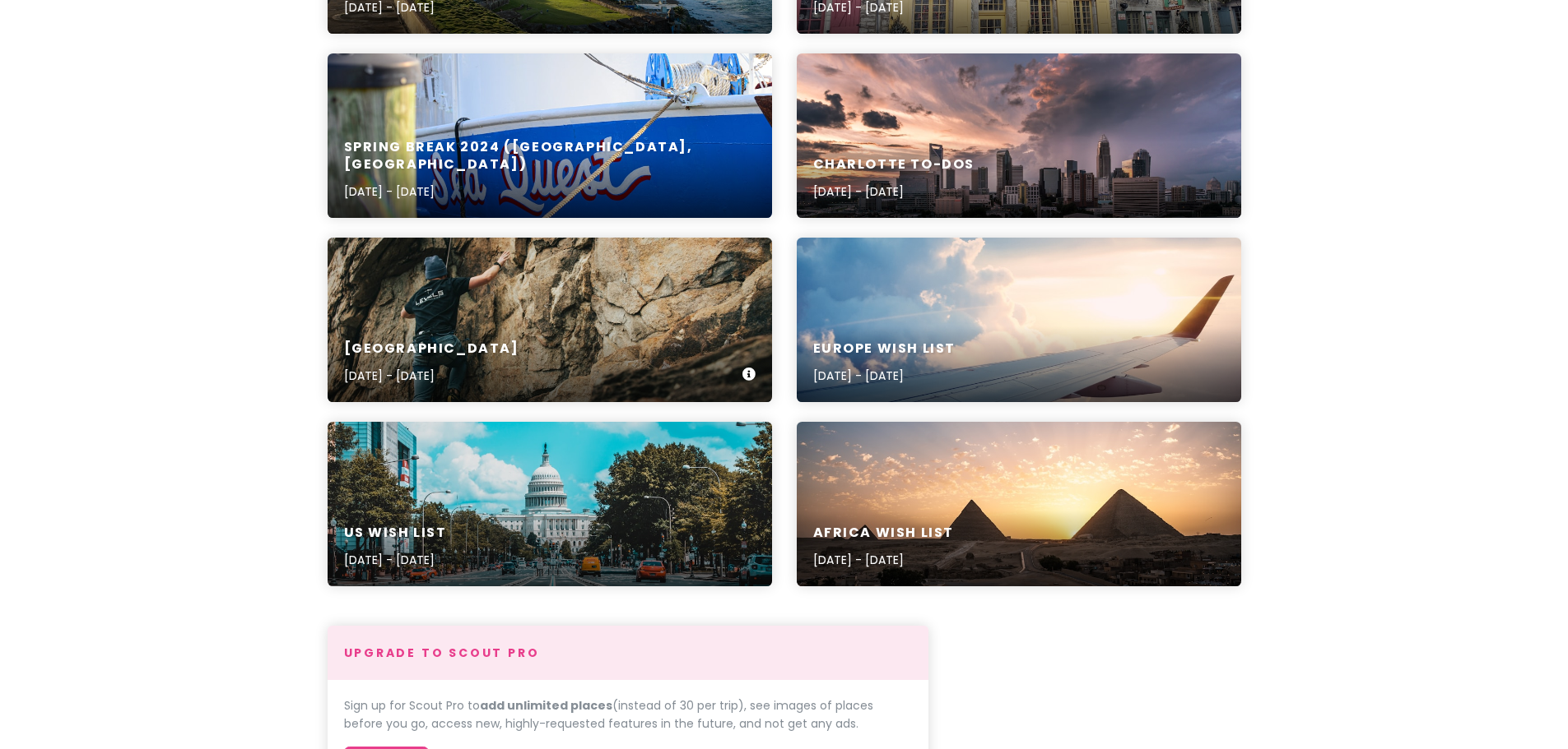
click at [503, 297] on div "Gaston County [DATE] - [DATE]" at bounding box center [549, 320] width 444 height 165
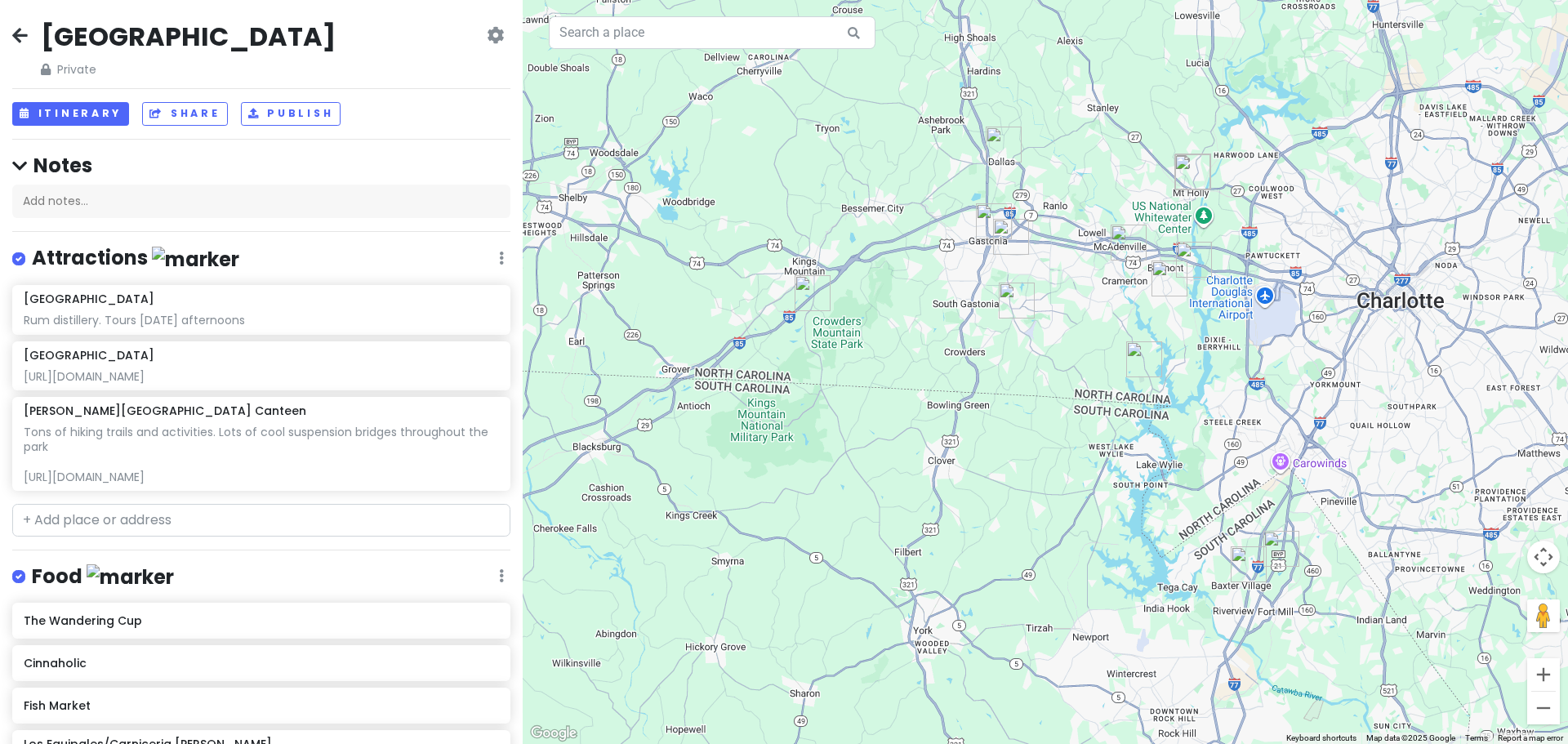
click at [1246, 563] on img "Fish Market" at bounding box center [1248, 564] width 36 height 36
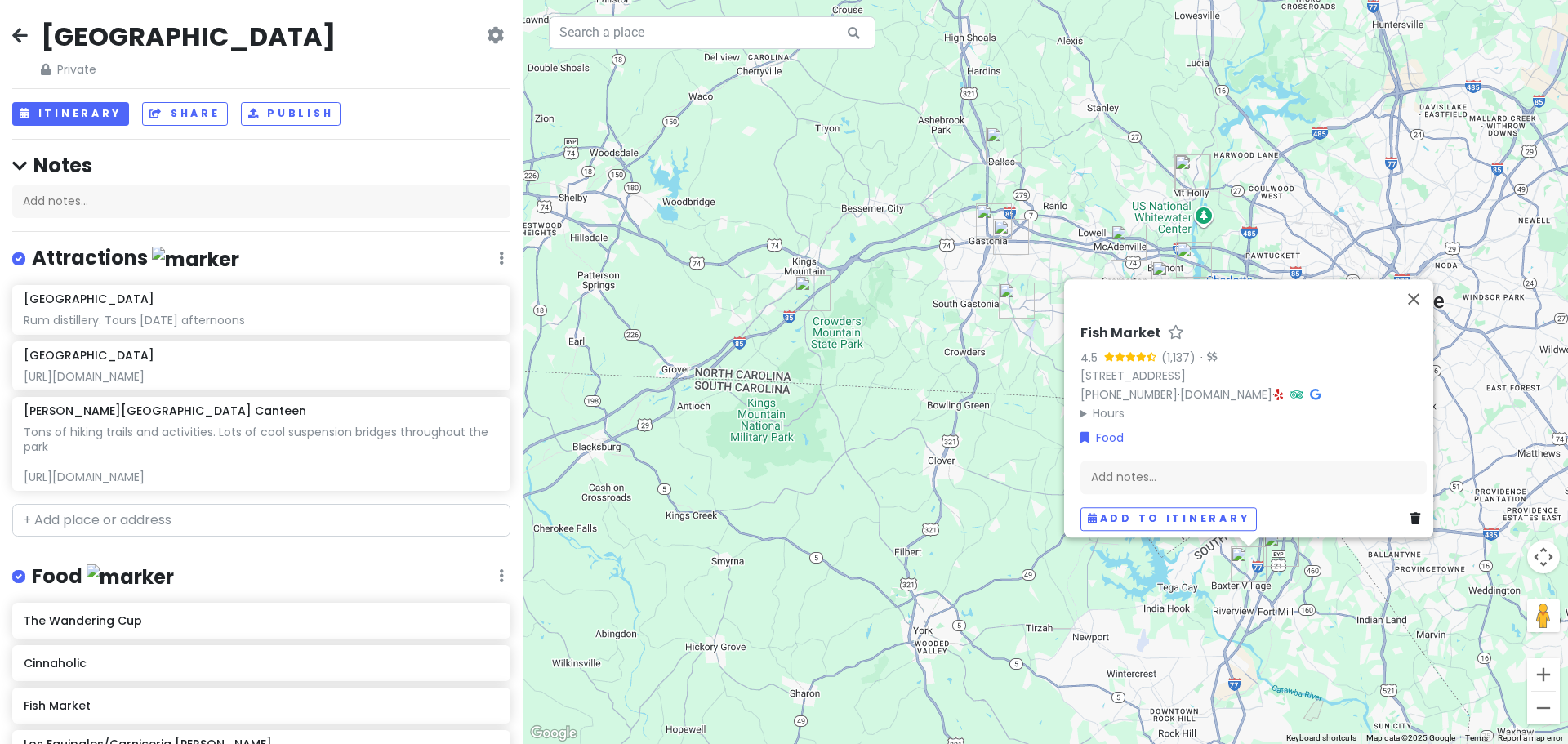
click at [1268, 562] on img "Anne Springs Close Greenway Gateway & Gateway Canteen" at bounding box center [1281, 548] width 36 height 36
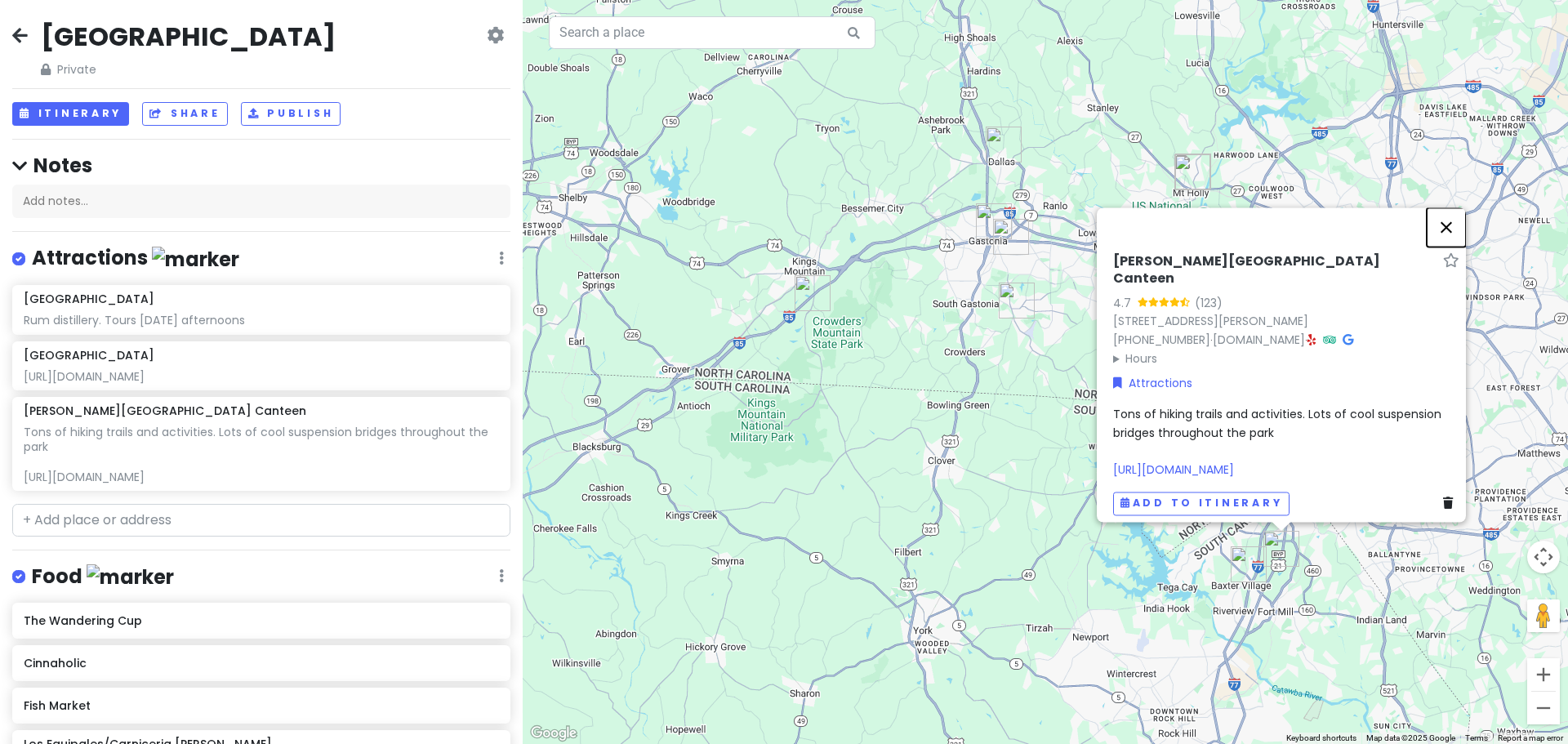
click at [1462, 217] on button "Close" at bounding box center [1446, 227] width 39 height 39
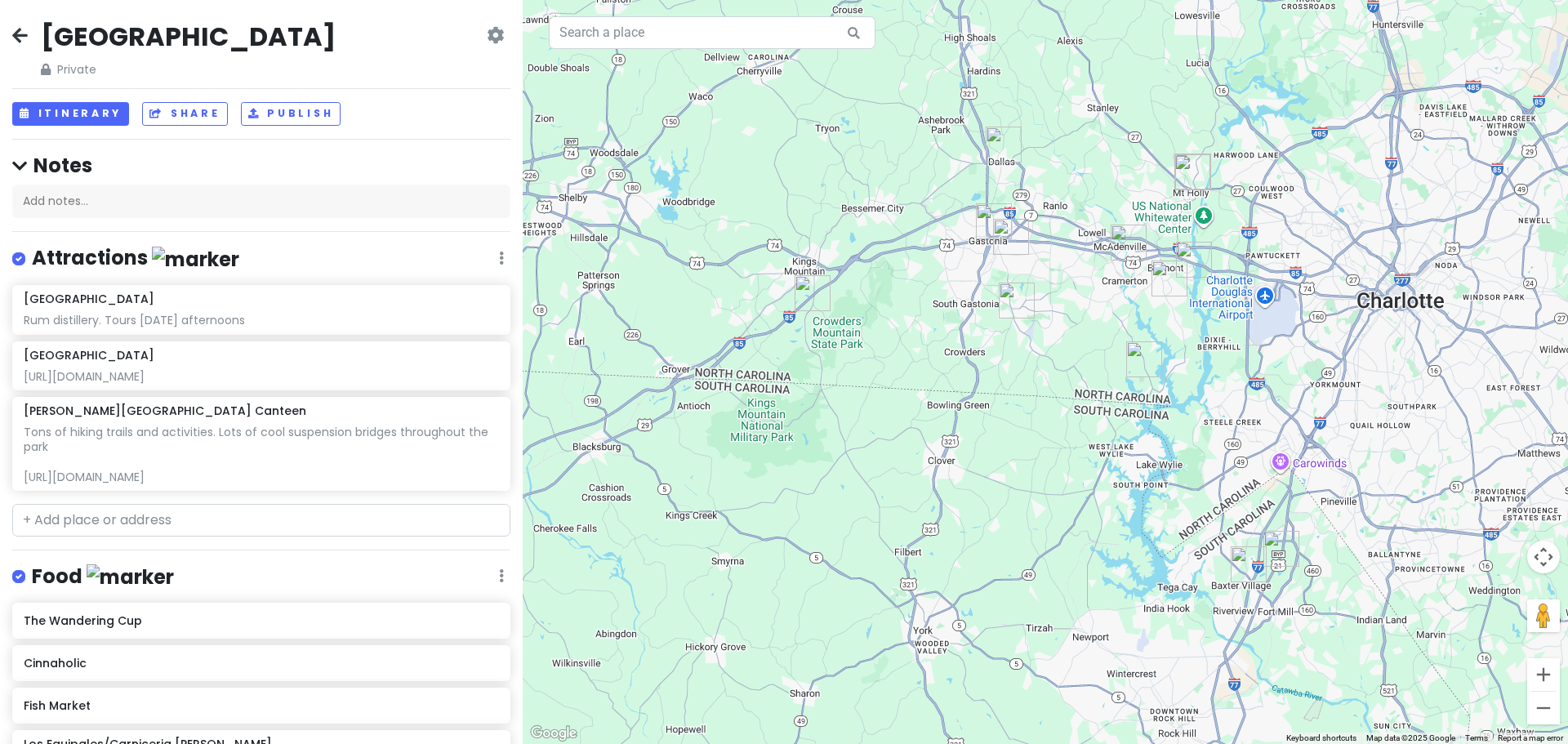
click at [1239, 561] on img "Fish Market" at bounding box center [1248, 564] width 36 height 36
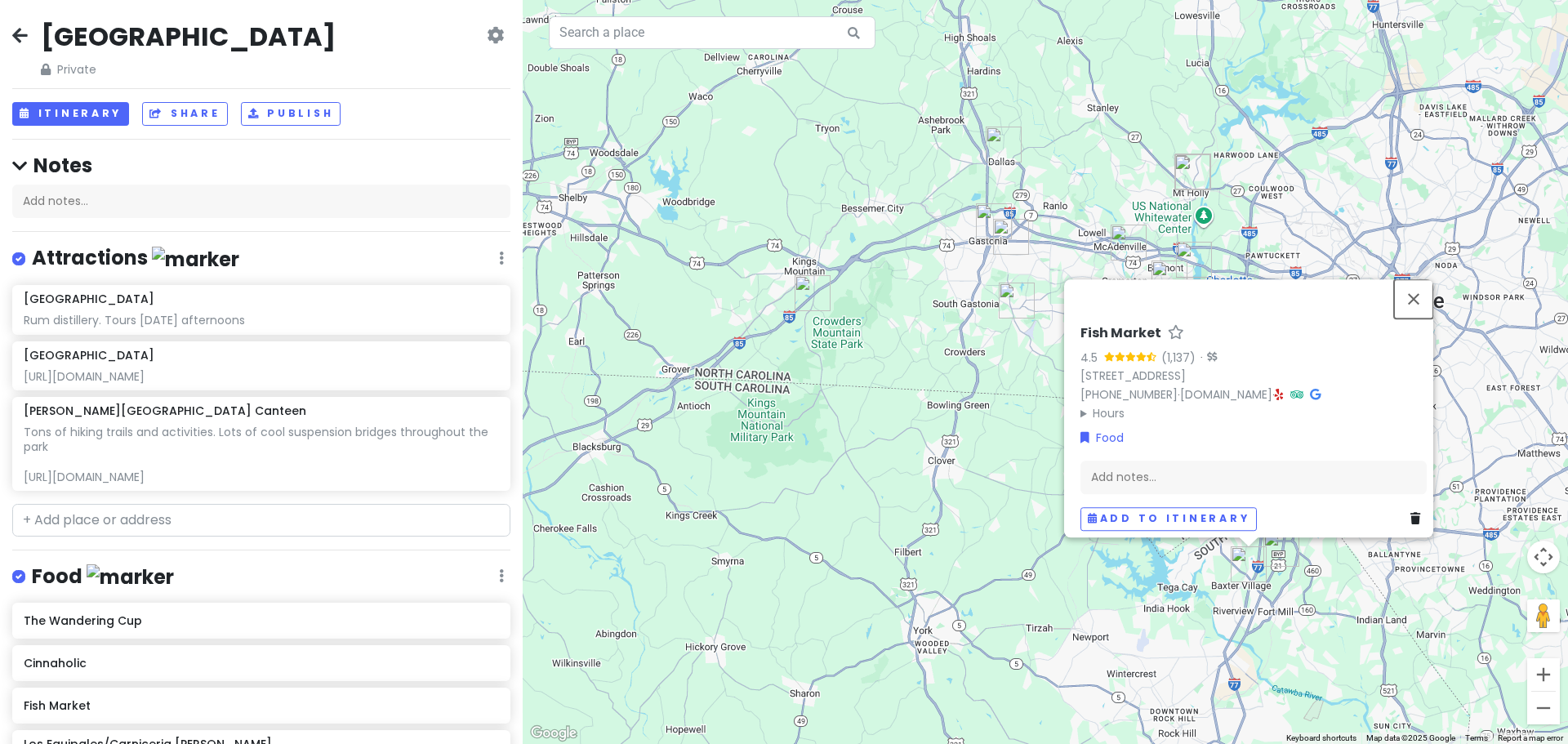
click at [1428, 279] on button "Close" at bounding box center [1414, 298] width 39 height 39
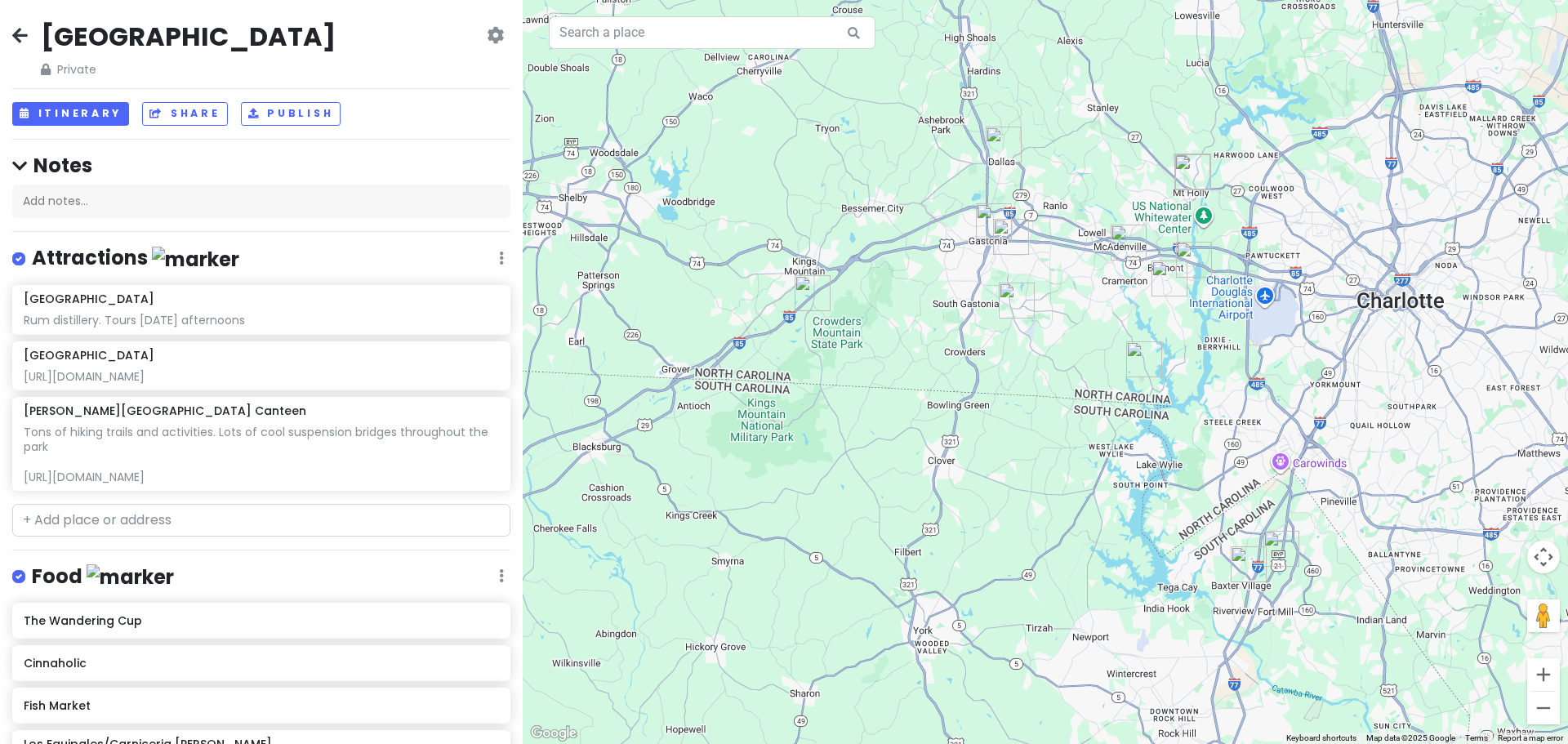
click at [1276, 553] on img "Anne Springs Close Greenway Gateway & Gateway Canteen" at bounding box center [1281, 548] width 36 height 36
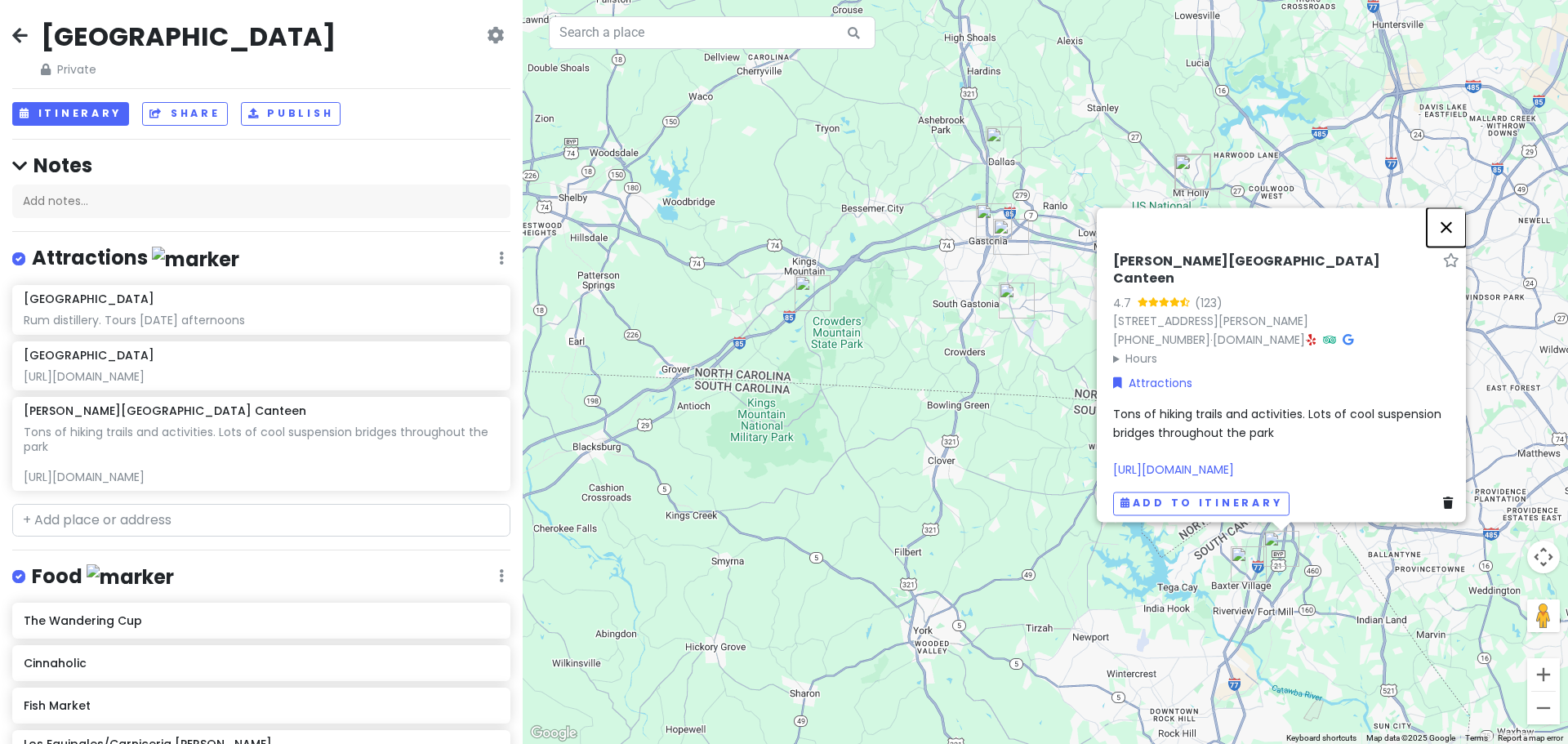
click at [1451, 215] on button "Close" at bounding box center [1446, 227] width 39 height 39
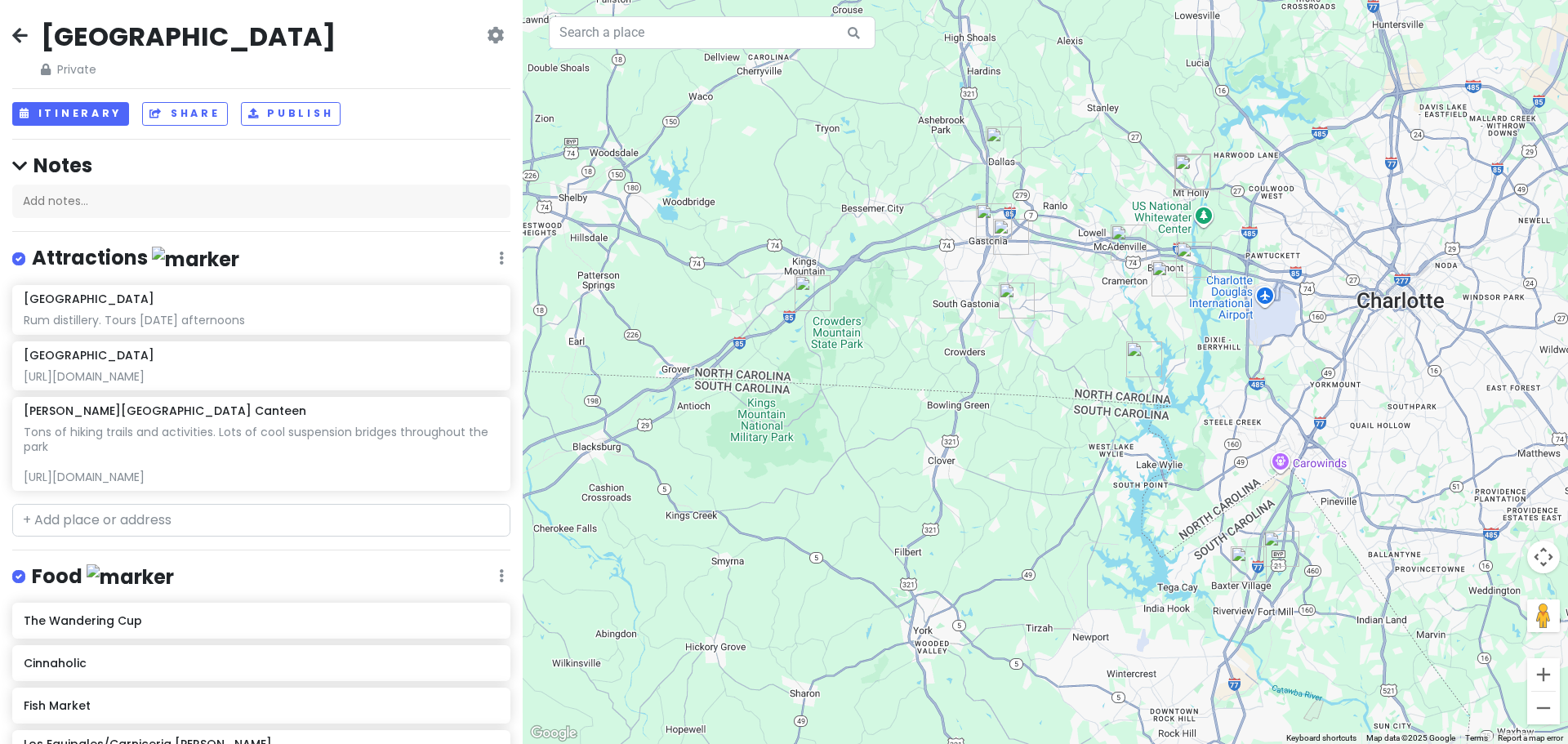
click at [1131, 362] on img "Seven Oaks Nature Preserve" at bounding box center [1144, 359] width 36 height 36
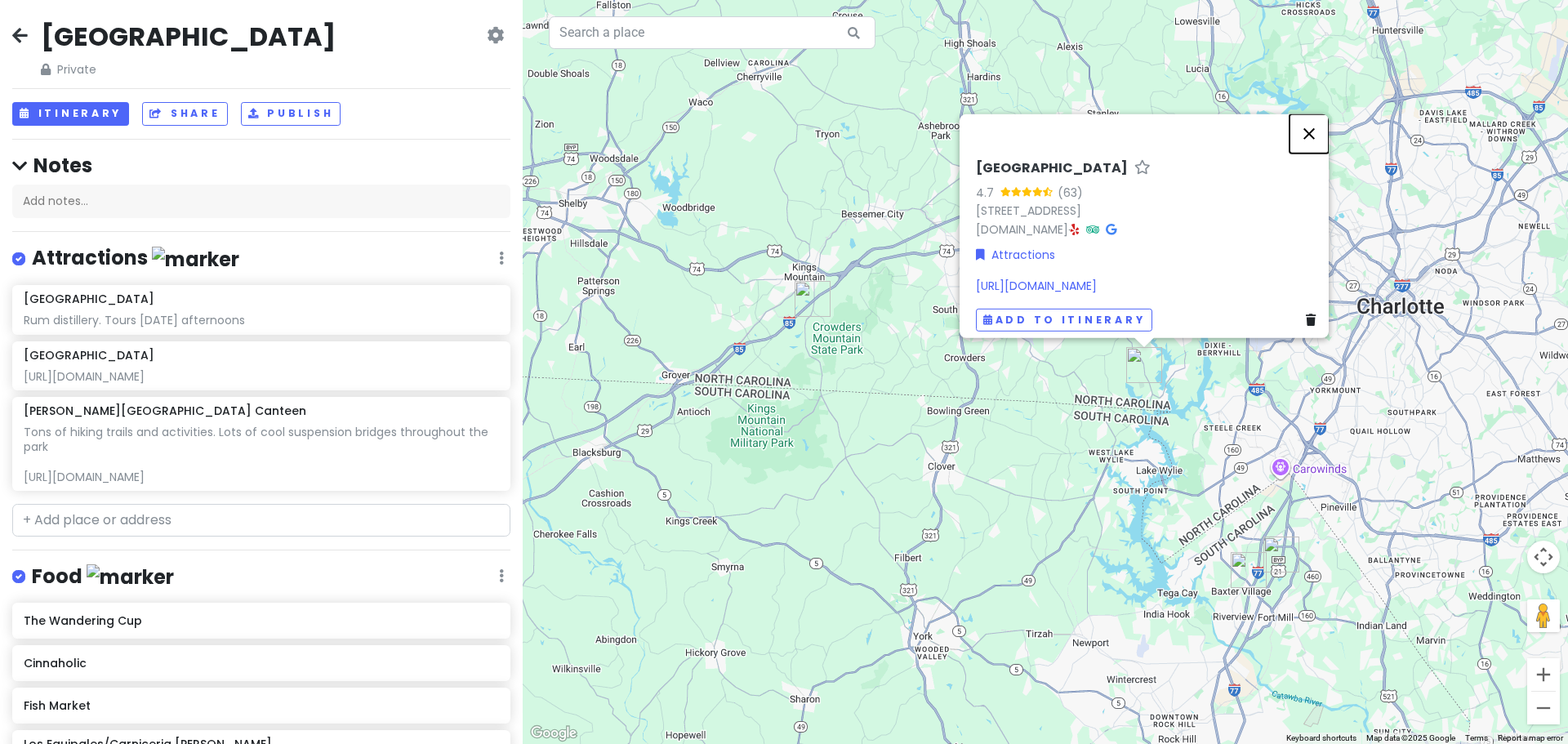
click at [1311, 113] on button "Close" at bounding box center [1309, 133] width 39 height 39
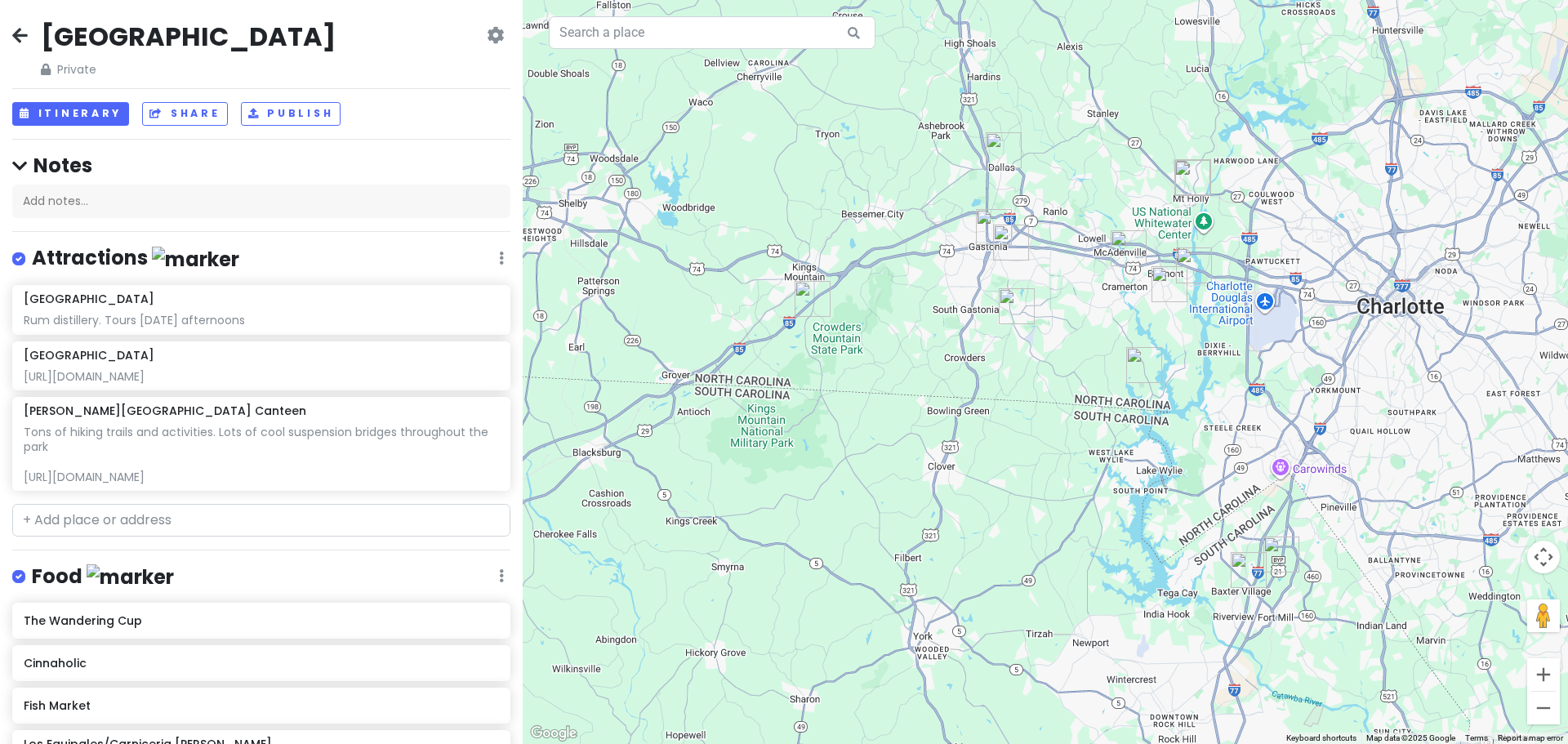
click at [1143, 369] on img "Seven Oaks Nature Preserve" at bounding box center [1144, 364] width 36 height 36
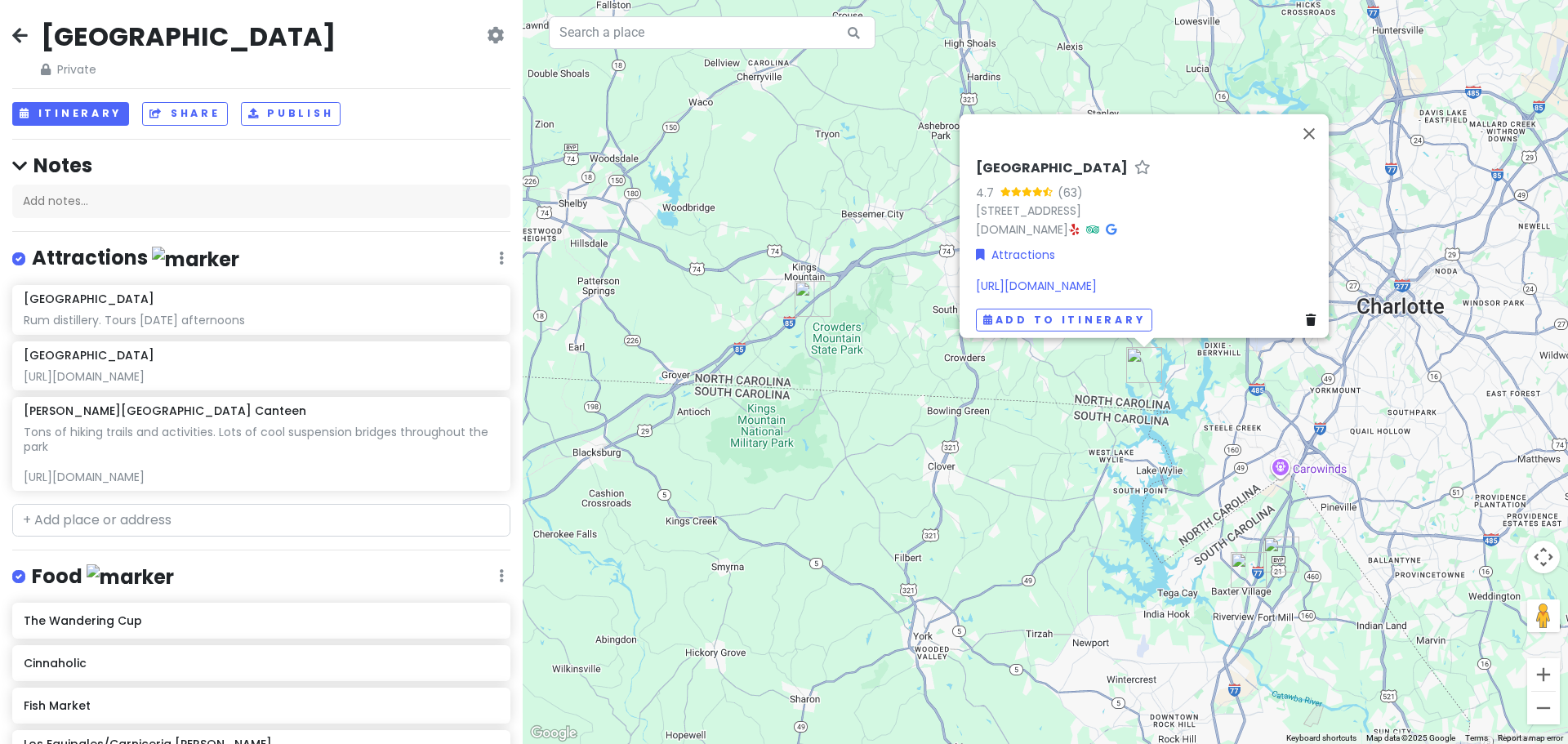
click at [1247, 568] on img "Fish Market" at bounding box center [1248, 570] width 36 height 36
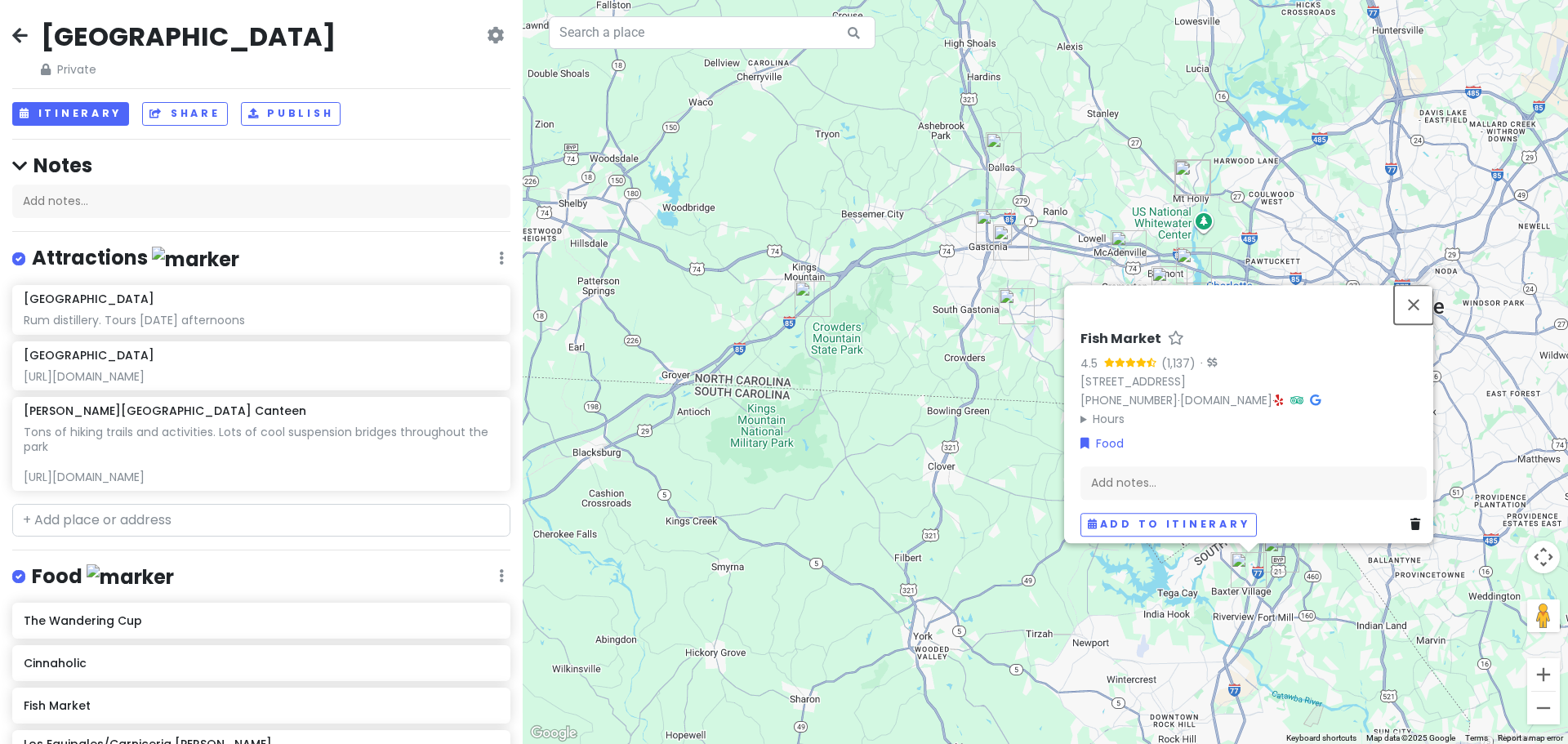
click at [1430, 294] on button "Close" at bounding box center [1414, 304] width 39 height 39
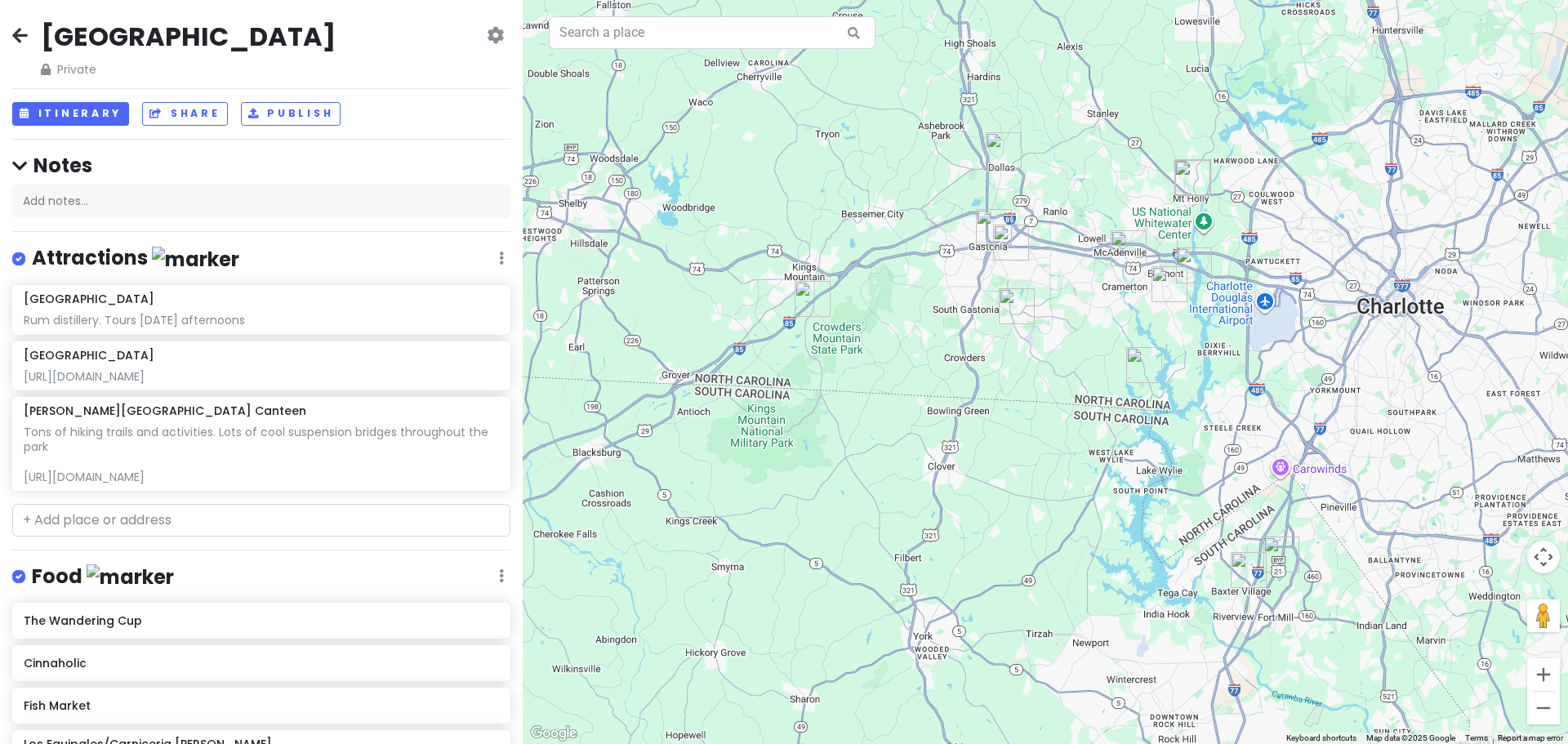
click at [1278, 557] on img "Anne Springs Close Greenway Gateway & Gateway Canteen" at bounding box center [1281, 554] width 36 height 36
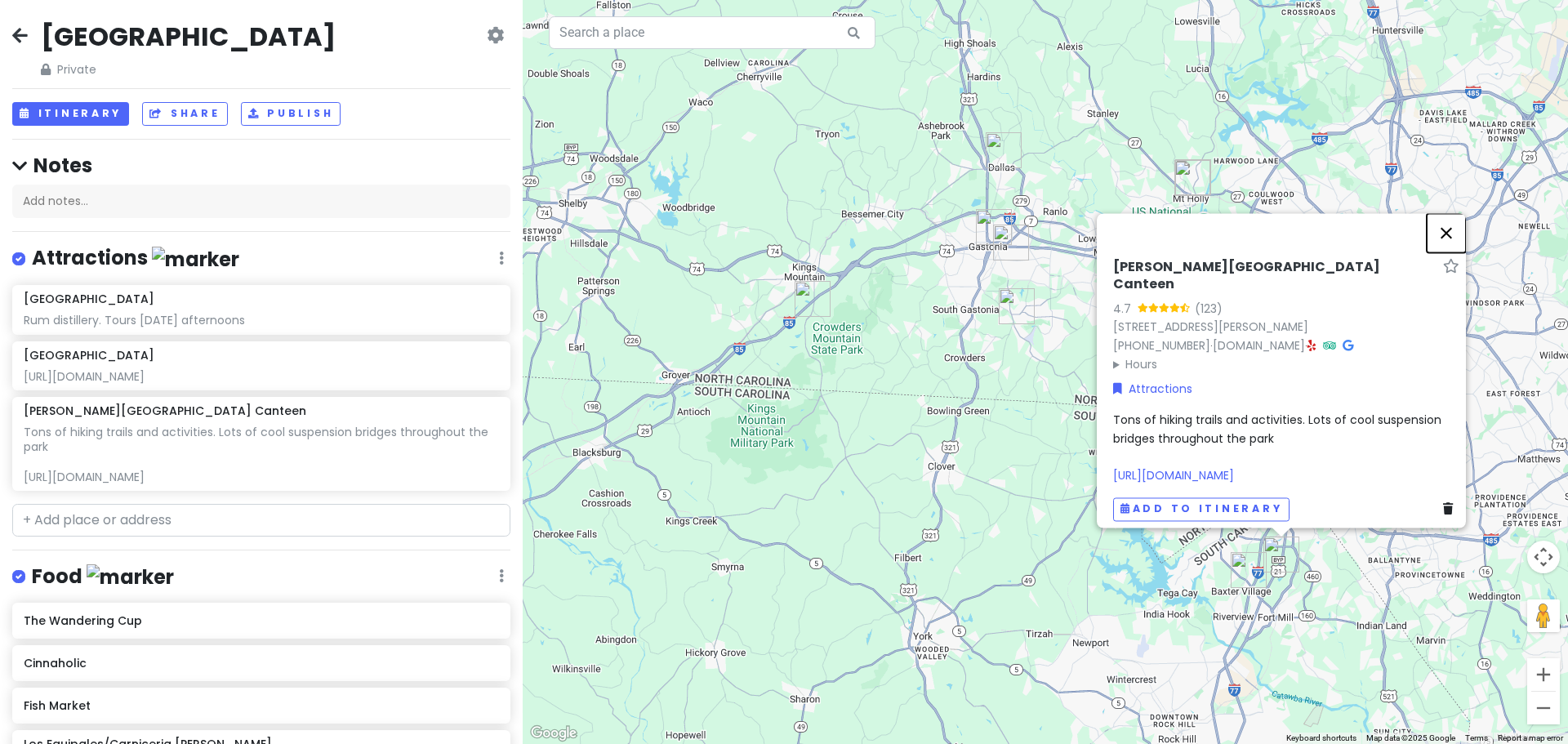
click at [1455, 218] on button "Close" at bounding box center [1446, 232] width 39 height 39
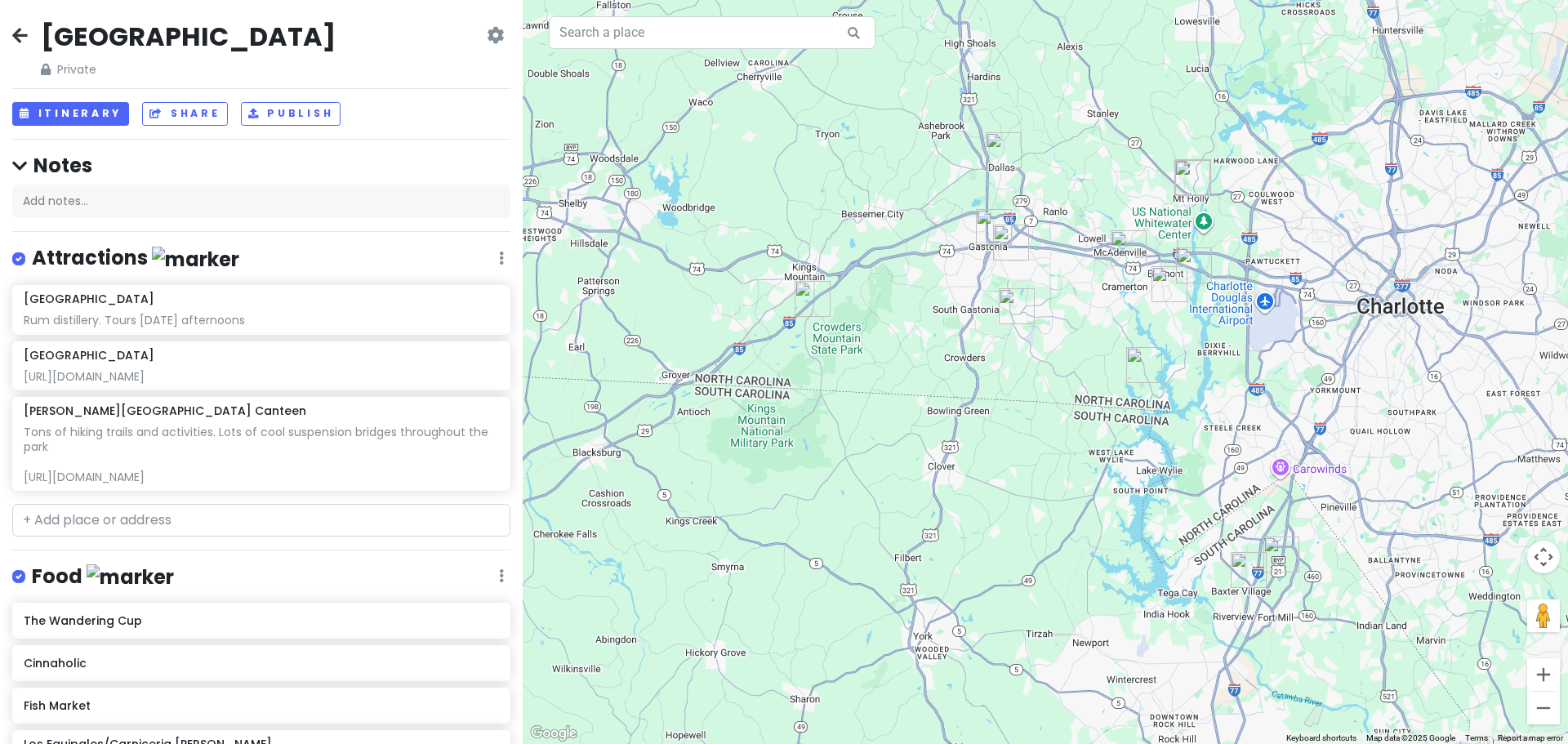
click at [1286, 561] on img "Anne Springs Close Greenway Gateway & Gateway Canteen" at bounding box center [1281, 554] width 36 height 36
